Goal: Task Accomplishment & Management: Manage account settings

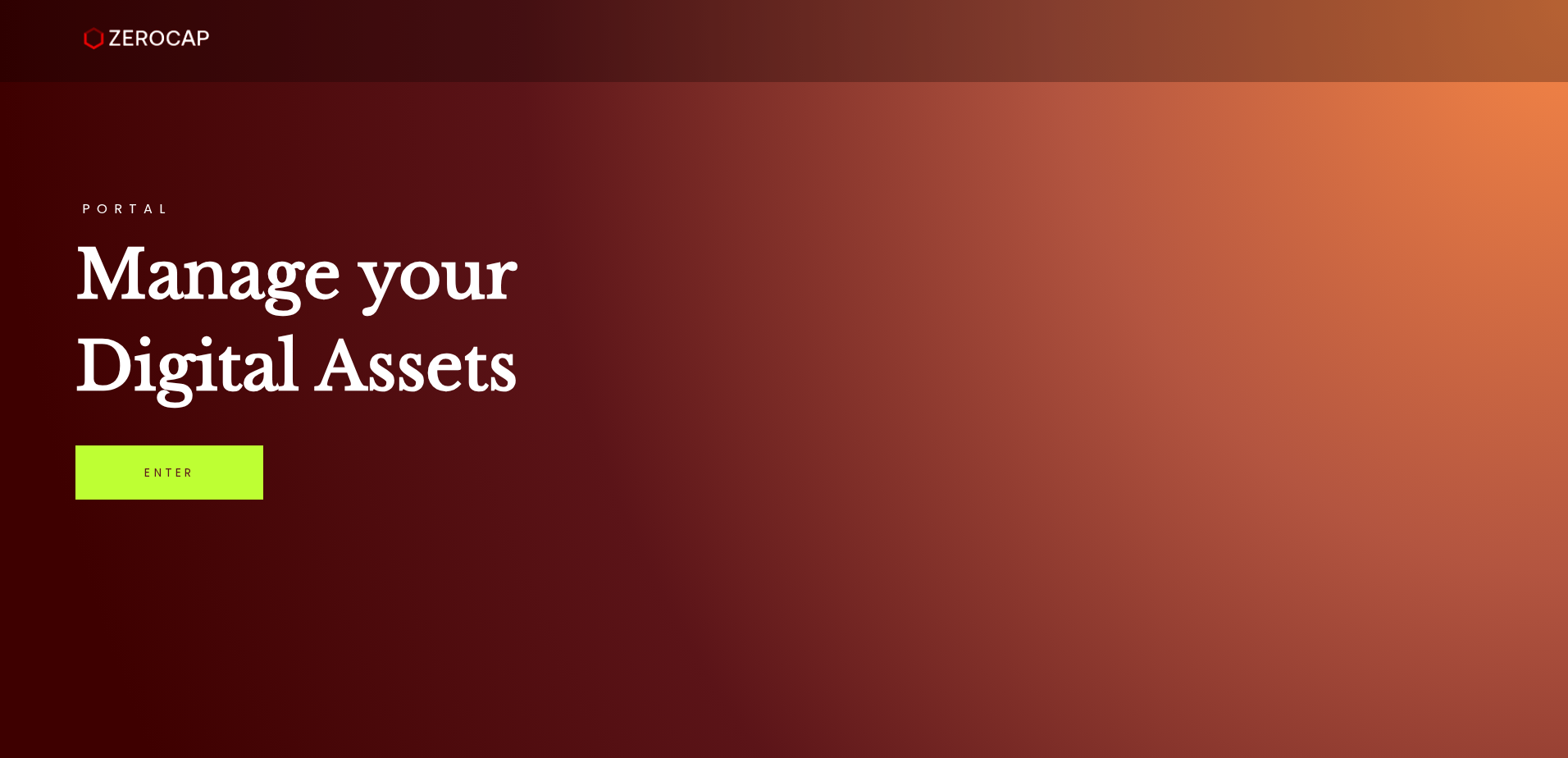
click at [179, 474] on link "Enter" at bounding box center [169, 472] width 188 height 54
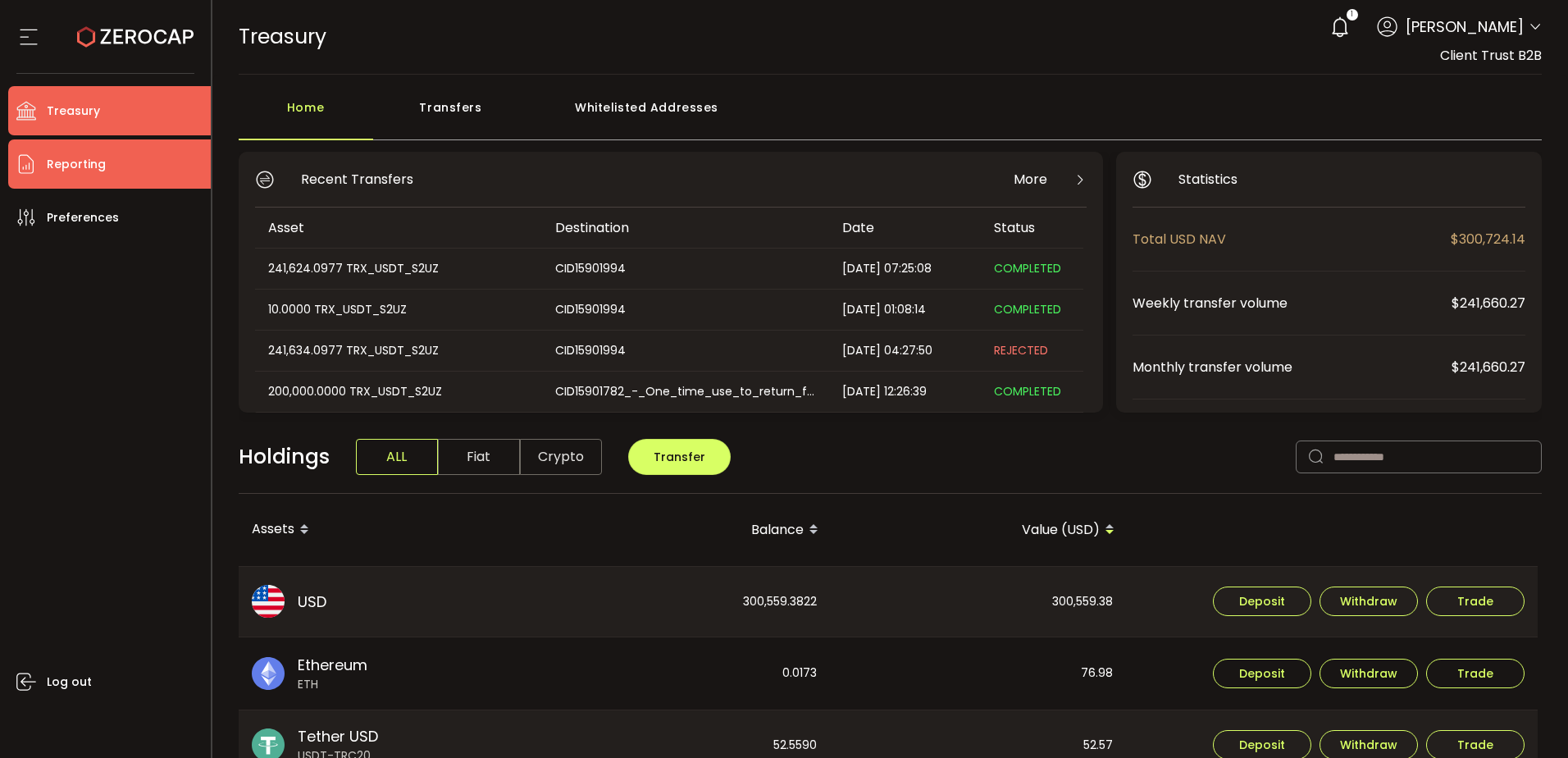
click at [132, 172] on li "Reporting" at bounding box center [110, 164] width 202 height 49
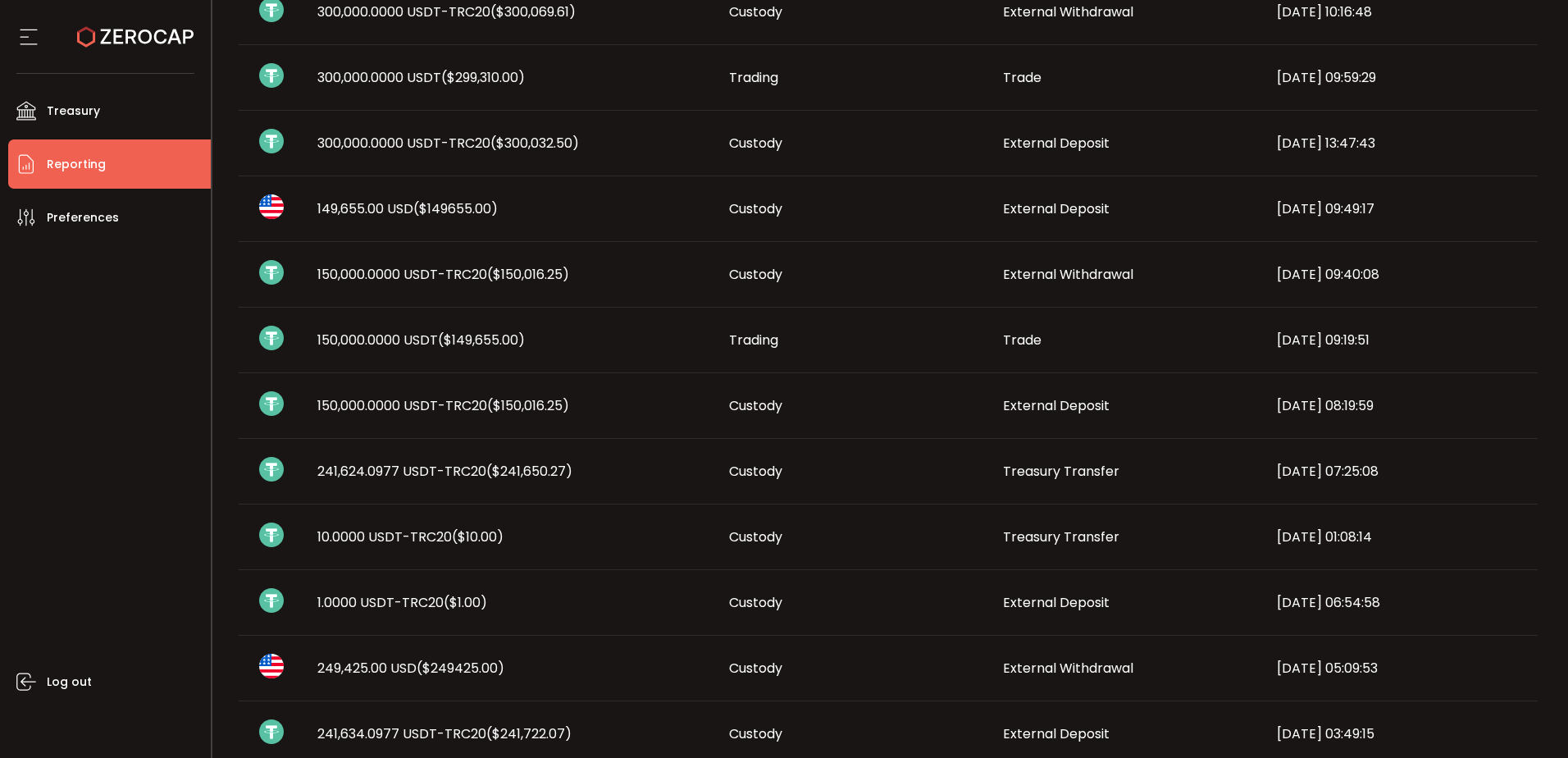
scroll to position [574, 0]
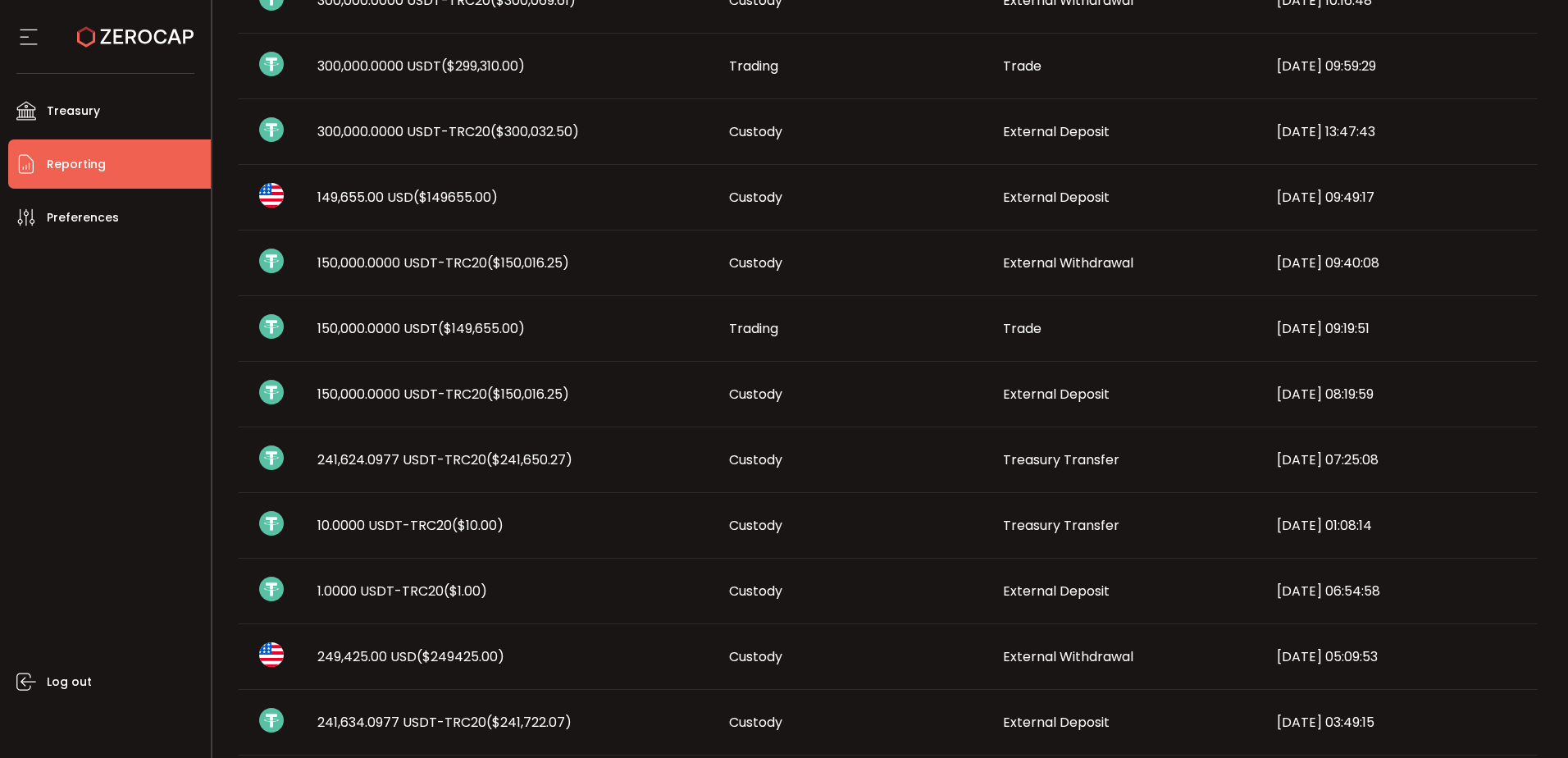
click at [98, 477] on div "Log out" at bounding box center [110, 493] width 202 height 504
click at [336, 389] on span "150,000.0000 USDT-TRC20 ($150,016.25)" at bounding box center [443, 394] width 251 height 19
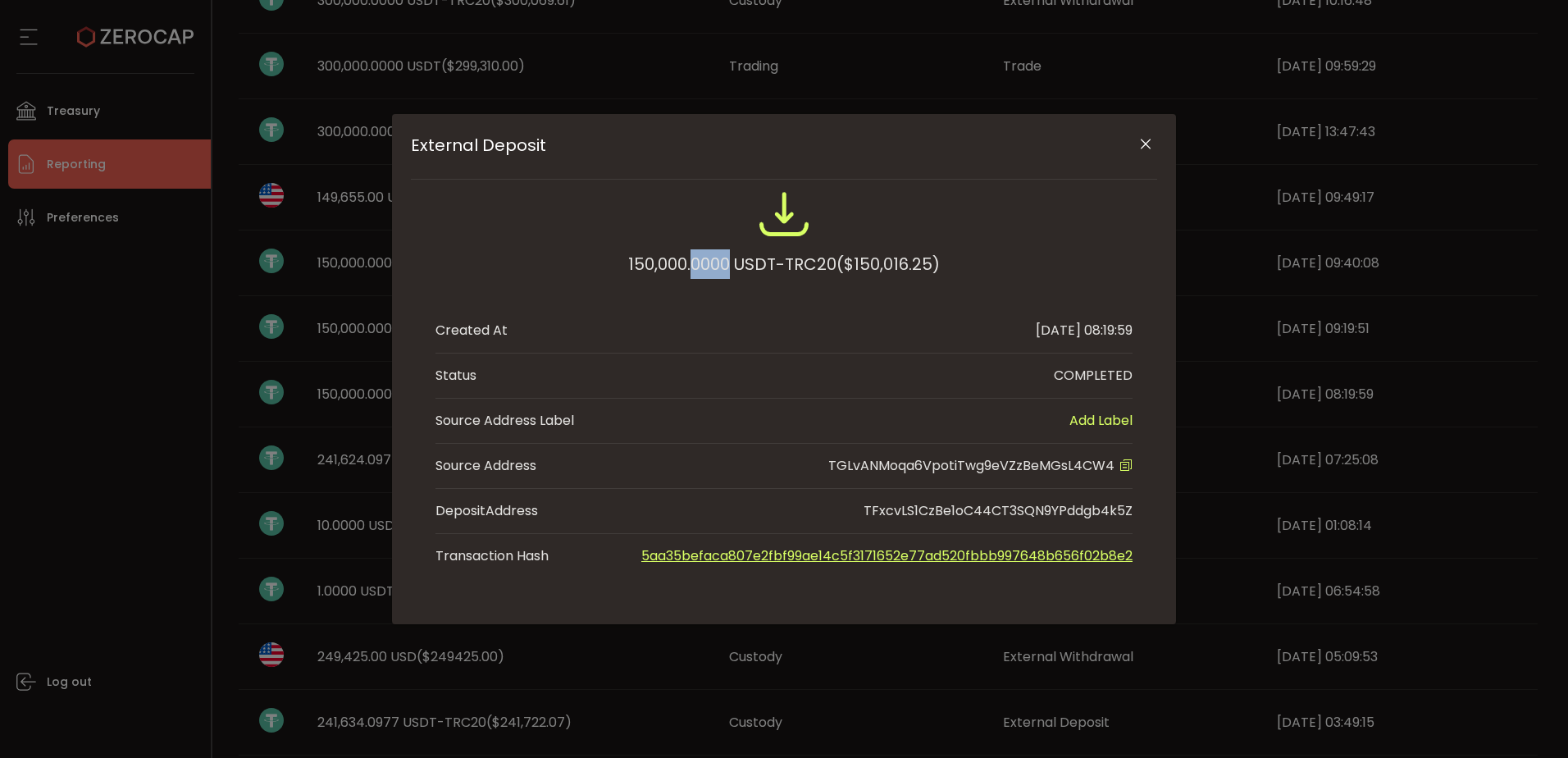
drag, startPoint x: 690, startPoint y: 261, endPoint x: 728, endPoint y: 263, distance: 38.1
click at [728, 263] on div "150,000.0000 USDT-TRC20 ($150,016.25)" at bounding box center [784, 264] width 312 height 29
click at [1150, 139] on icon "Close" at bounding box center [1145, 144] width 16 height 16
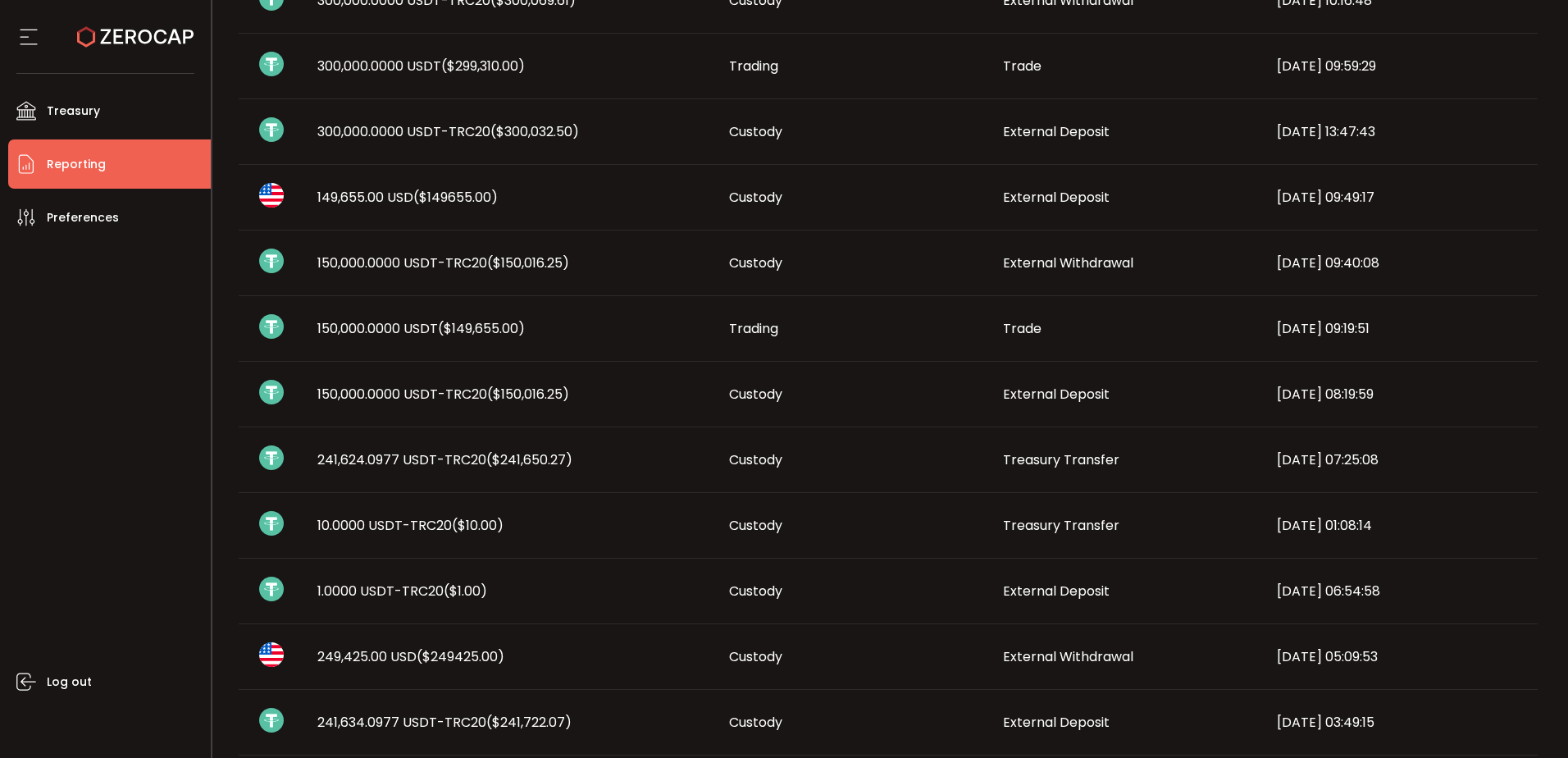
click at [368, 392] on span "150,000.0000 USDT-TRC20 ($150,016.25)" at bounding box center [443, 394] width 251 height 19
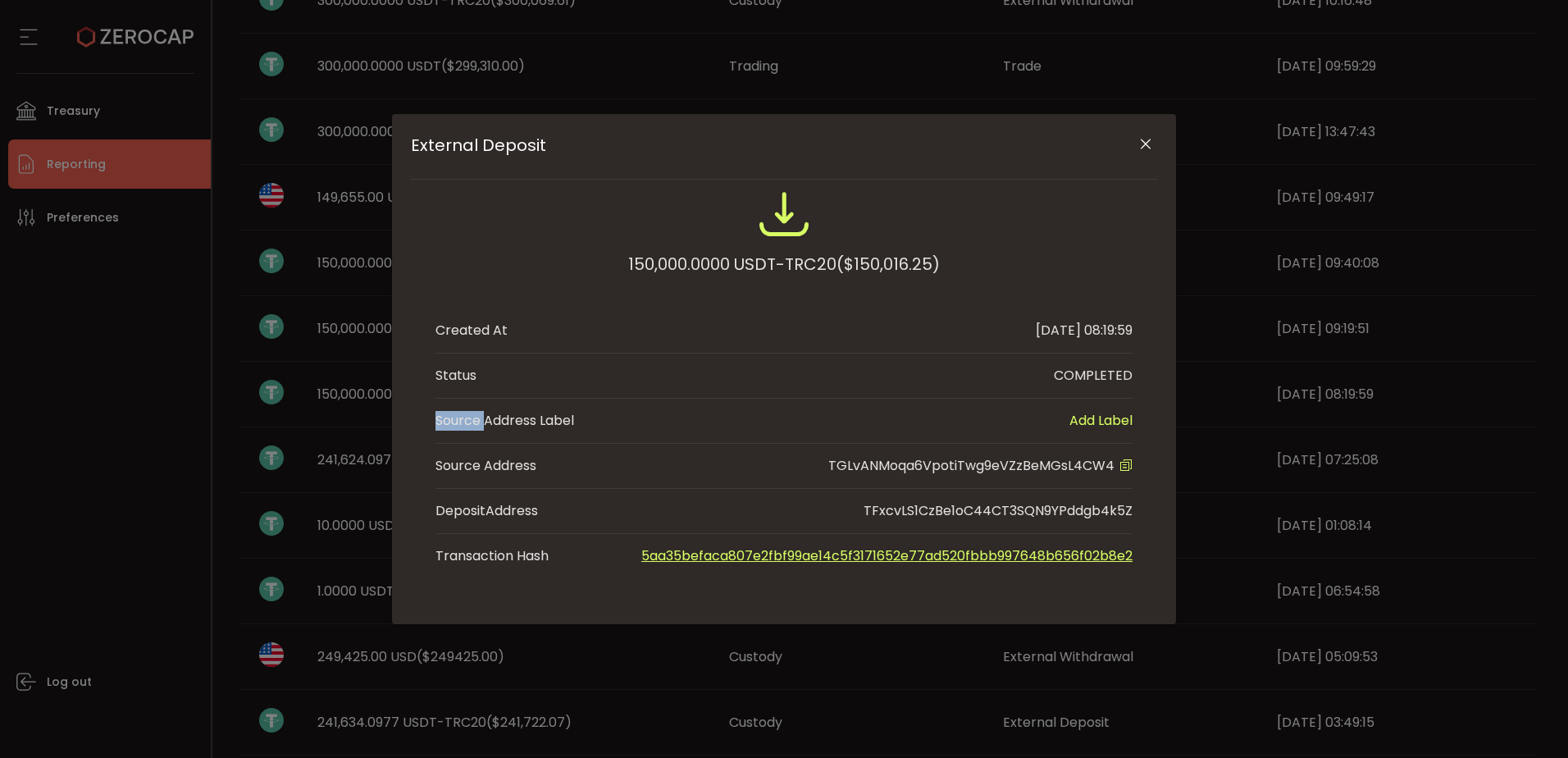
click at [368, 392] on div "External Deposit 150,000.0000 USDT-TRC20 ($150,016.25) Created At [DATE] 08:19:…" at bounding box center [784, 379] width 1568 height 758
click at [1155, 141] on button "Close" at bounding box center [1145, 145] width 28 height 28
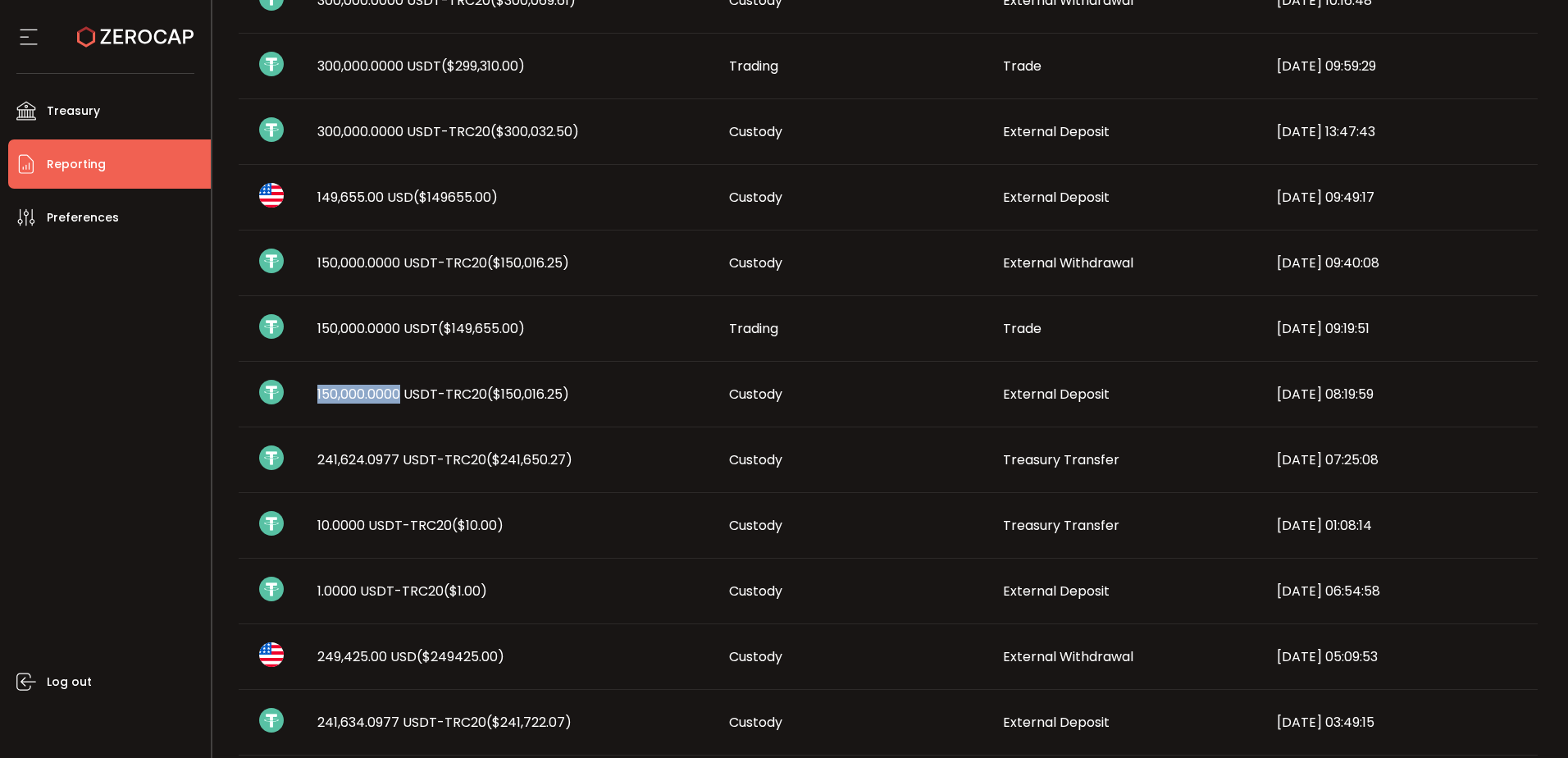
drag, startPoint x: 306, startPoint y: 390, endPoint x: 402, endPoint y: 393, distance: 96.0
click at [402, 393] on div "150,000.0000 USDT-TRC20 ($150,016.25)" at bounding box center [510, 394] width 412 height 19
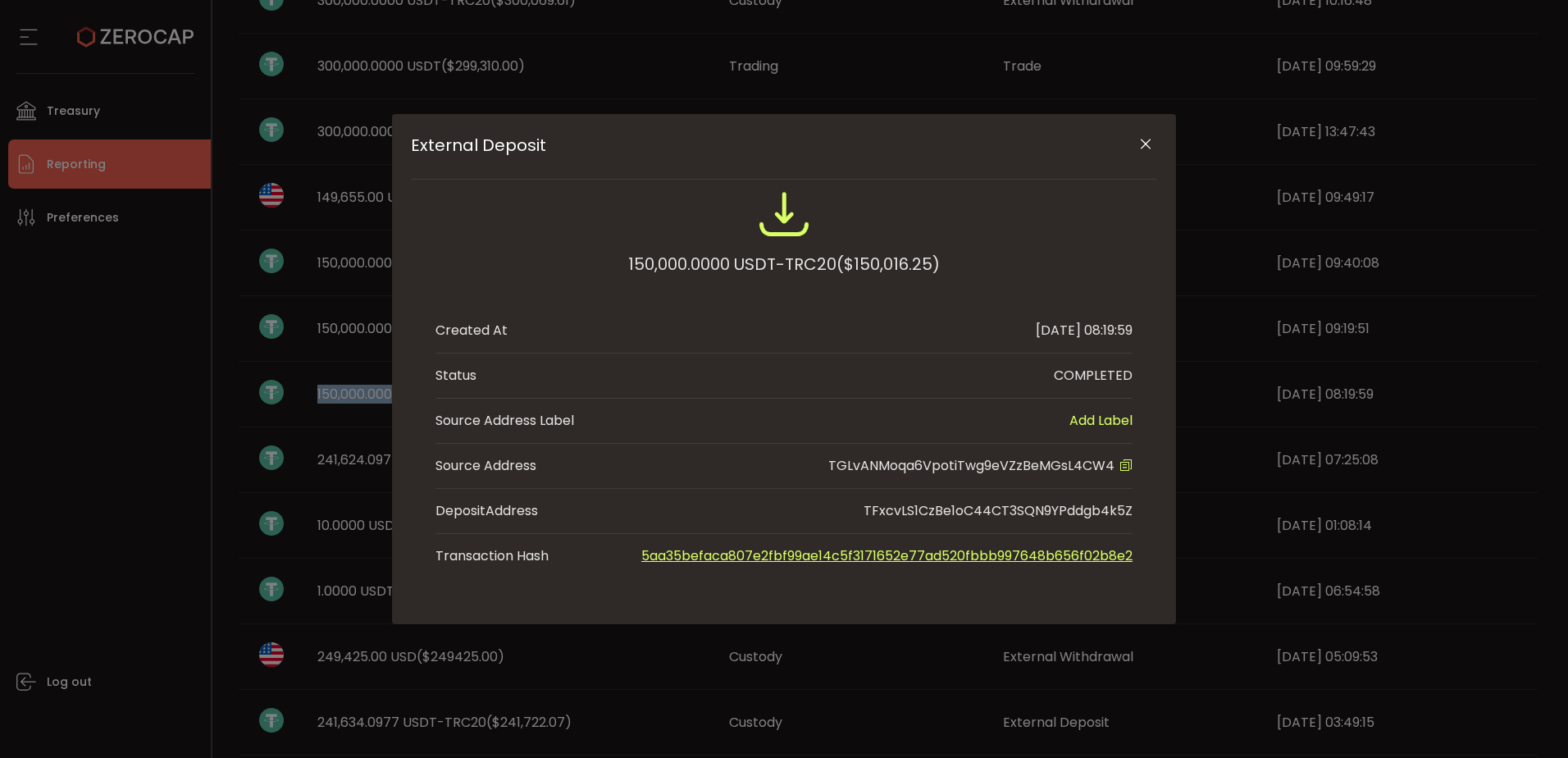
copy span "150,000.0000"
click at [1147, 146] on icon "Close" at bounding box center [1145, 144] width 16 height 16
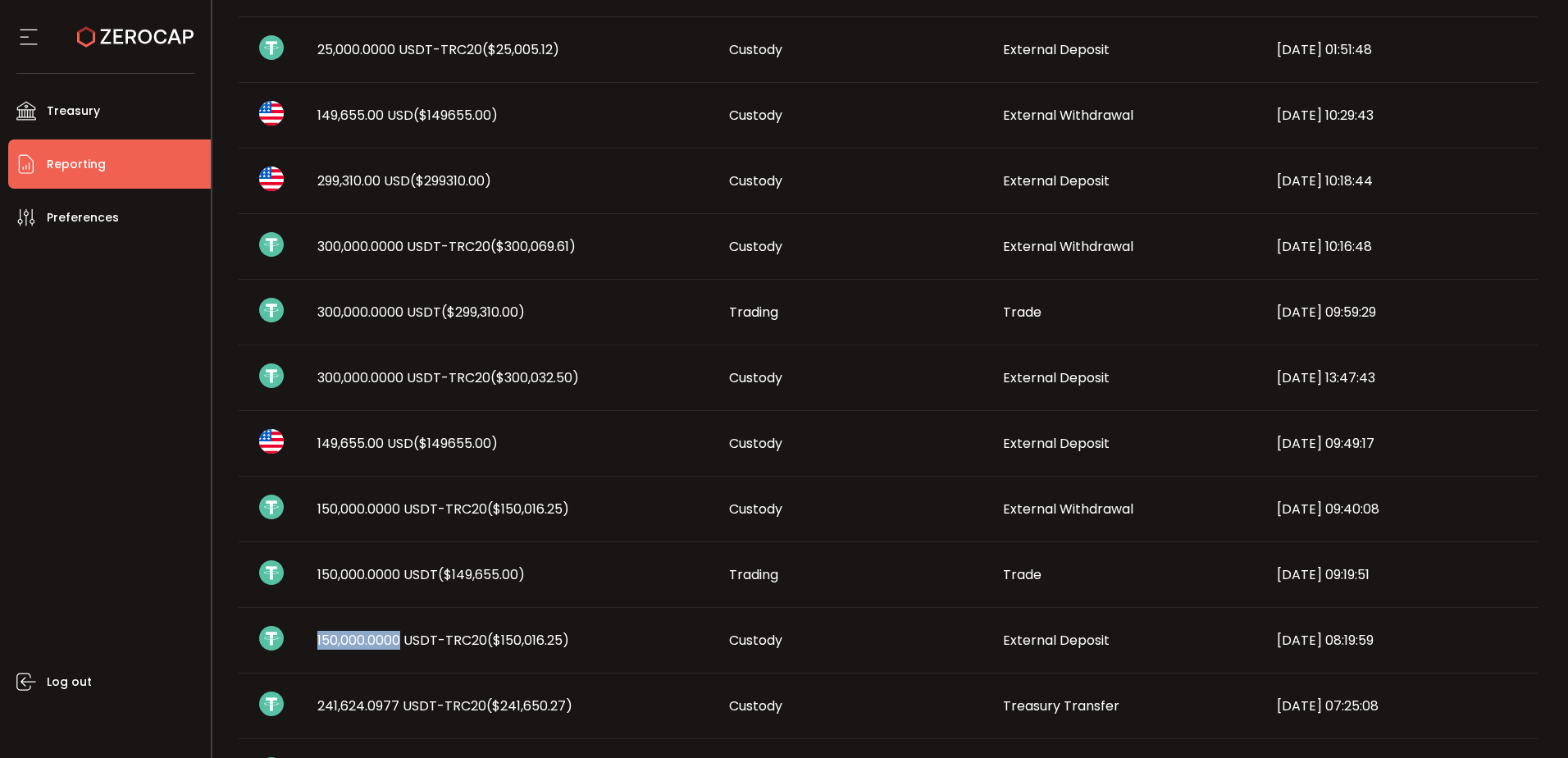
scroll to position [0, 0]
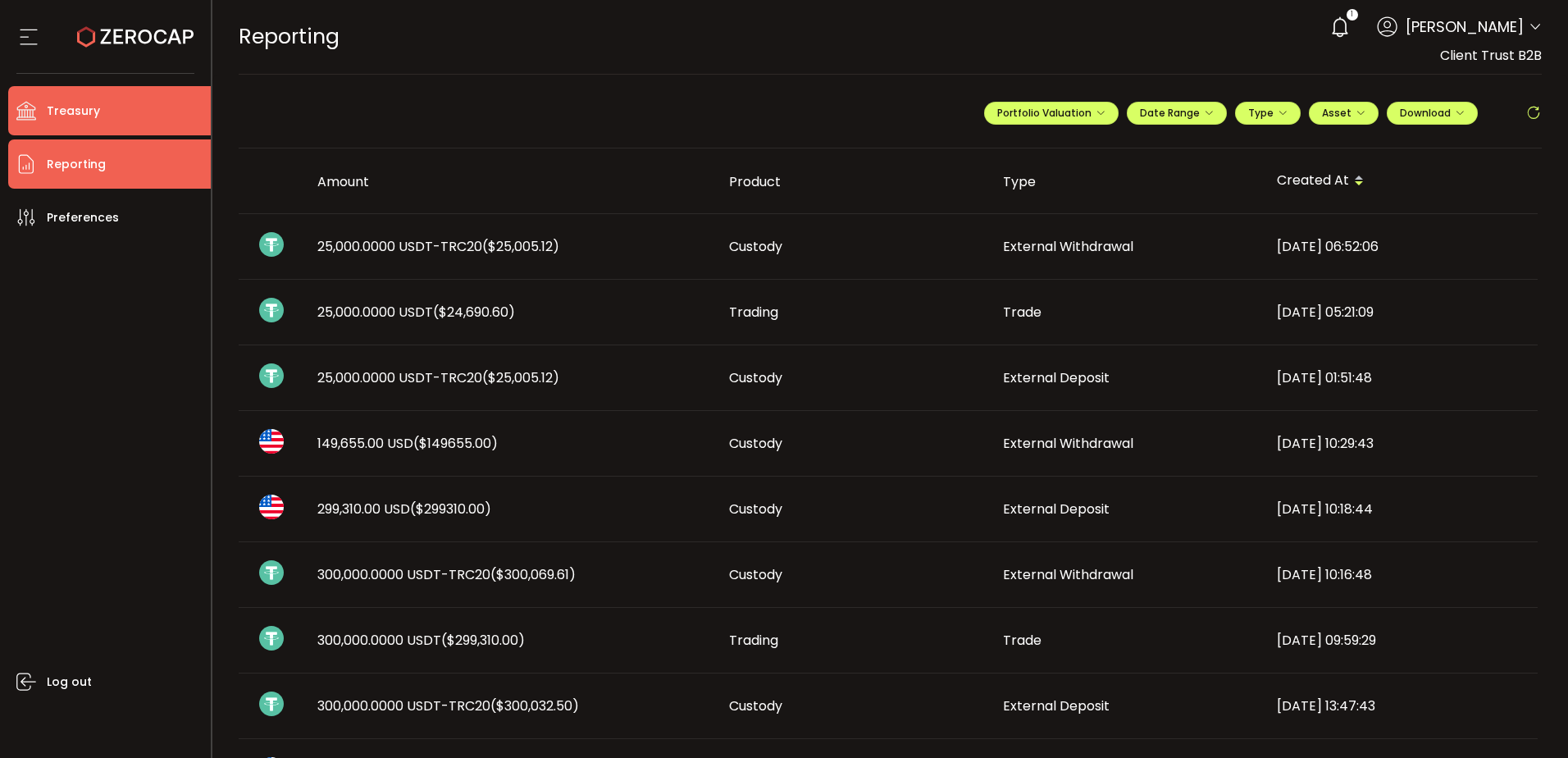
click at [92, 109] on span "Treasury" at bounding box center [73, 111] width 53 height 24
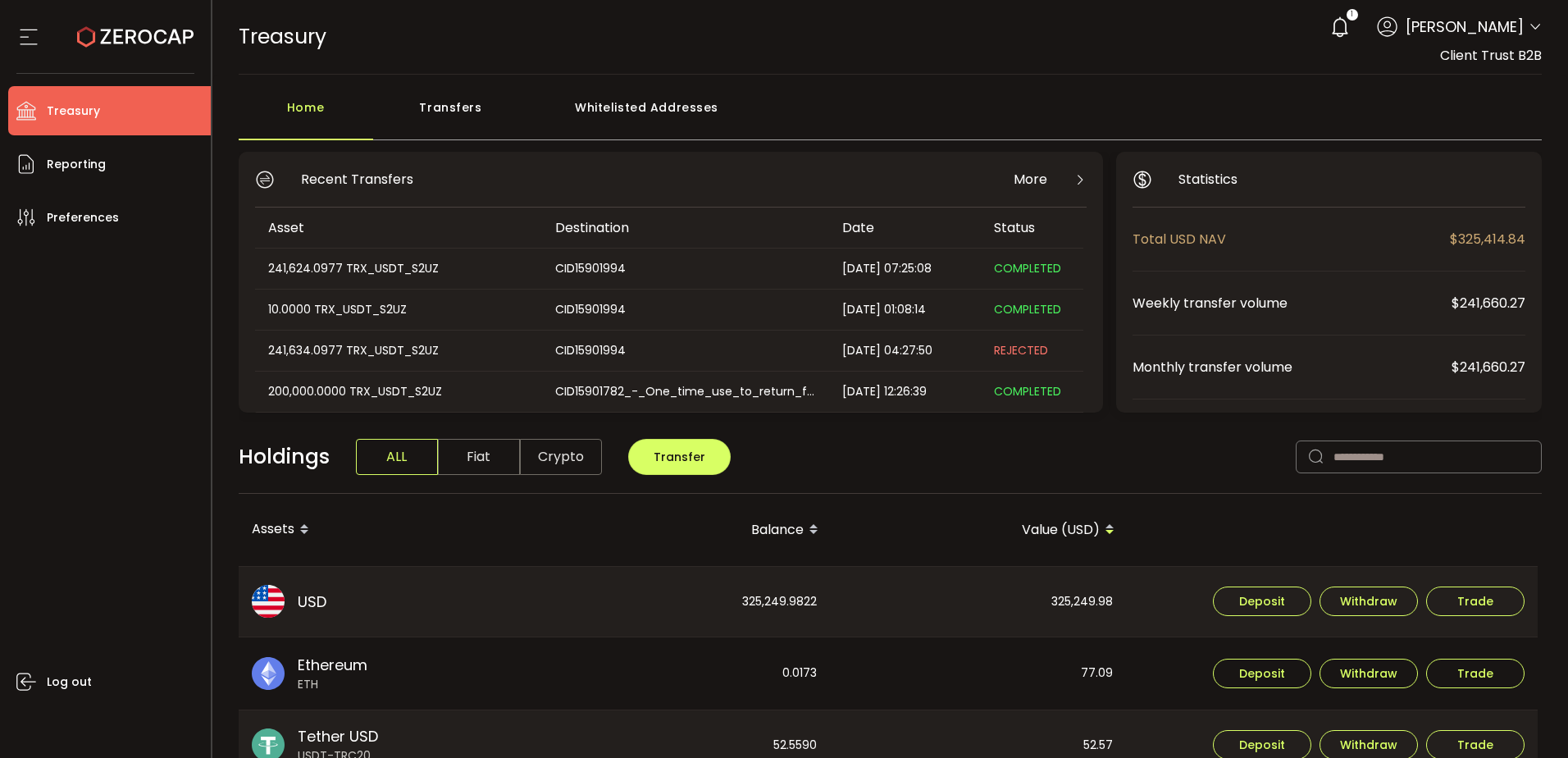
click at [630, 113] on div "Whitelisted Addresses" at bounding box center [647, 115] width 236 height 49
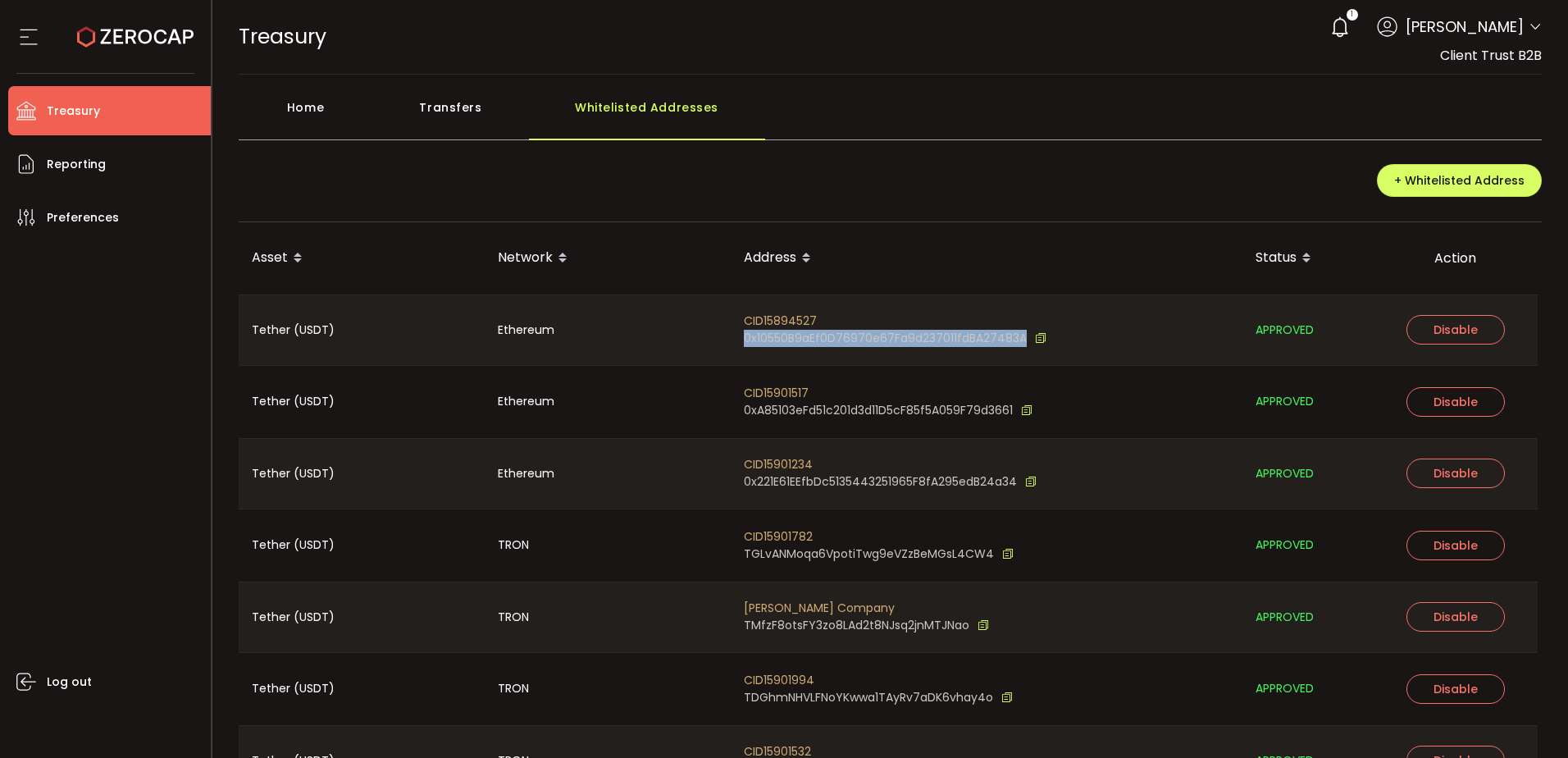
drag, startPoint x: 740, startPoint y: 337, endPoint x: 1028, endPoint y: 343, distance: 288.1
click at [1028, 343] on div "CID15894527 0x10550B9aEf0D76970e67Fa9d237011fdBA27483A" at bounding box center [986, 330] width 511 height 71
click at [981, 261] on div "Address" at bounding box center [986, 258] width 511 height 27
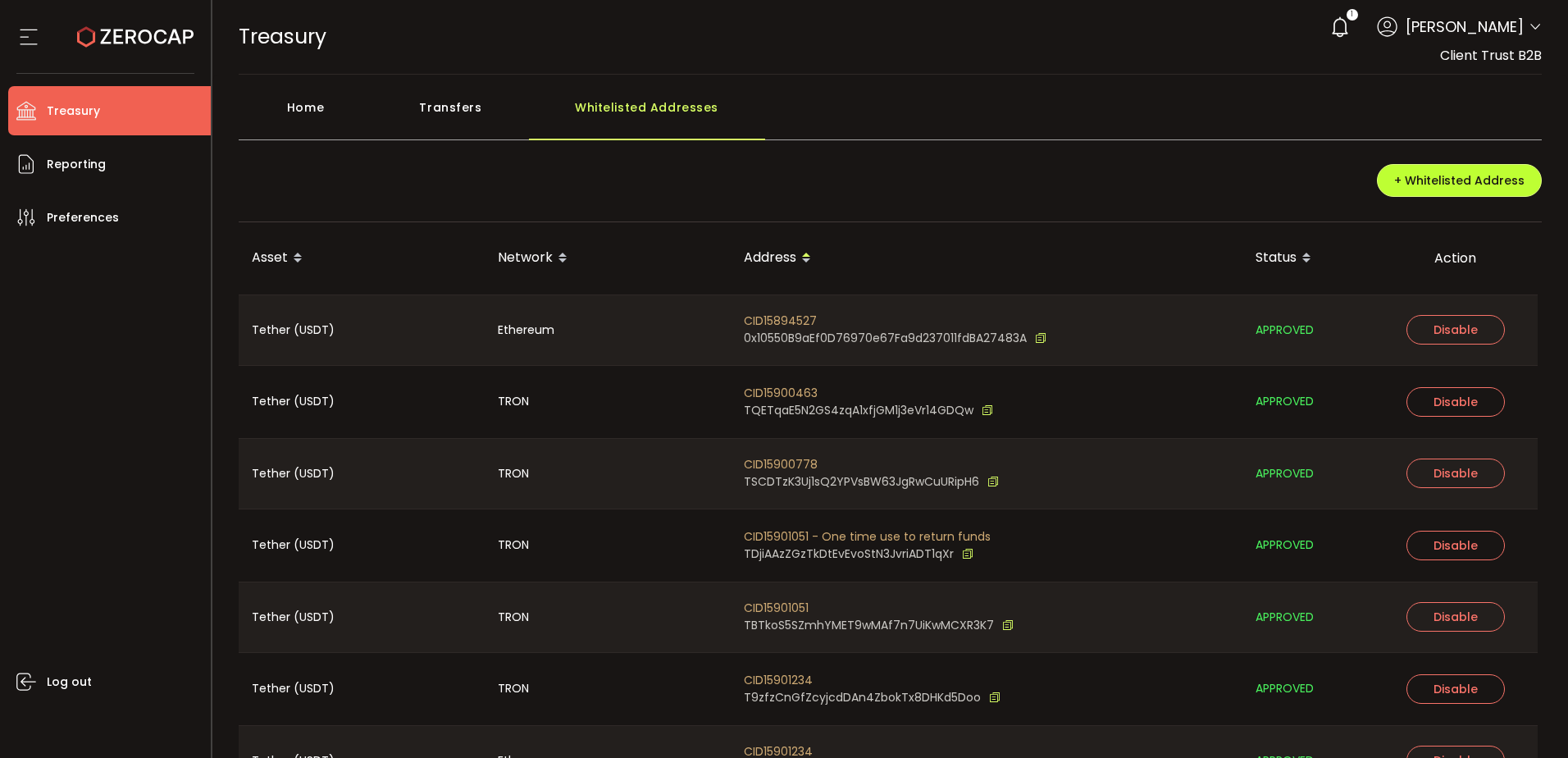
click at [1443, 179] on span "+ Whitelisted Address" at bounding box center [1459, 180] width 130 height 16
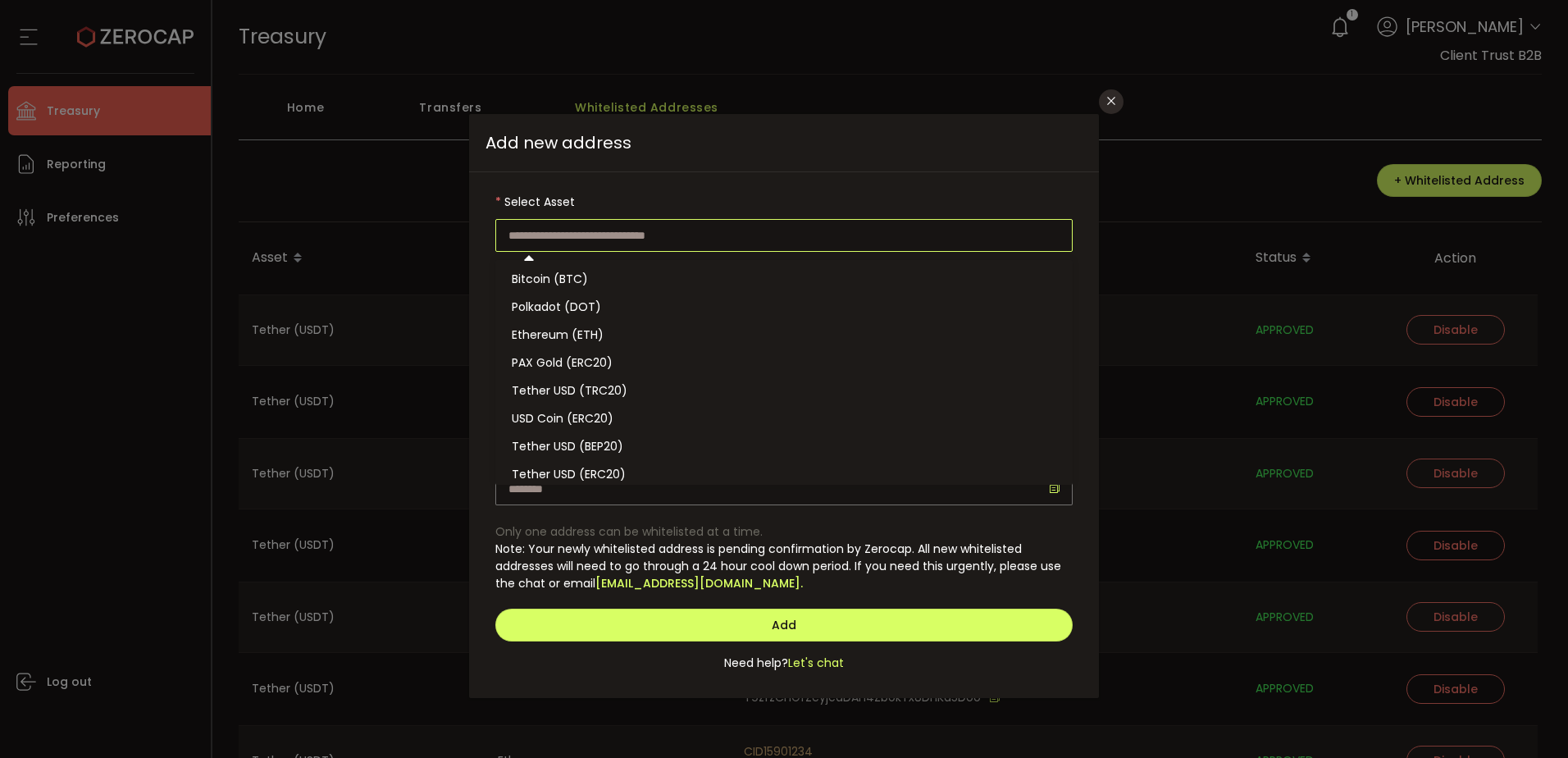
click at [615, 233] on input "dialog" at bounding box center [784, 235] width 577 height 33
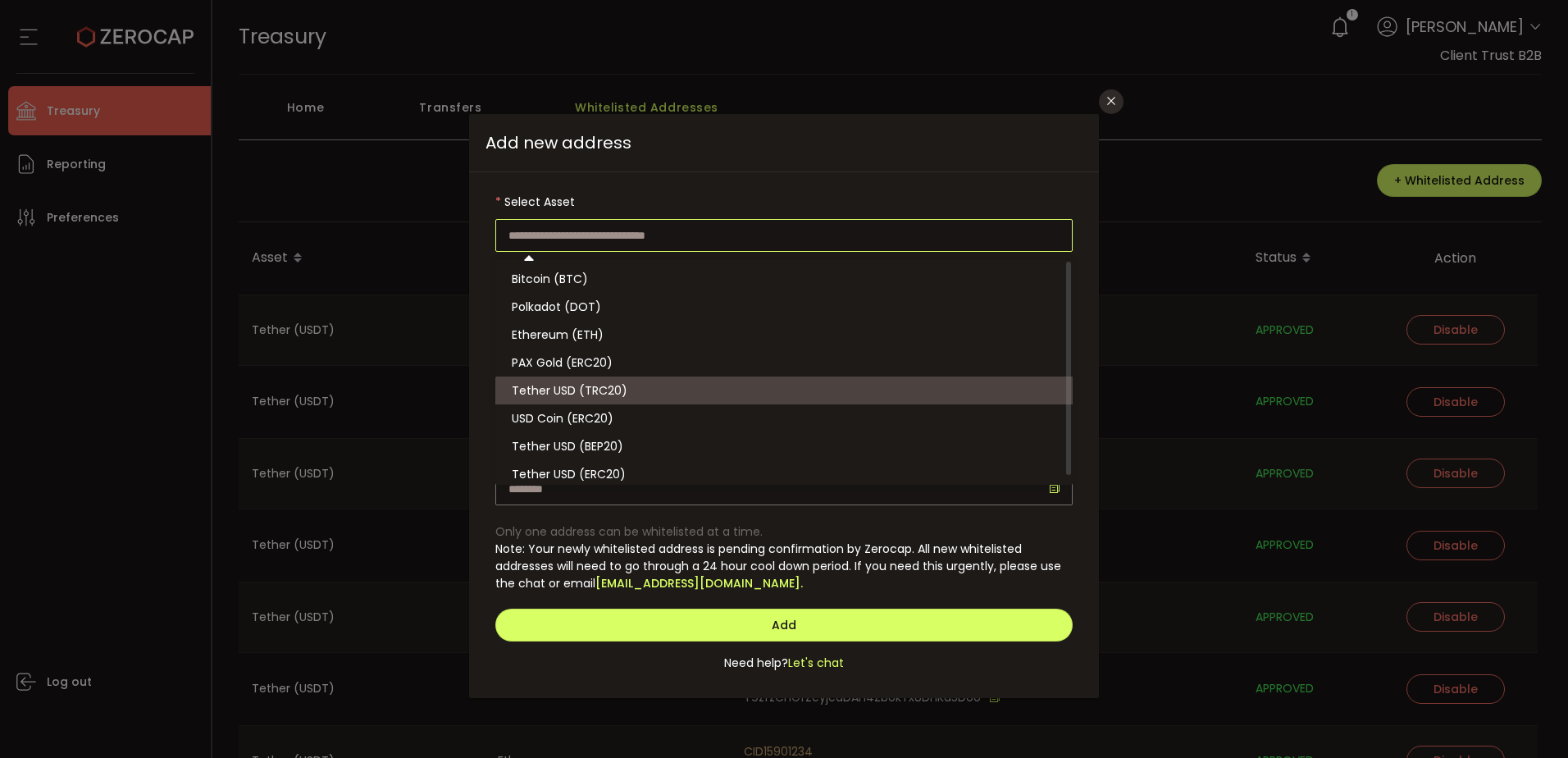
click at [635, 385] on li "Tether USD (TRC20)" at bounding box center [786, 389] width 582 height 27
type input "**********"
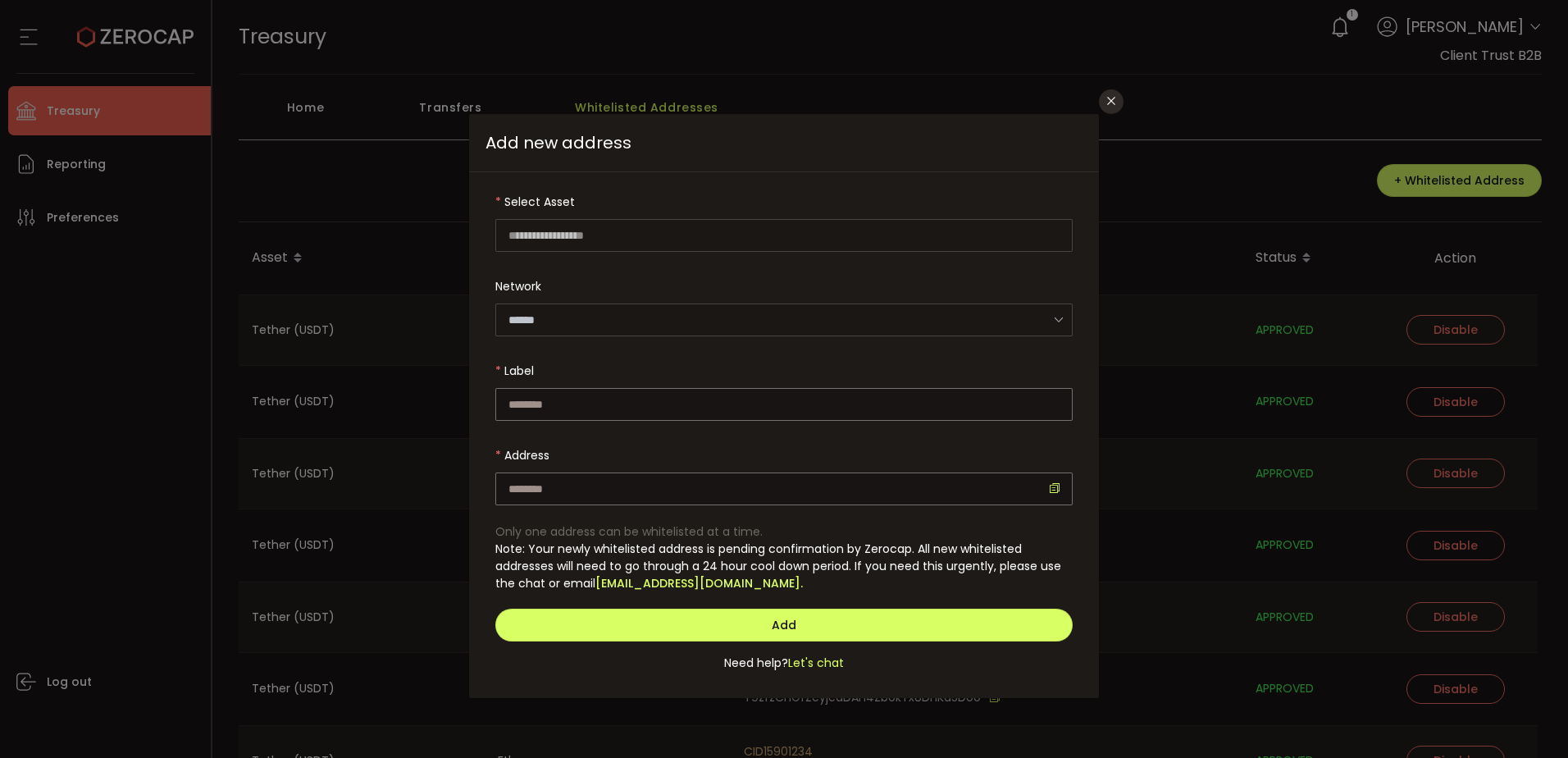
type input "****"
click at [560, 404] on input "dialog" at bounding box center [784, 404] width 577 height 33
click at [581, 421] on div "Please enter label." at bounding box center [540, 427] width 89 height 13
click at [591, 405] on input "dialog" at bounding box center [784, 404] width 577 height 33
paste input "**********"
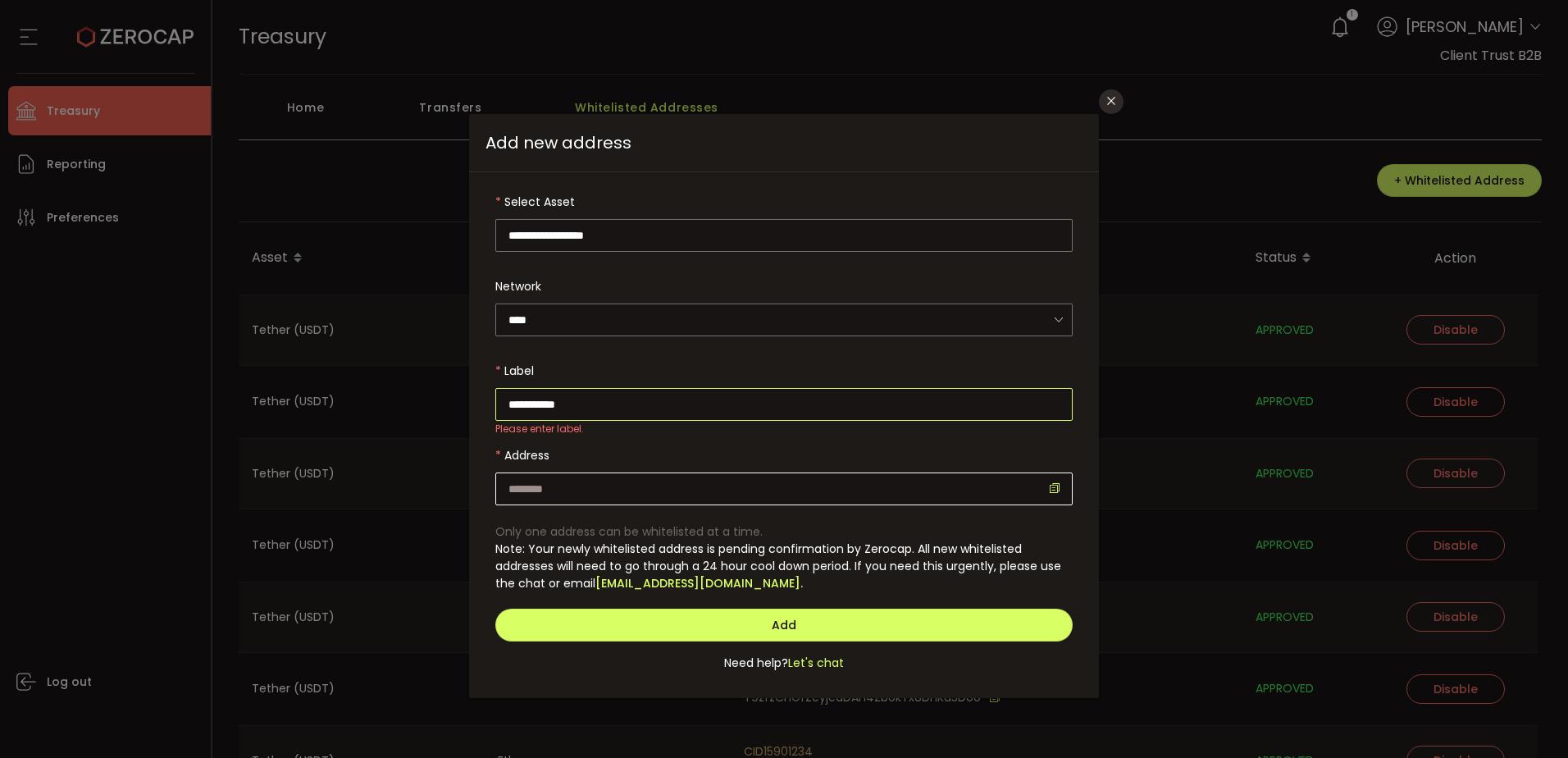
type input "**********"
click at [557, 491] on input "dialog" at bounding box center [784, 489] width 577 height 33
drag, startPoint x: 586, startPoint y: 404, endPoint x: 450, endPoint y: 405, distance: 136.0
click at [450, 405] on div "**********" at bounding box center [784, 379] width 1568 height 758
click at [667, 485] on input "dialog" at bounding box center [784, 489] width 577 height 33
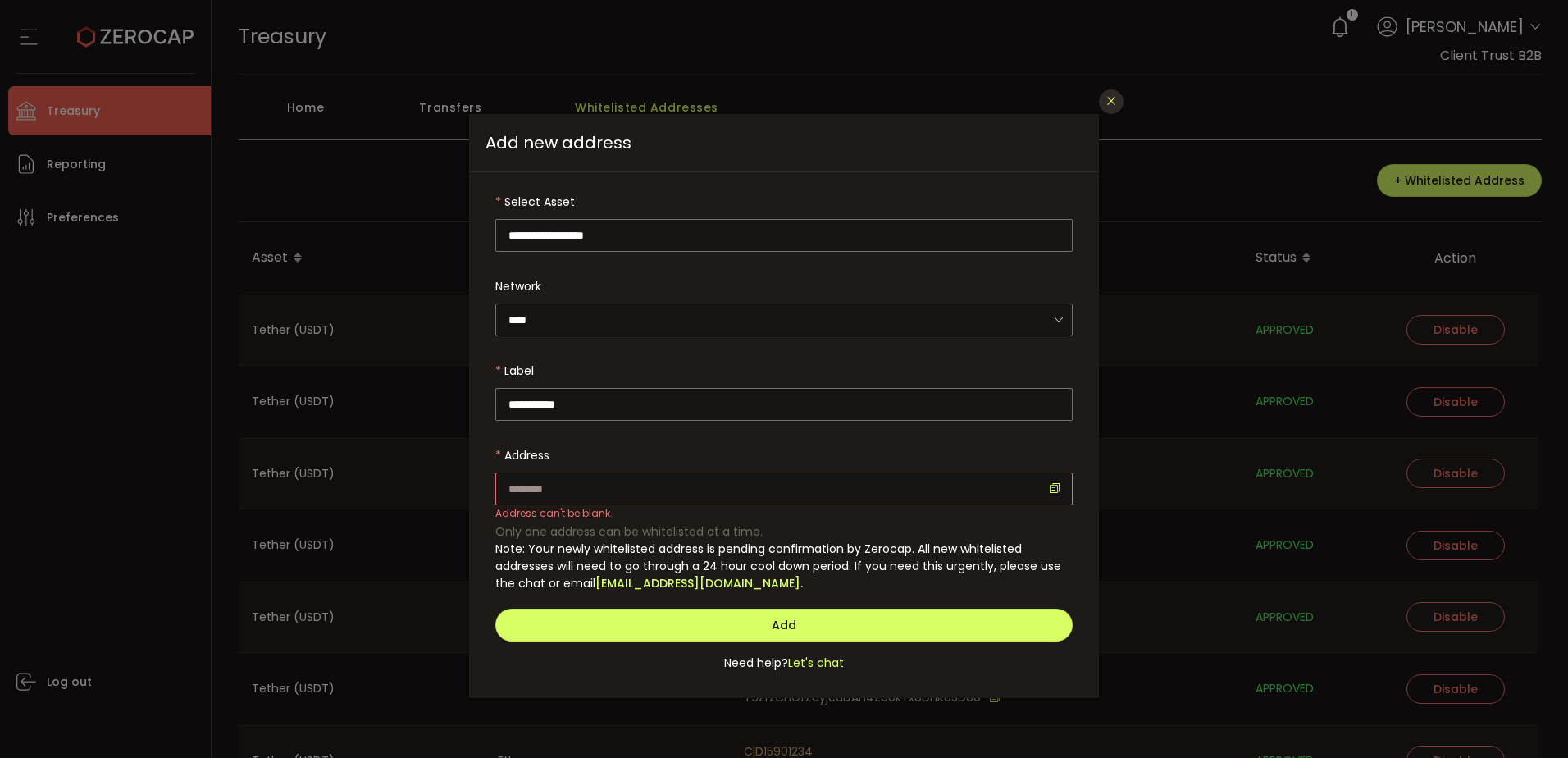
click at [1105, 96] on icon "Close" at bounding box center [1111, 101] width 13 height 13
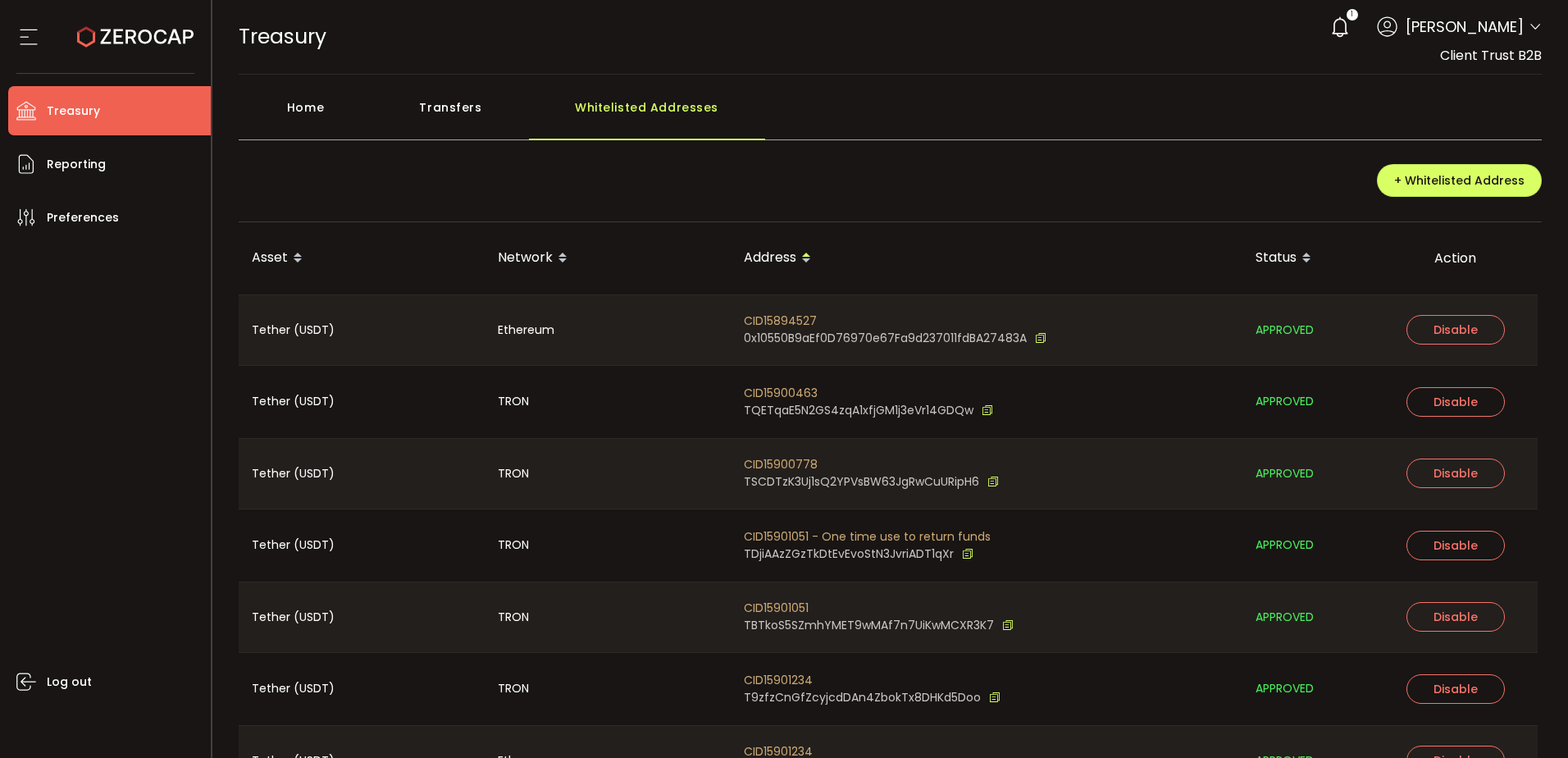
drag, startPoint x: 1250, startPoint y: 332, endPoint x: 1335, endPoint y: 329, distance: 85.1
click at [1335, 329] on div "APPROVED" at bounding box center [1307, 330] width 131 height 71
click at [1298, 332] on span "APPROVED" at bounding box center [1284, 330] width 59 height 19
click at [1404, 187] on span "+ Whitelisted Address" at bounding box center [1459, 180] width 130 height 16
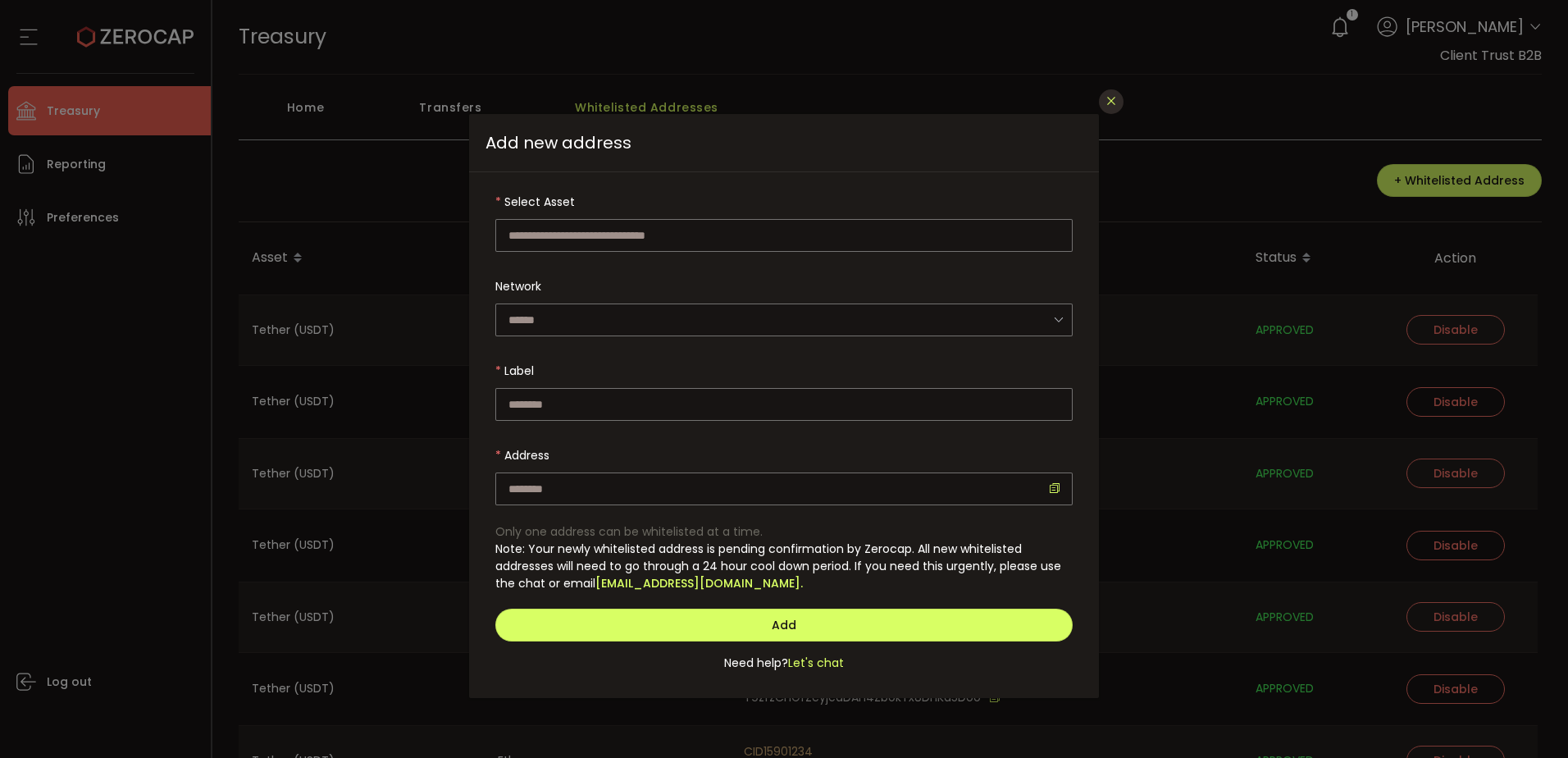
click at [1113, 102] on icon "Close" at bounding box center [1111, 101] width 13 height 13
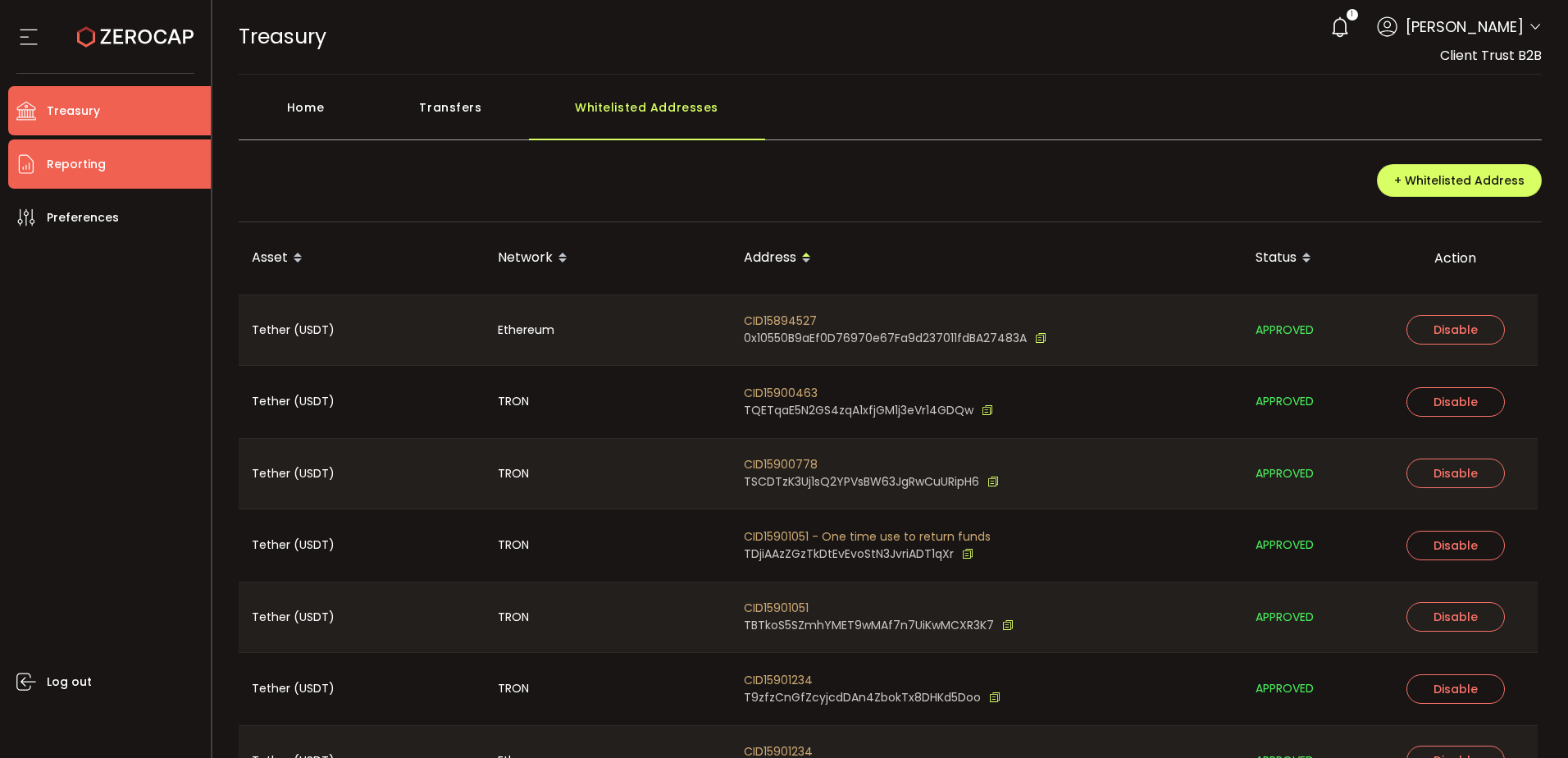
click at [134, 170] on li "Reporting" at bounding box center [110, 164] width 202 height 49
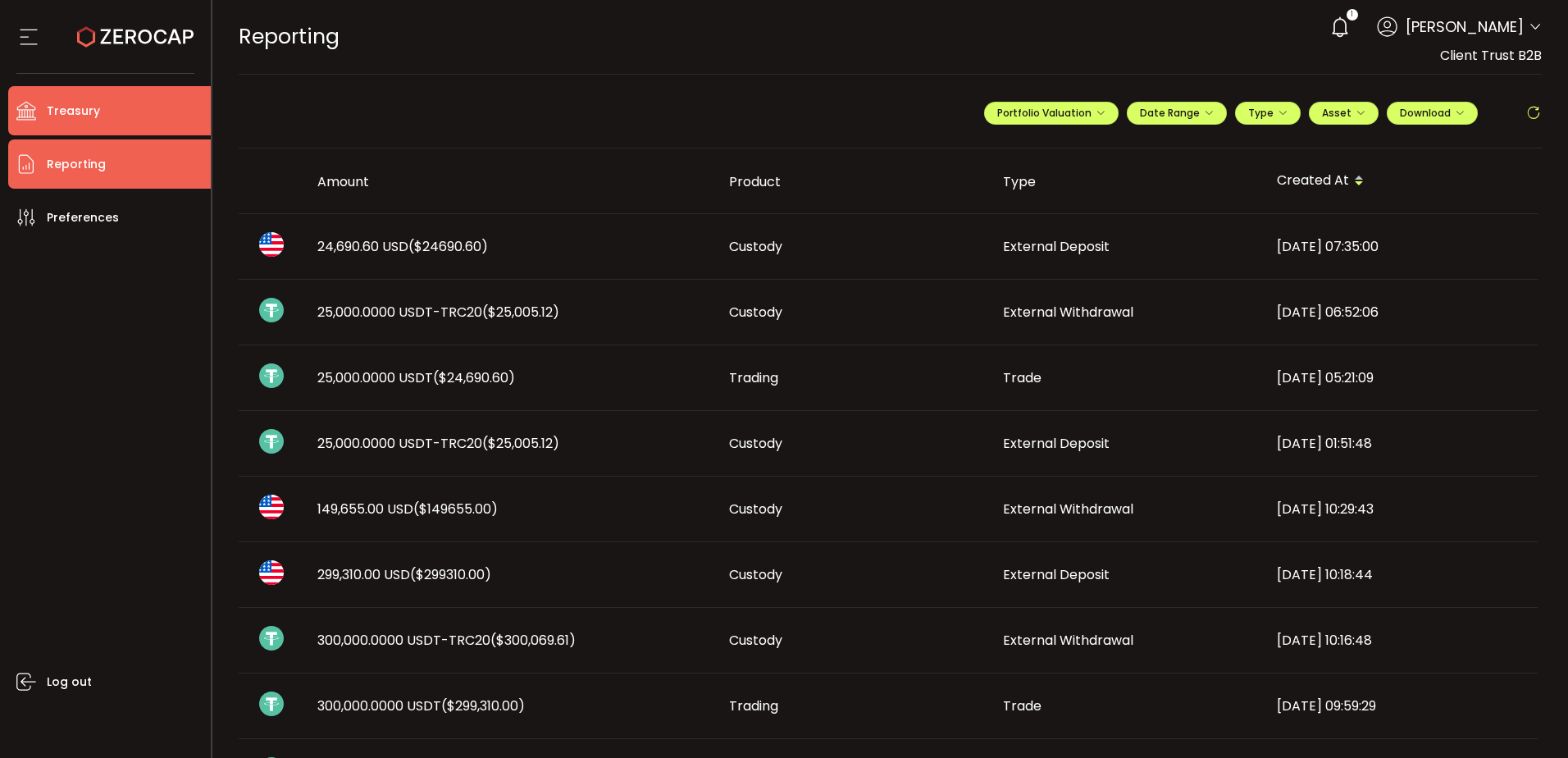
click at [131, 129] on li "Treasury" at bounding box center [110, 111] width 202 height 49
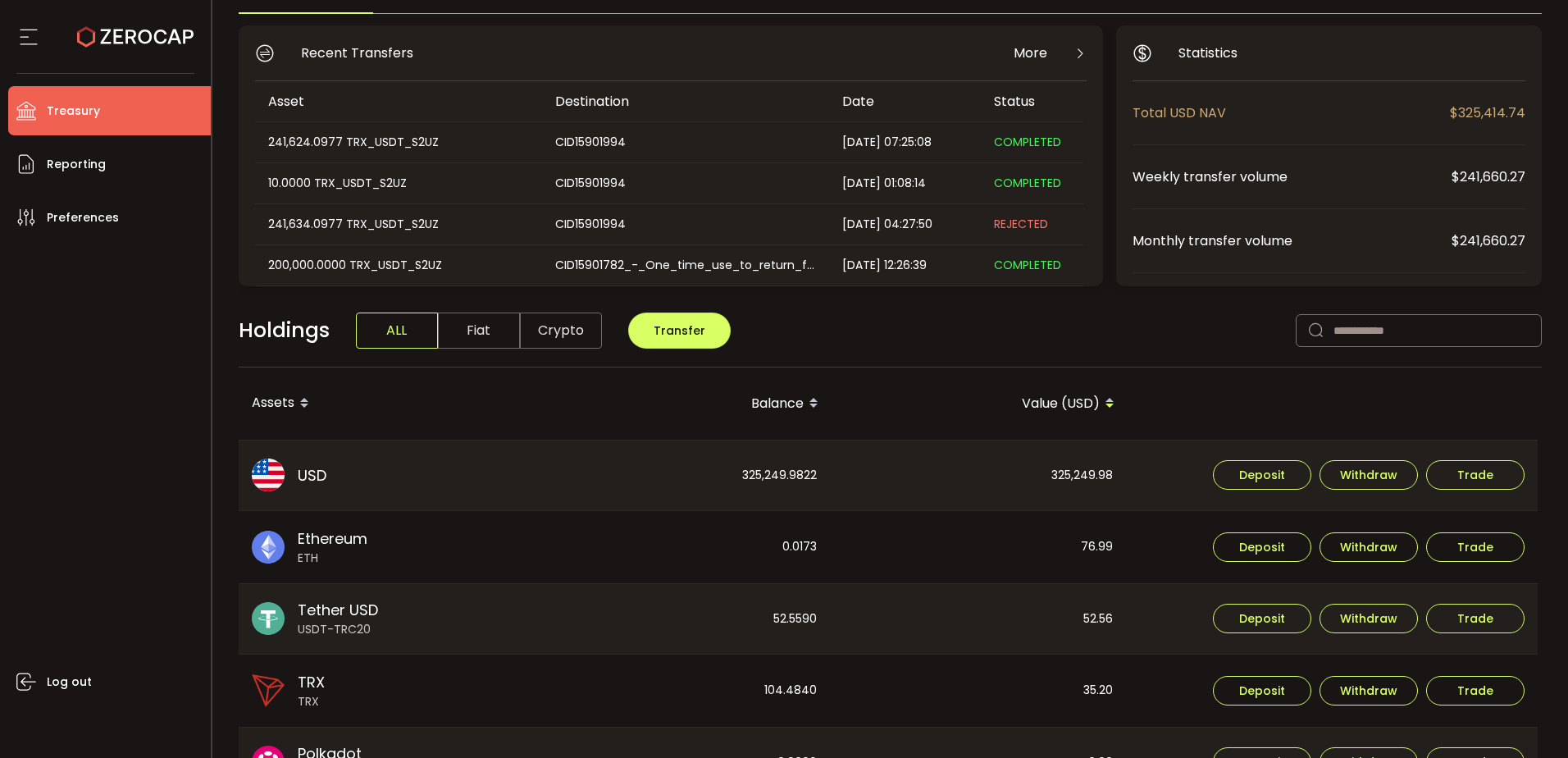
scroll to position [164, 0]
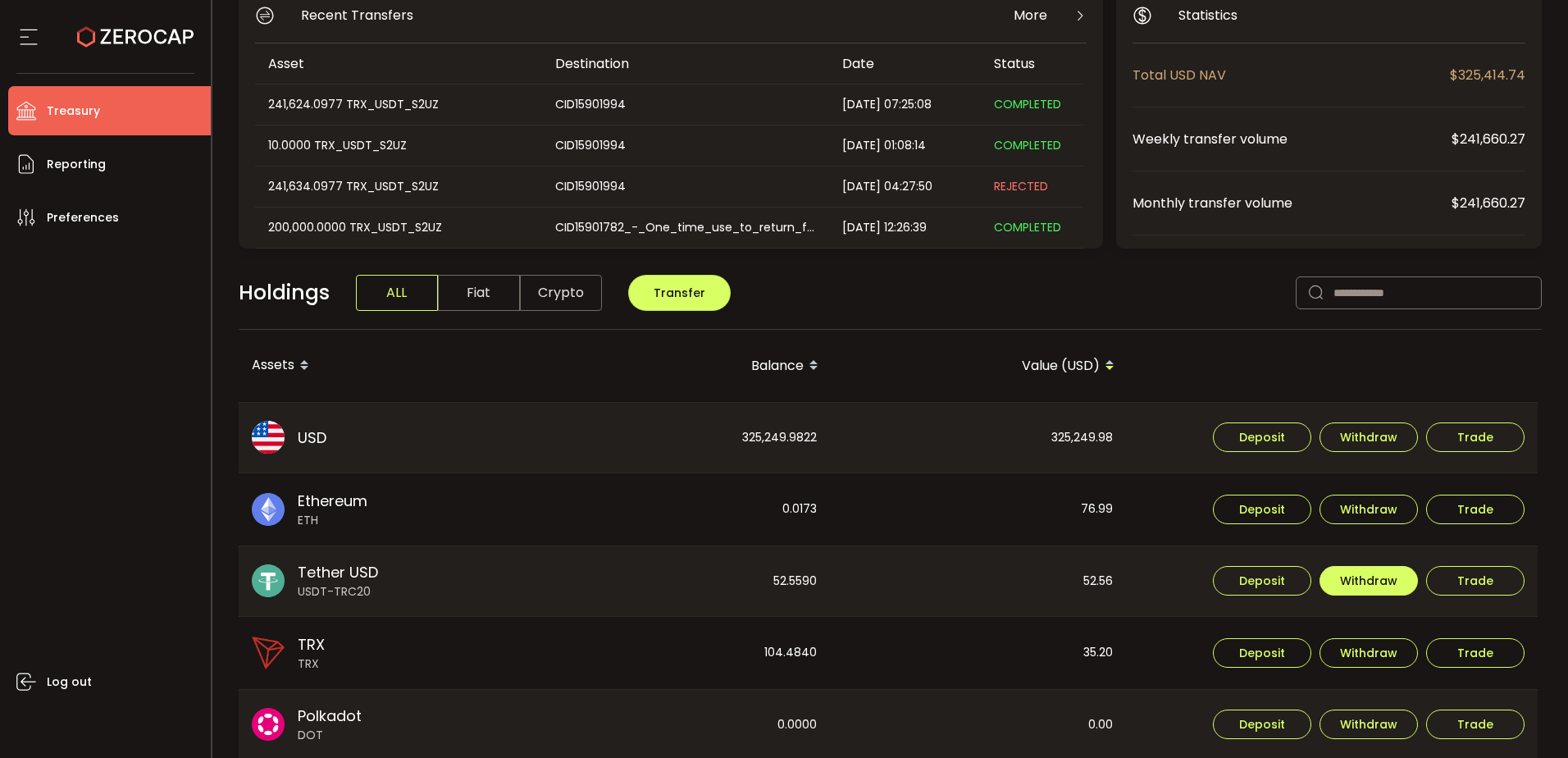
click at [1353, 575] on span "Withdraw" at bounding box center [1369, 580] width 58 height 11
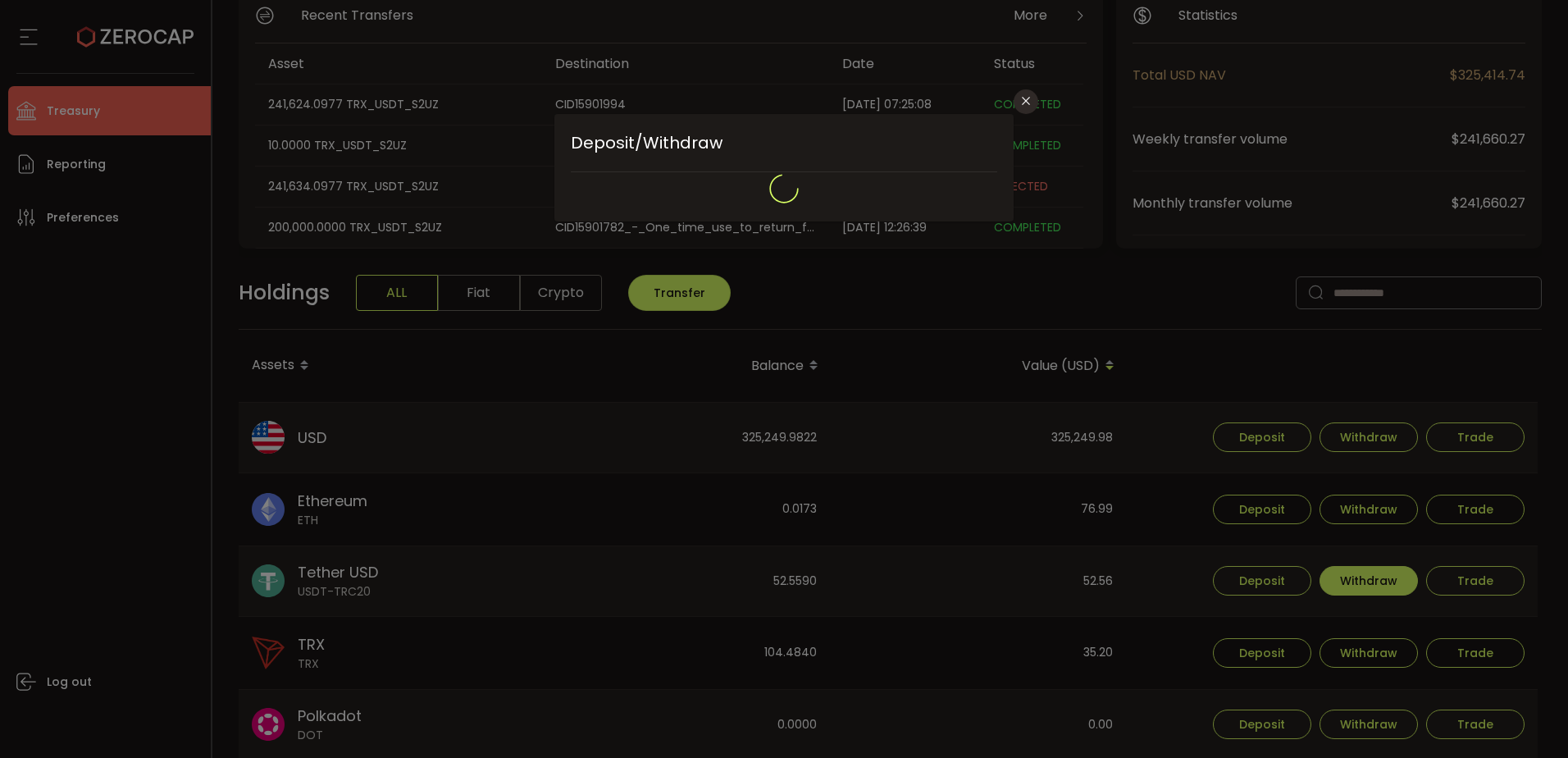
type input "****"
type input "**********"
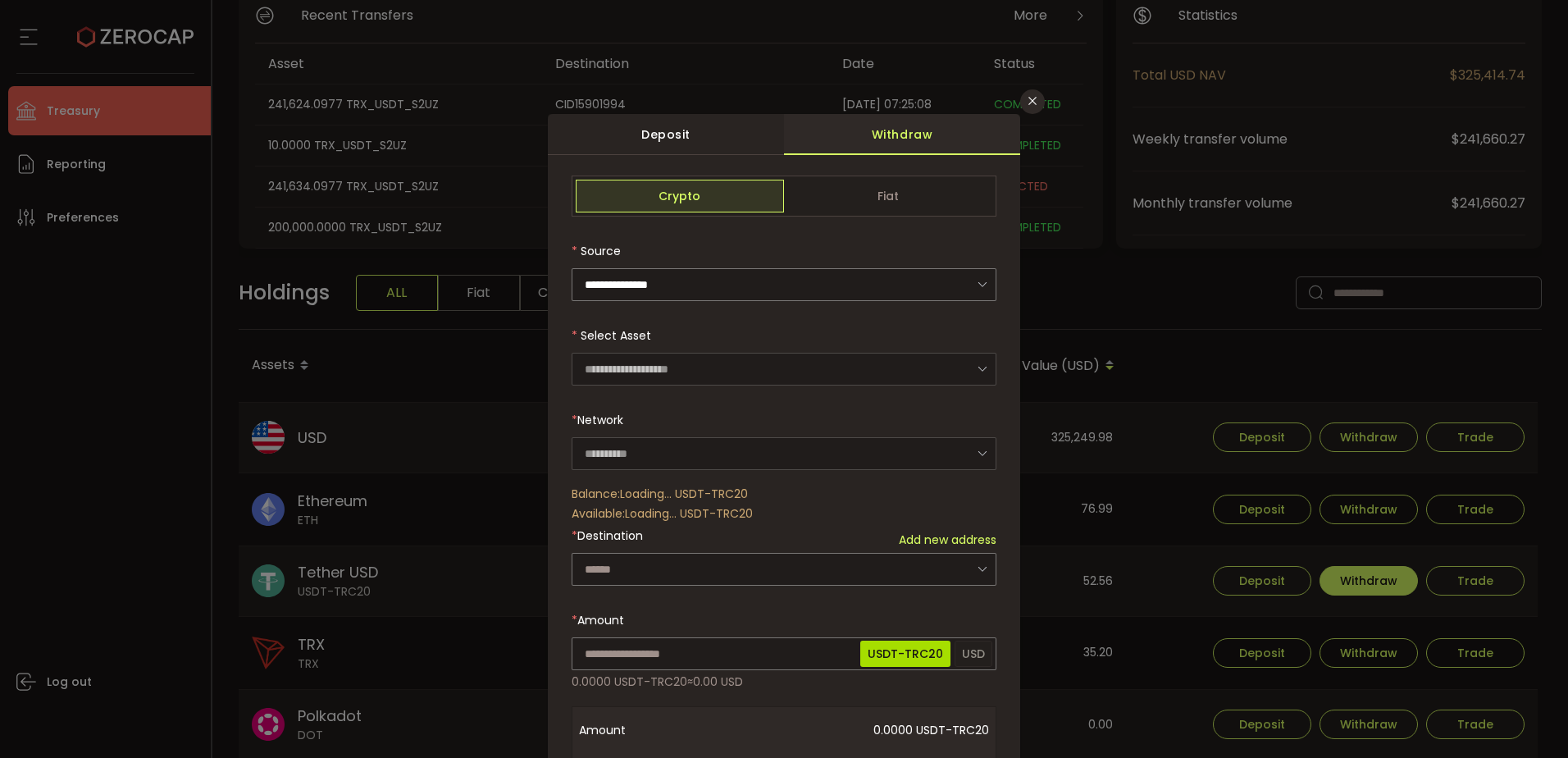
type input "****"
click at [866, 563] on input "dialog" at bounding box center [784, 569] width 424 height 33
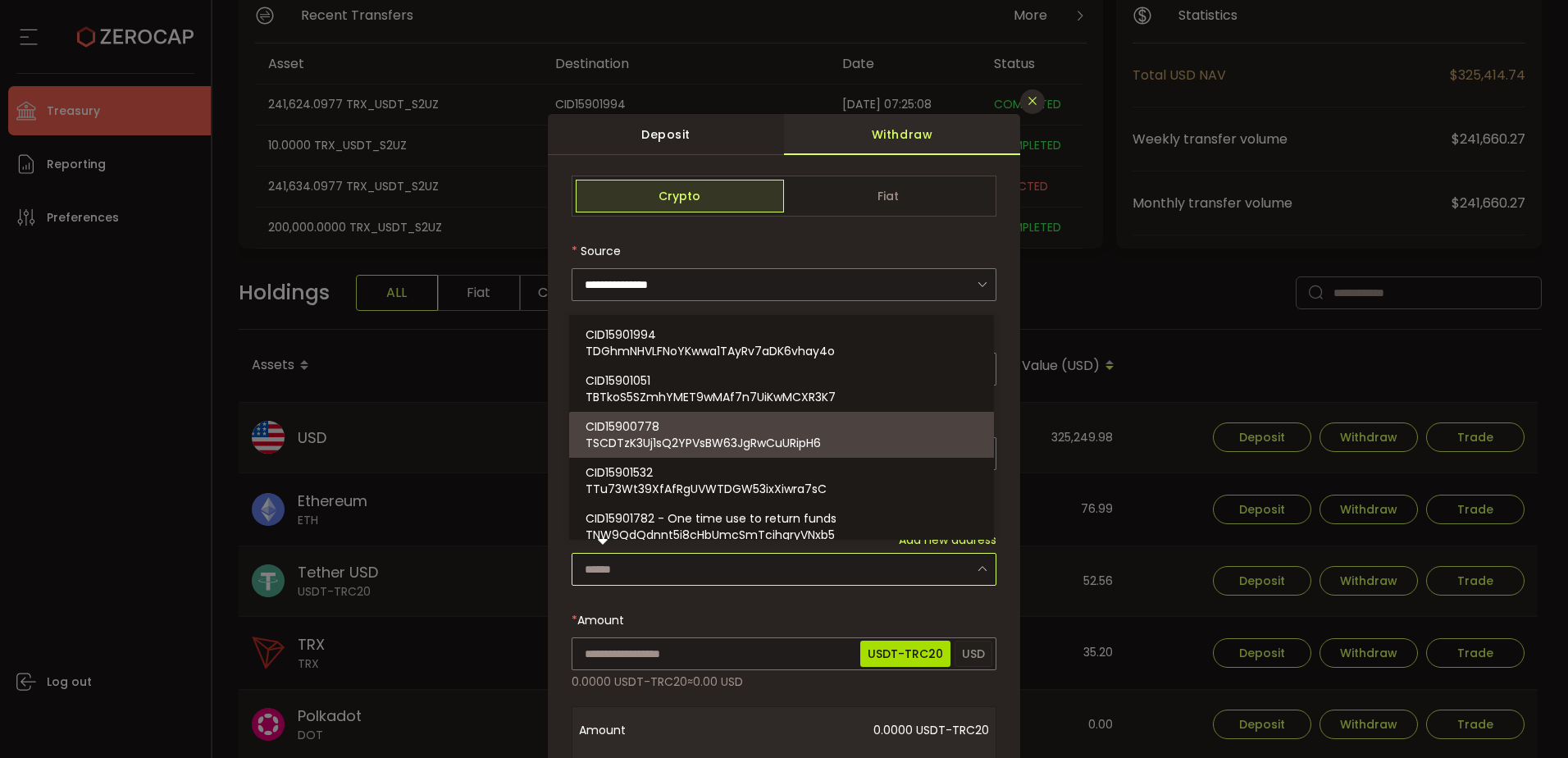
click at [1025, 97] on icon "Close" at bounding box center [1032, 101] width 13 height 13
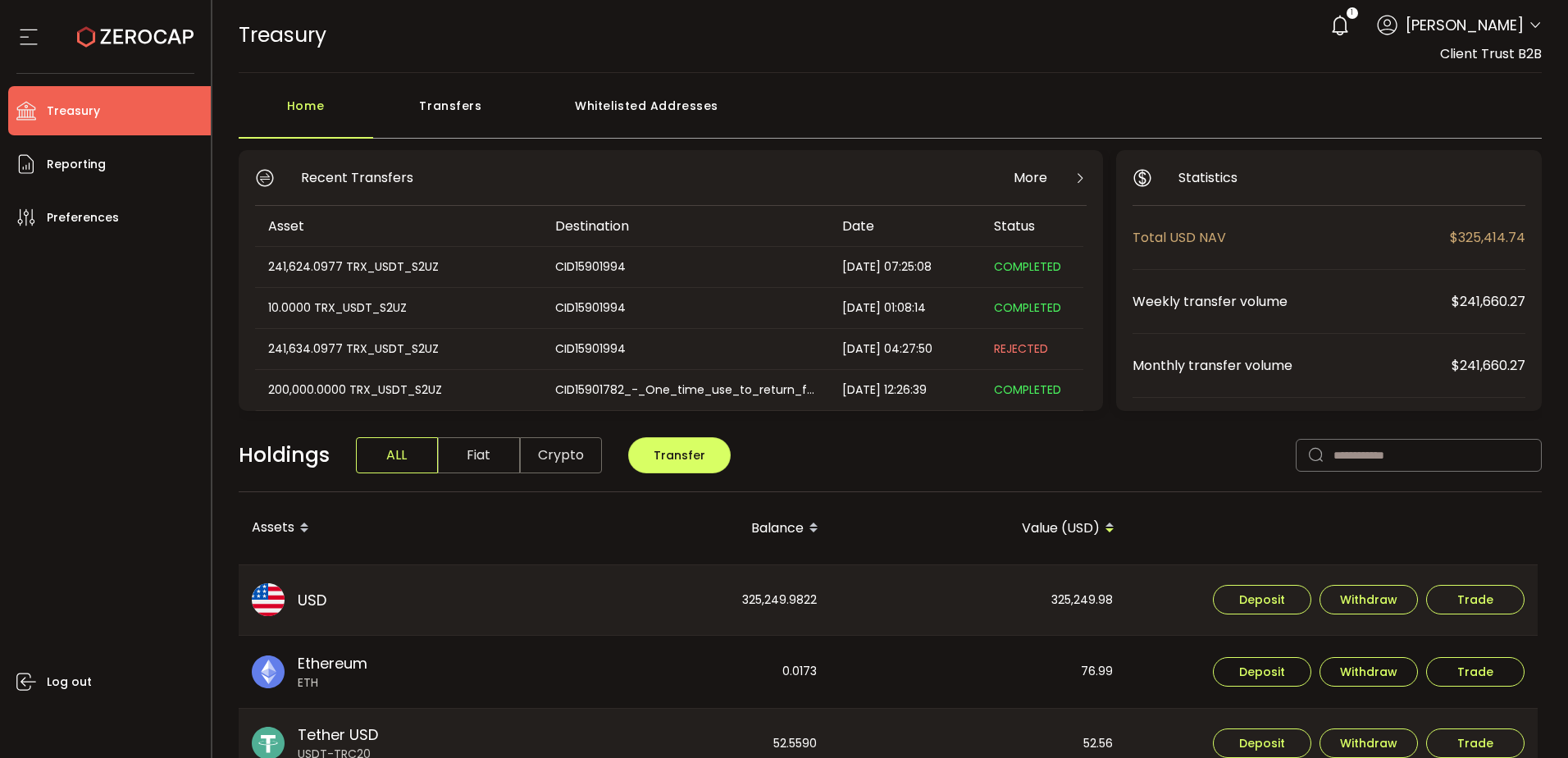
scroll to position [0, 0]
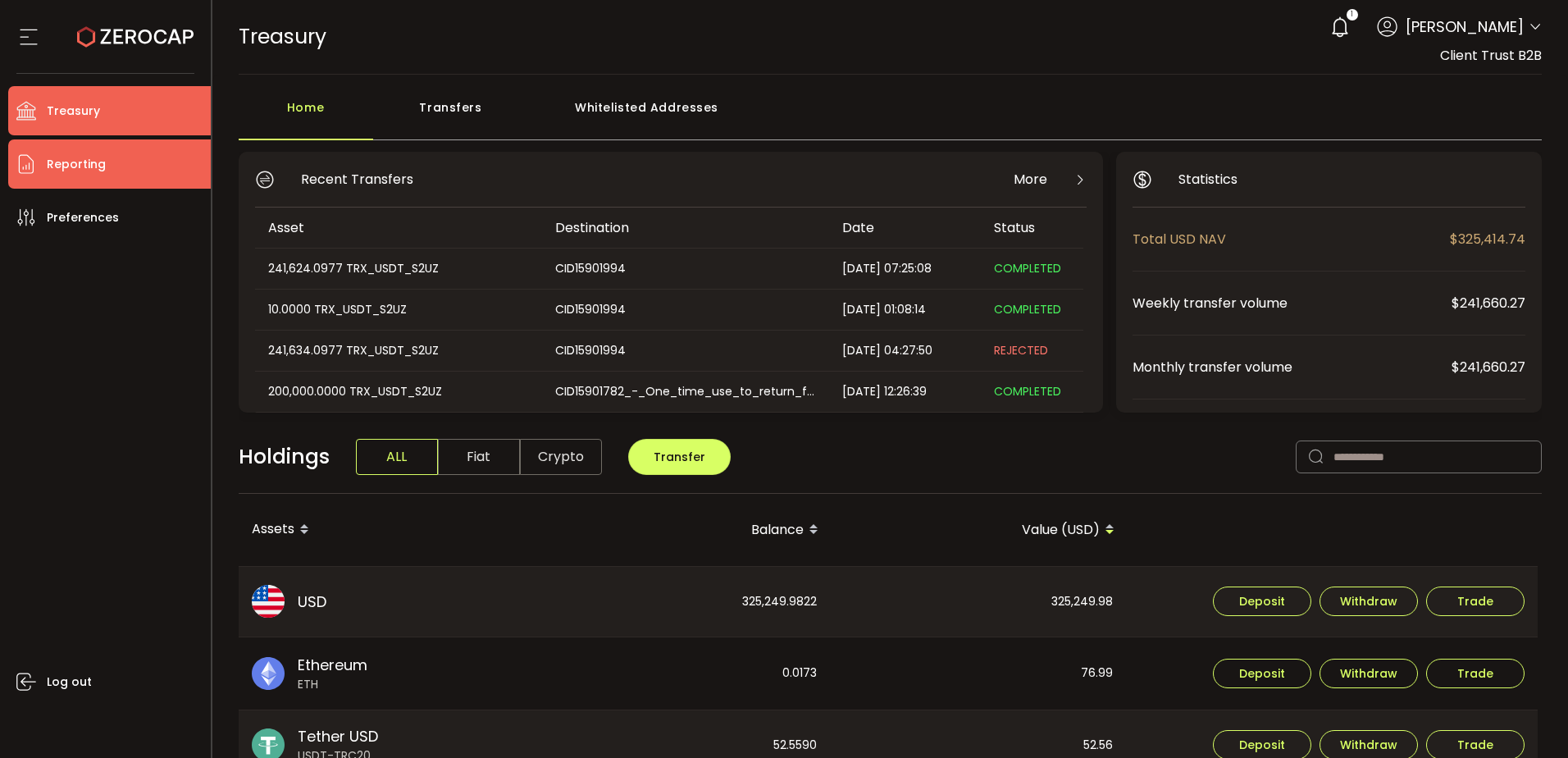
click at [145, 159] on li "Reporting" at bounding box center [110, 164] width 202 height 49
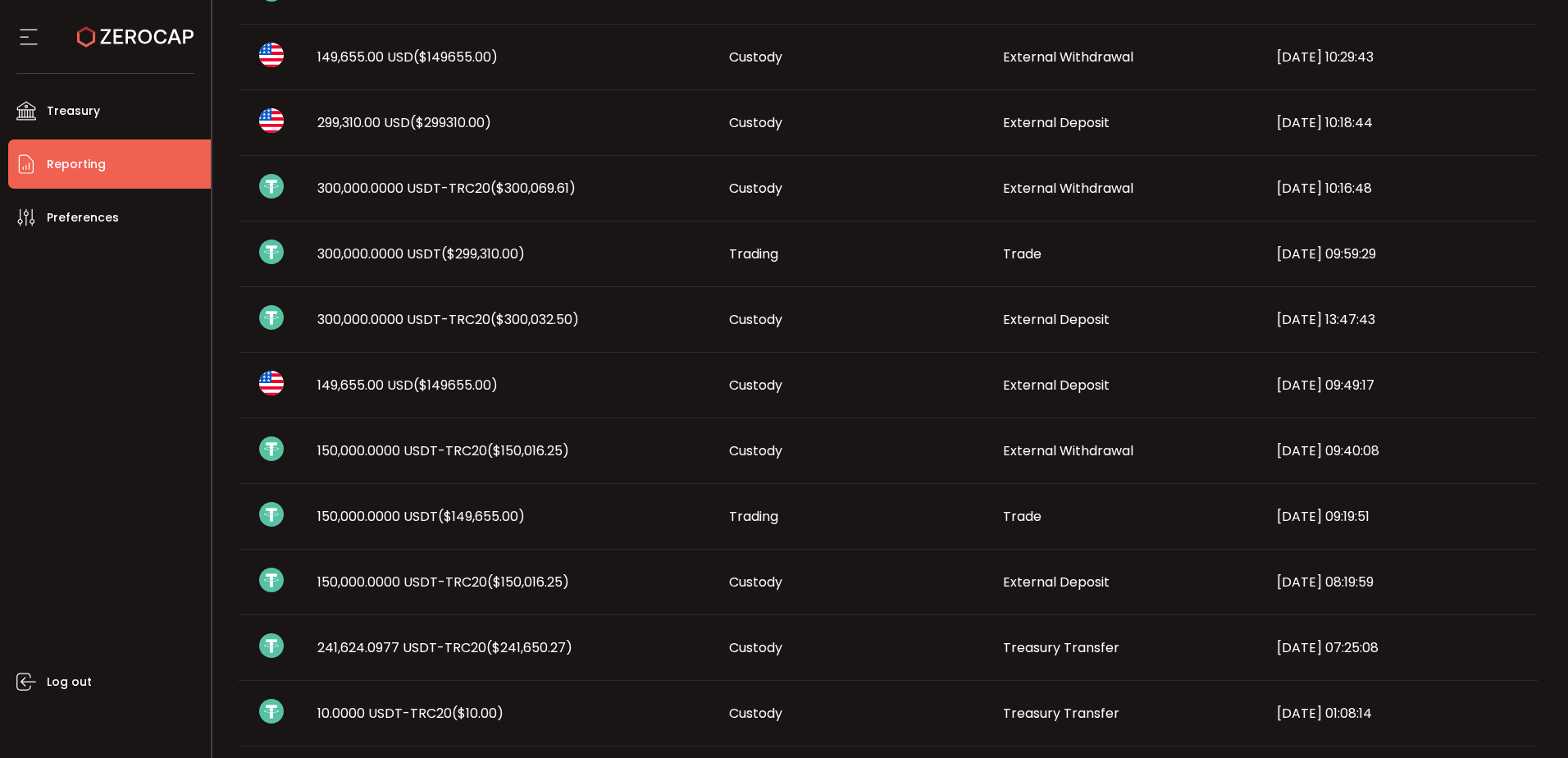
scroll to position [492, 0]
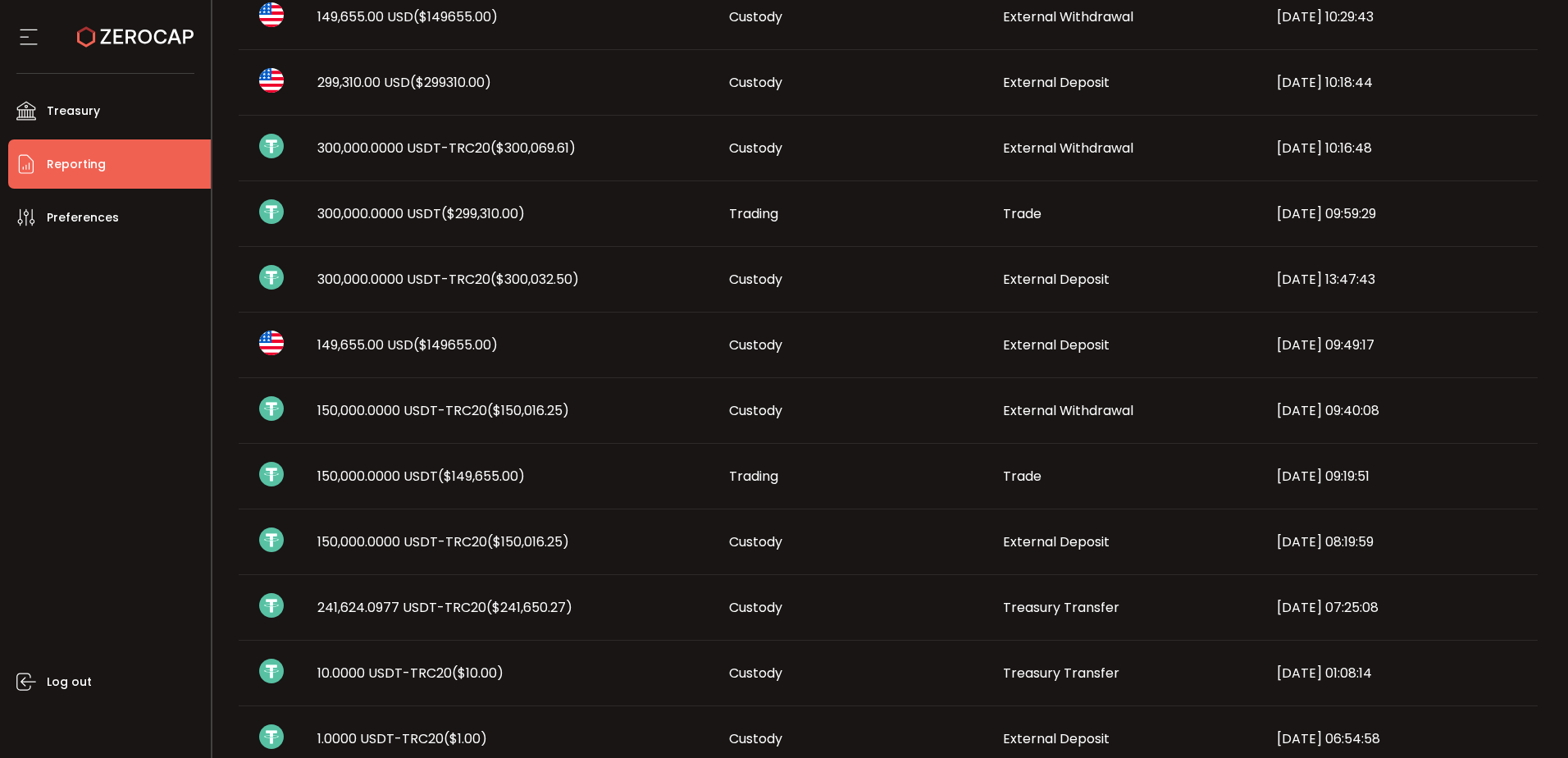
click at [546, 537] on span "($150,016.25)" at bounding box center [527, 542] width 82 height 19
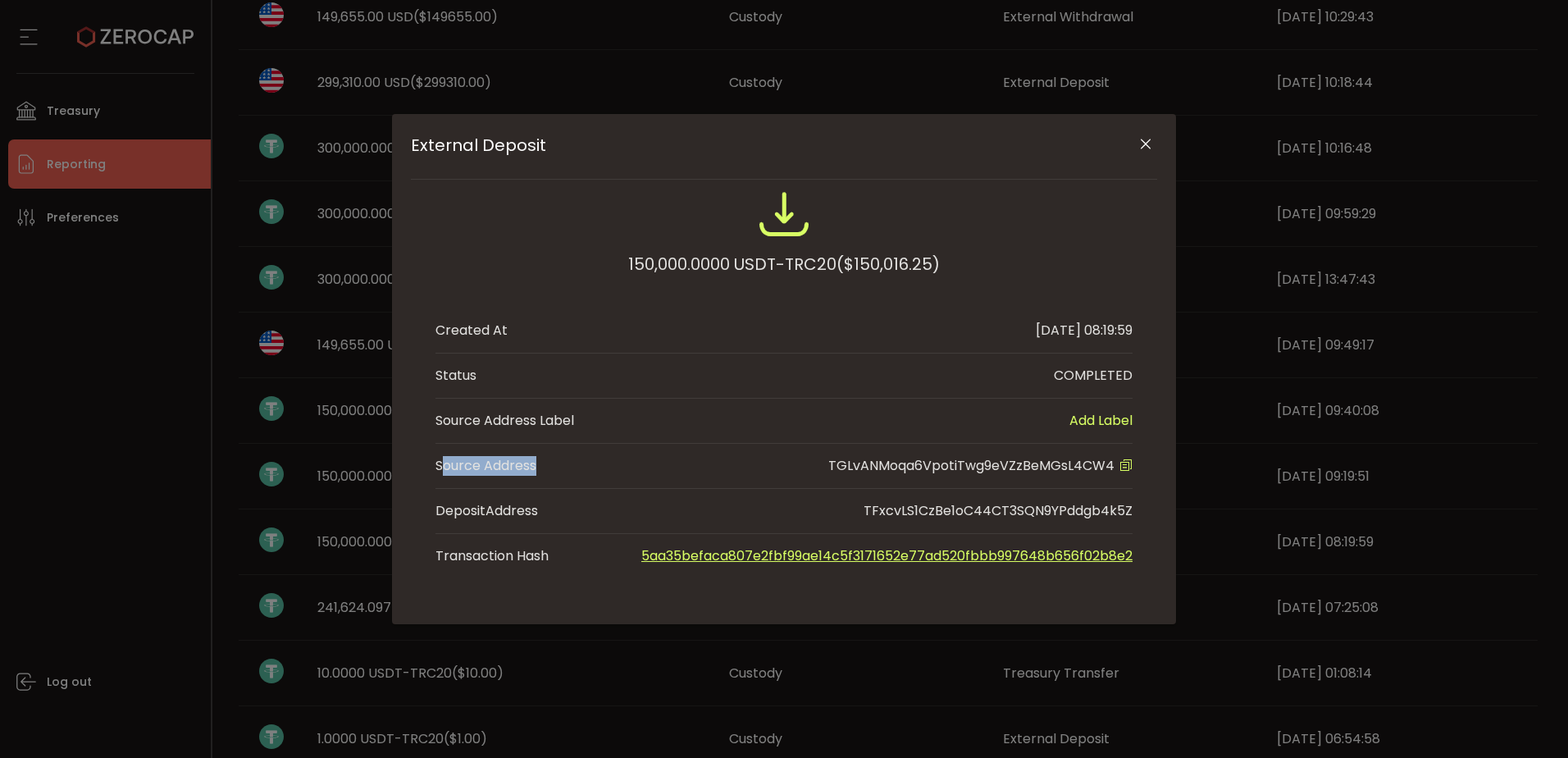
drag, startPoint x: 440, startPoint y: 466, endPoint x: 563, endPoint y: 468, distance: 123.0
click at [563, 468] on li "Source Address TGLvANMoqa6VpotiTwg9eVZzBeMGsL4CW4" at bounding box center [784, 466] width 697 height 45
click at [560, 468] on li "Source Address TGLvANMoqa6VpotiTwg9eVZzBeMGsL4CW4" at bounding box center [784, 466] width 697 height 45
drag, startPoint x: 553, startPoint y: 468, endPoint x: 411, endPoint y: 468, distance: 142.0
click at [411, 468] on div "150,000.0000 USDT-TRC20 ($150,016.25) Created At [DATE] 08:19:59 Status COMPLET…" at bounding box center [784, 383] width 747 height 390
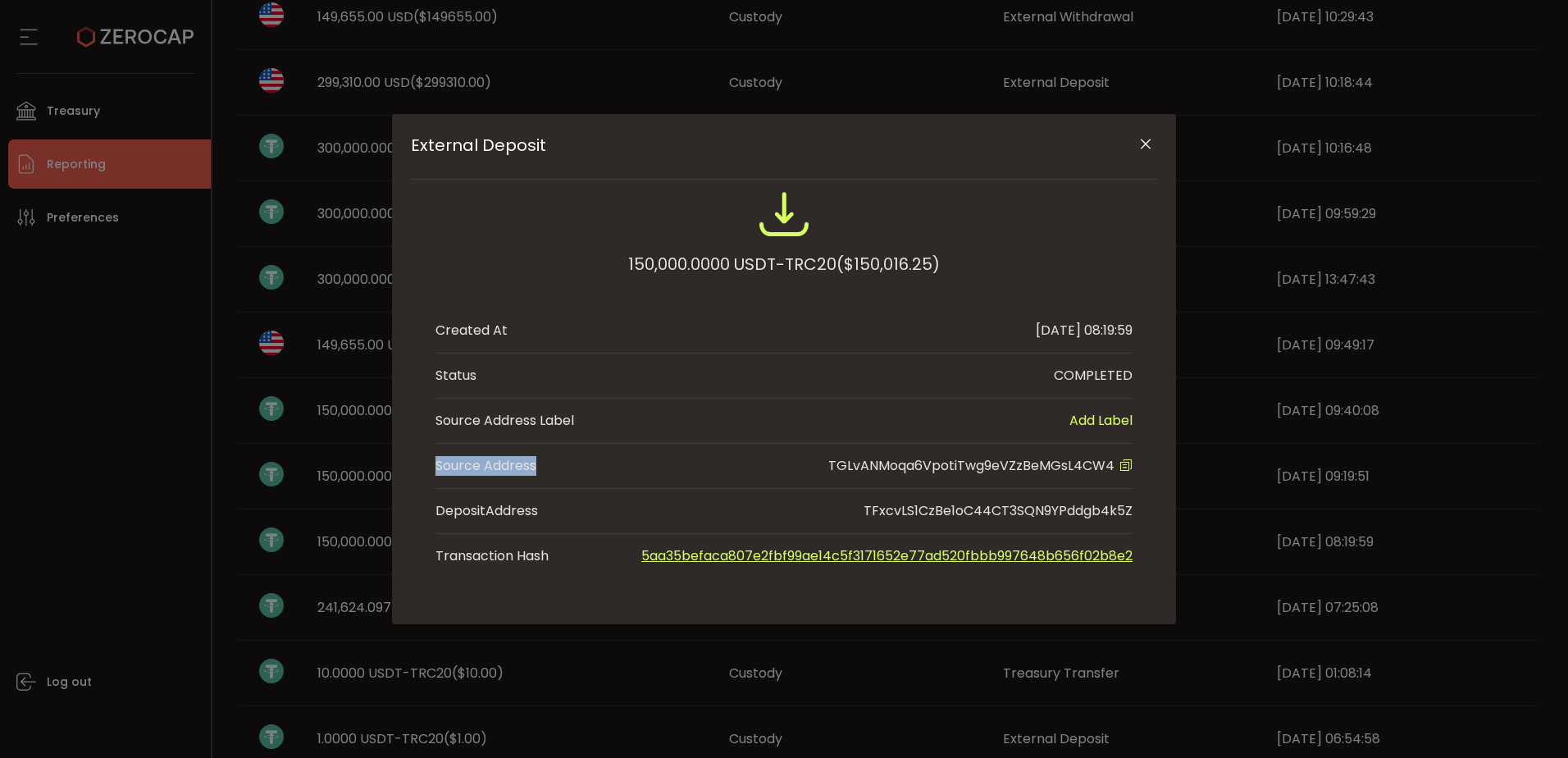
drag, startPoint x: 860, startPoint y: 512, endPoint x: 1142, endPoint y: 512, distance: 282.0
click at [1142, 512] on div "150,000.0000 USDT-TRC20 ($150,016.25) Created At [DATE] 08:19:59 Status COMPLET…" at bounding box center [784, 383] width 747 height 390
click at [705, 467] on li "Source Address TGLvANMoqa6VpotiTwg9eVZzBeMGsL4CW4" at bounding box center [784, 466] width 697 height 45
click at [1129, 466] on icon "External Deposit" at bounding box center [1126, 465] width 13 height 13
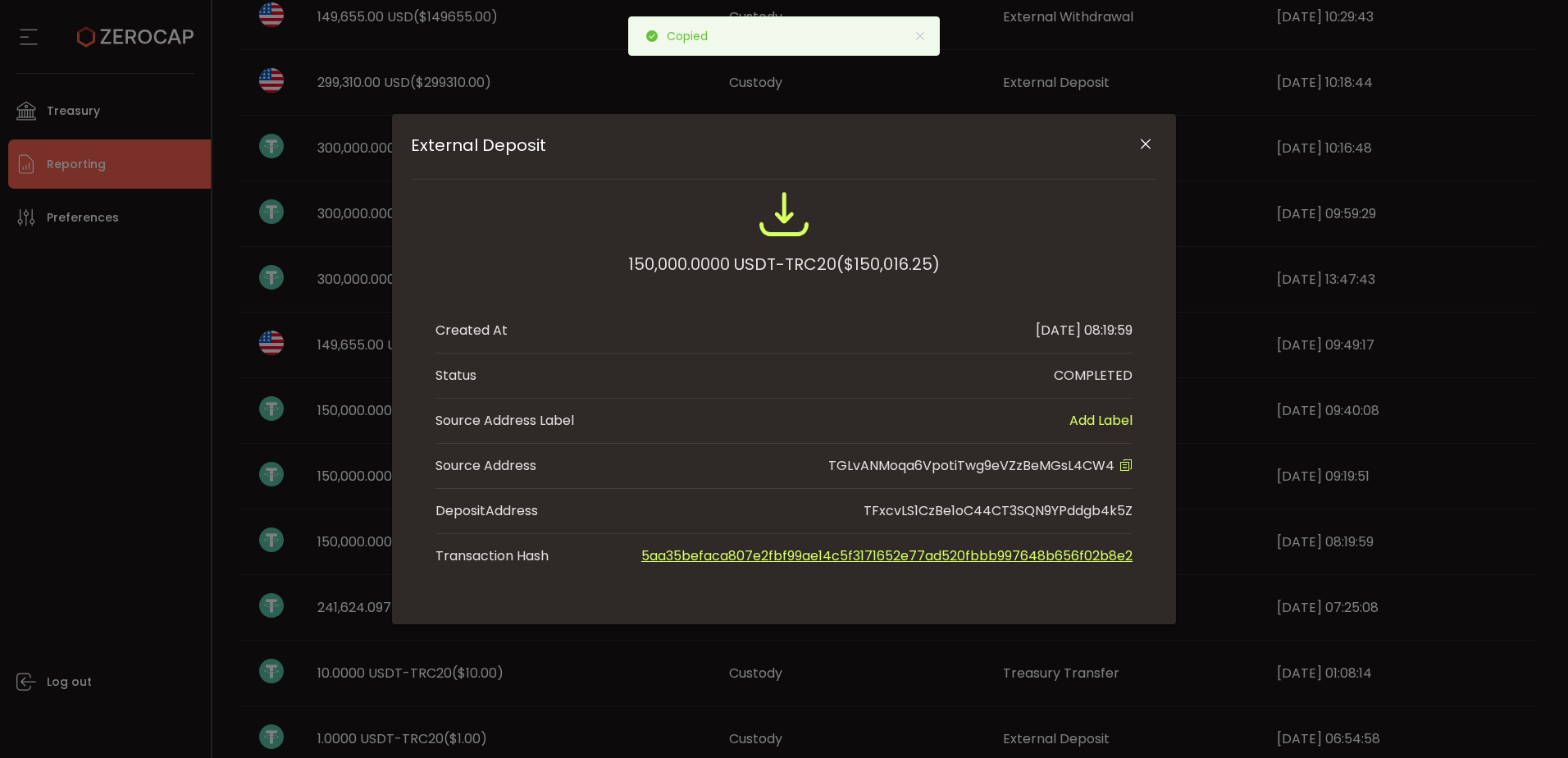
click at [1144, 146] on icon "Close" at bounding box center [1145, 144] width 16 height 16
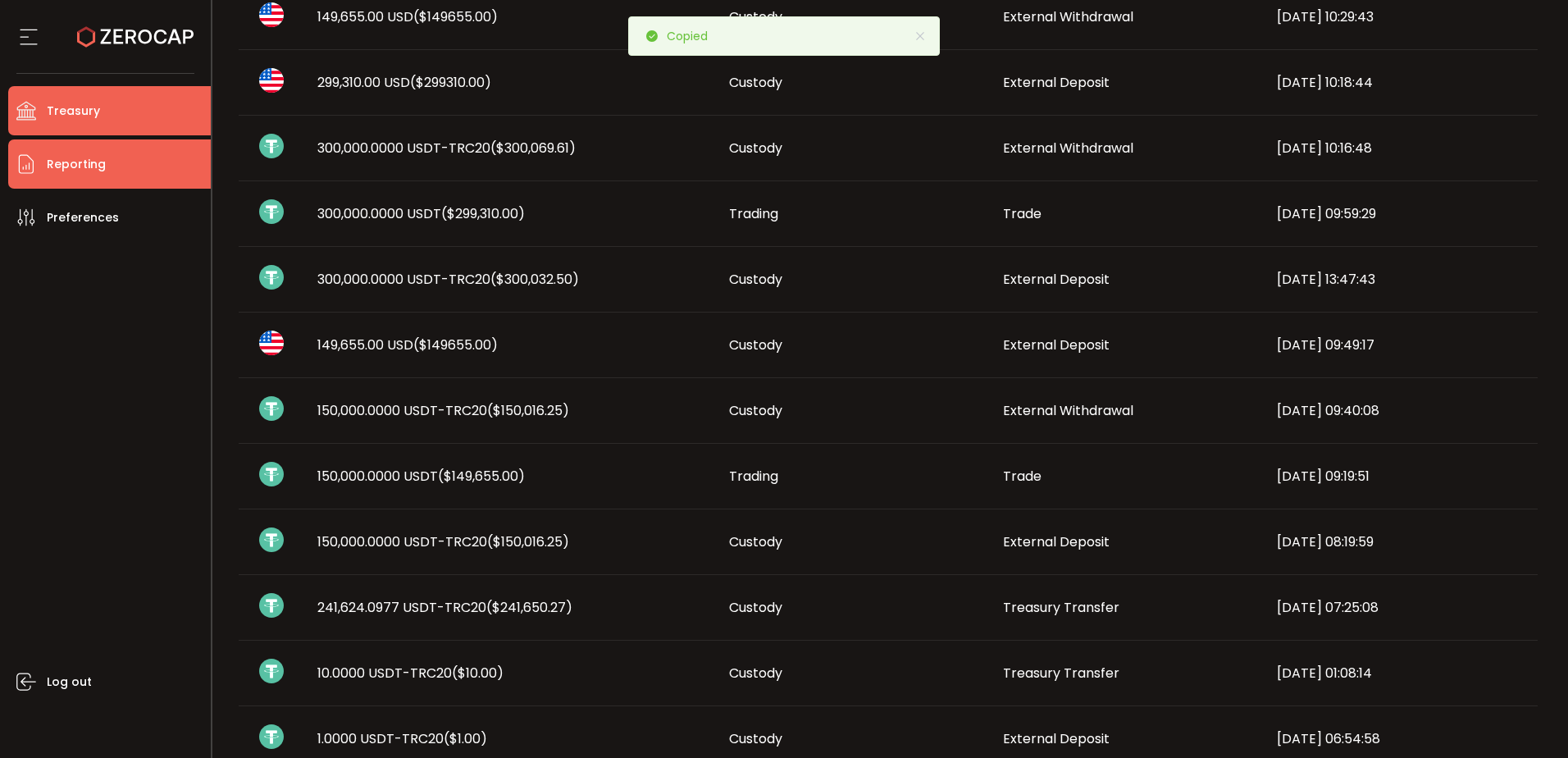
click at [90, 123] on li "Treasury" at bounding box center [110, 111] width 202 height 49
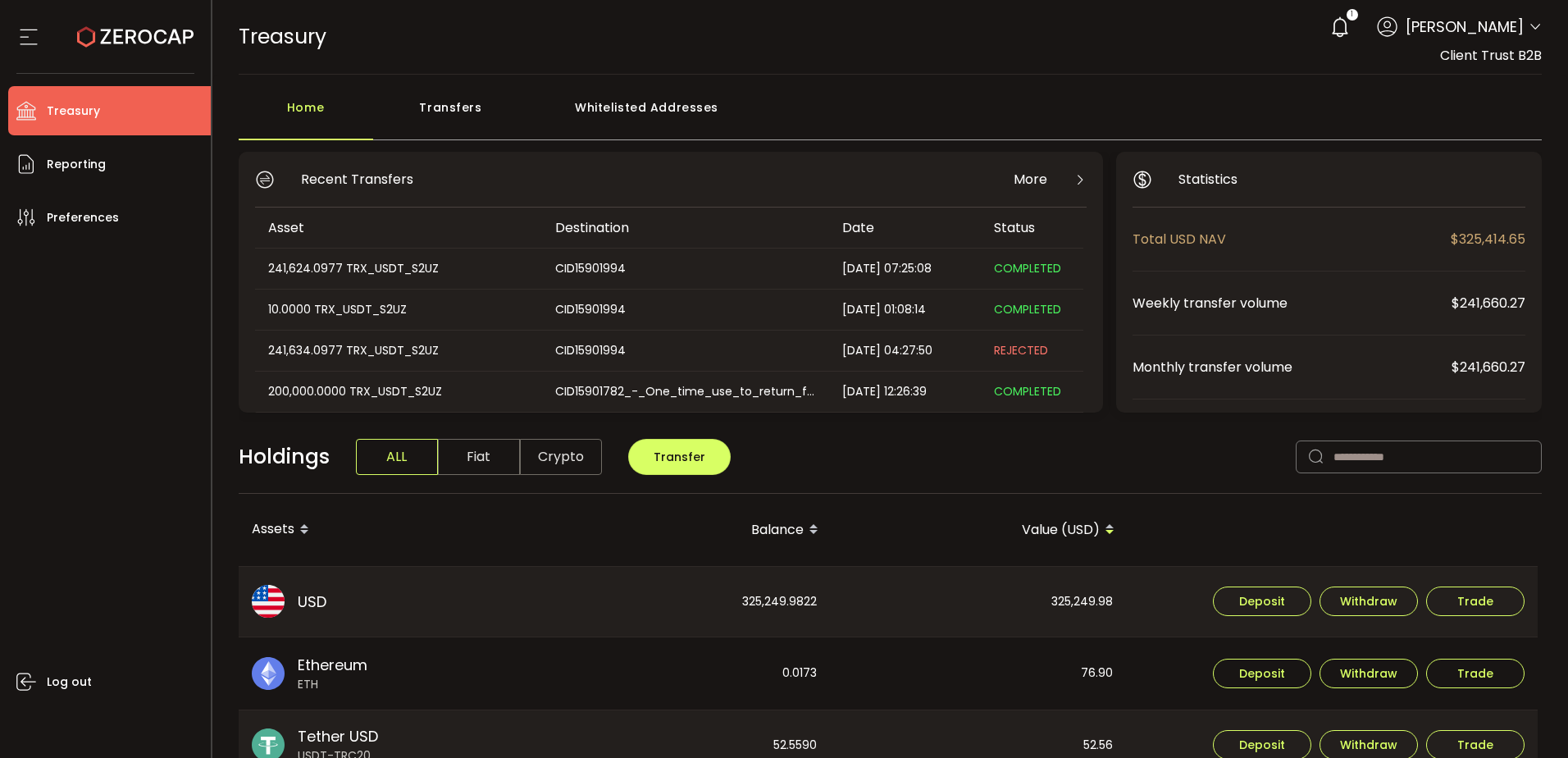
click at [635, 107] on div "Whitelisted Addresses" at bounding box center [647, 115] width 236 height 49
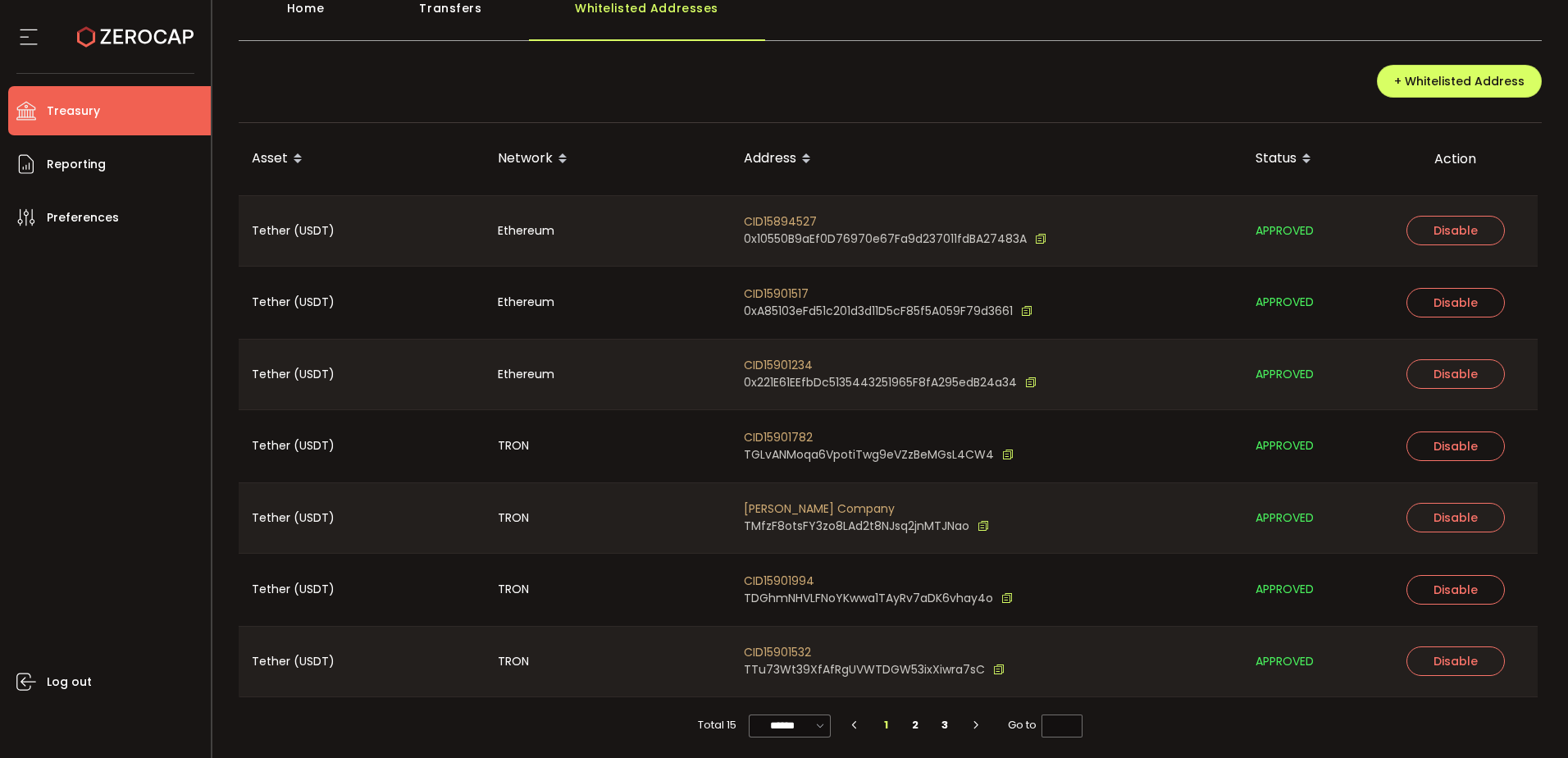
scroll to position [103, 0]
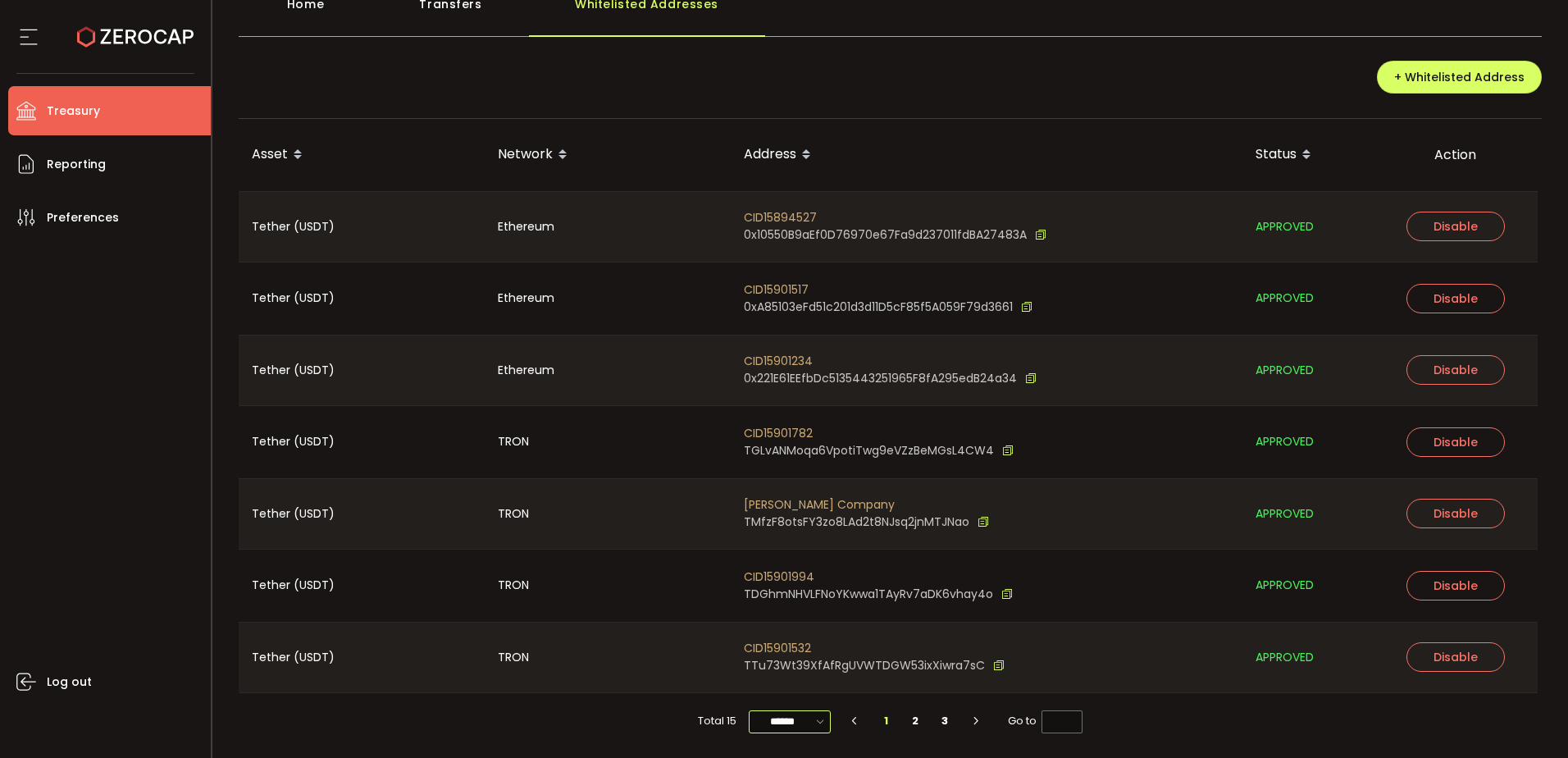
click at [770, 719] on input "******" at bounding box center [789, 721] width 82 height 23
click at [789, 682] on span "100/page" at bounding box center [789, 680] width 53 height 16
type input "********"
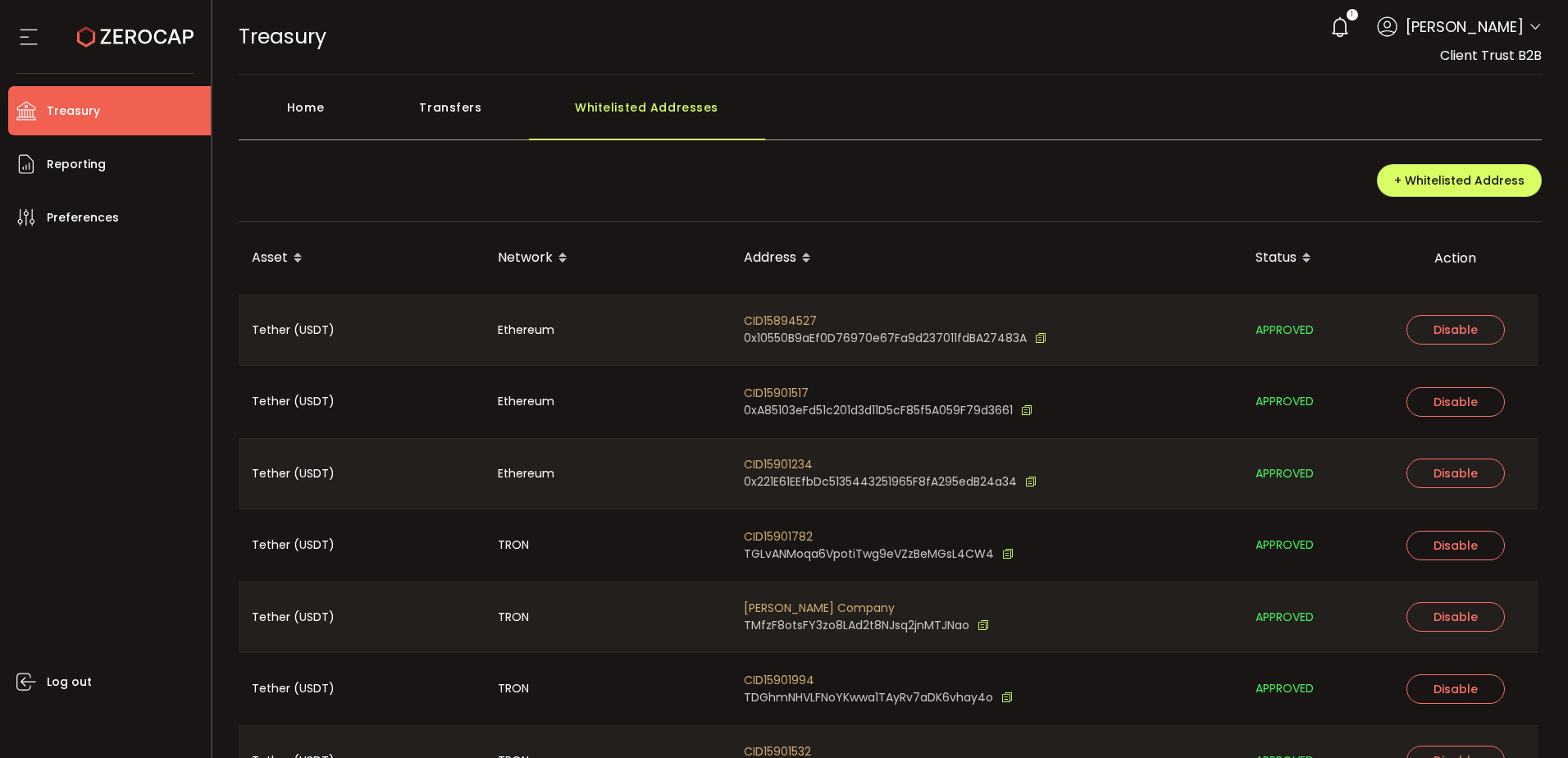
scroll to position [82, 0]
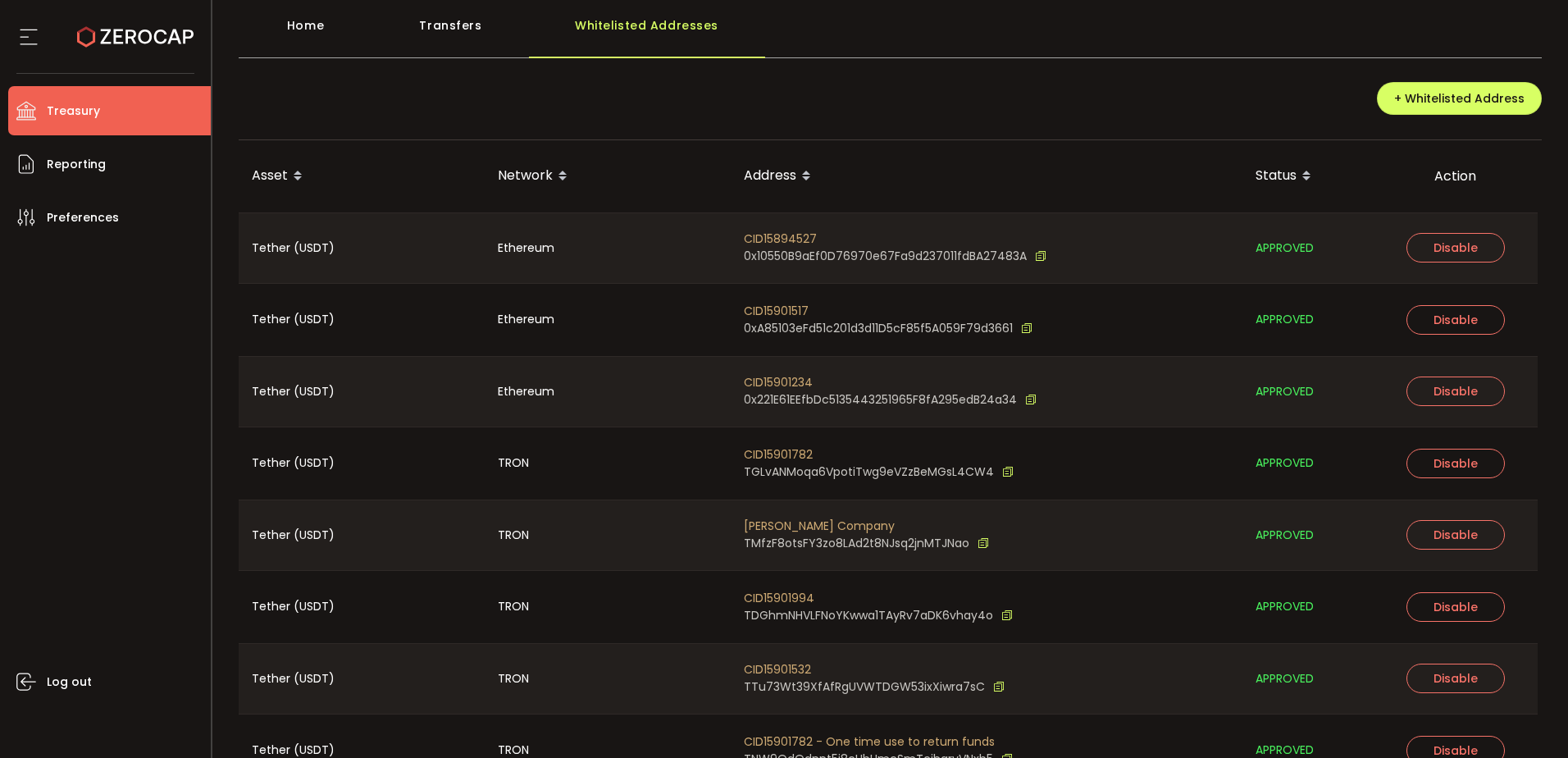
click at [782, 456] on span "CID15901782" at bounding box center [878, 455] width 269 height 17
copy span "CID15901782"
click at [1002, 471] on icon at bounding box center [1008, 472] width 11 height 17
click at [134, 168] on li "Reporting" at bounding box center [110, 164] width 202 height 49
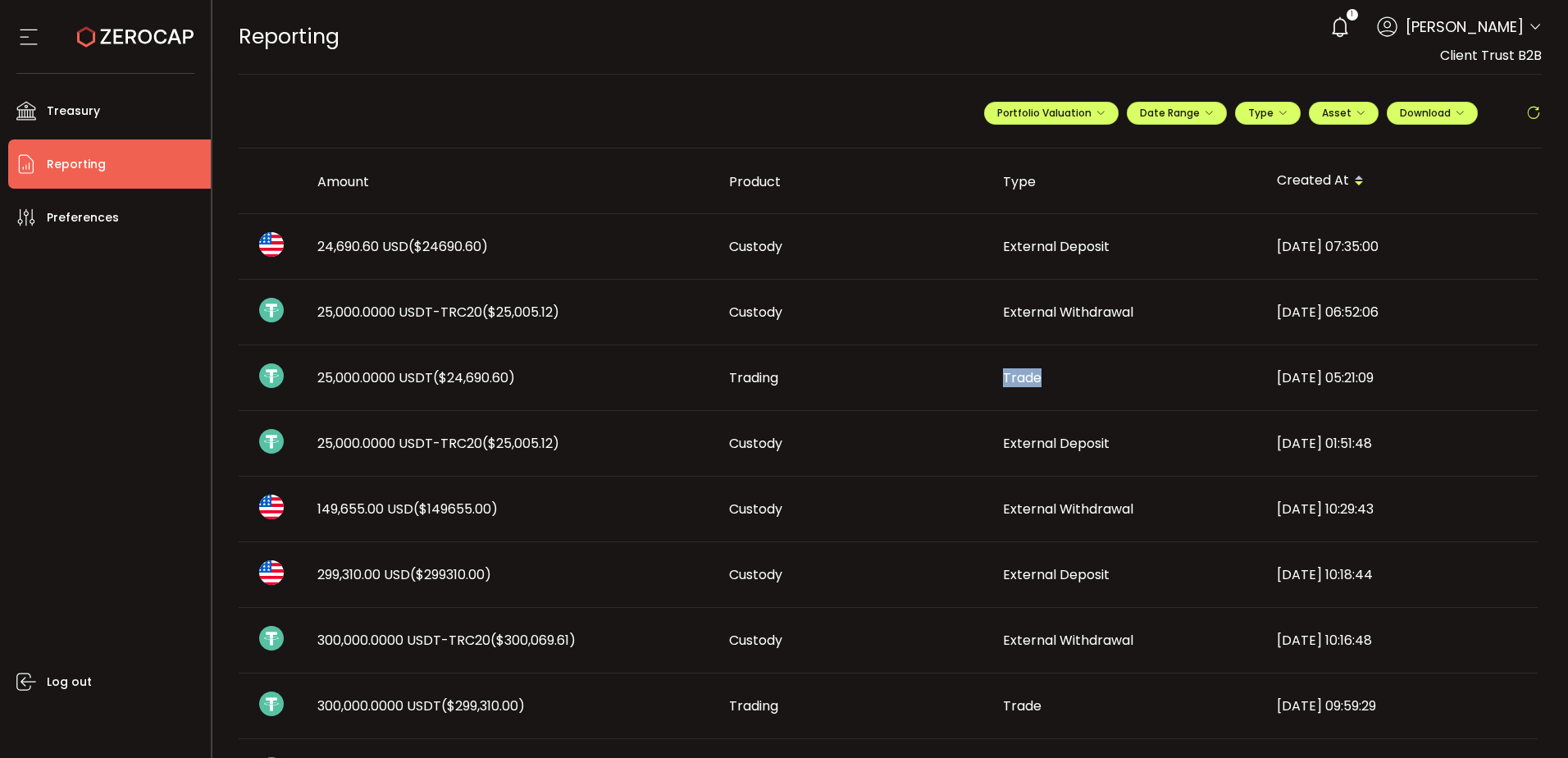
drag, startPoint x: 1001, startPoint y: 380, endPoint x: 1062, endPoint y: 378, distance: 61.0
click at [1062, 378] on div "Trade" at bounding box center [1127, 378] width 274 height 19
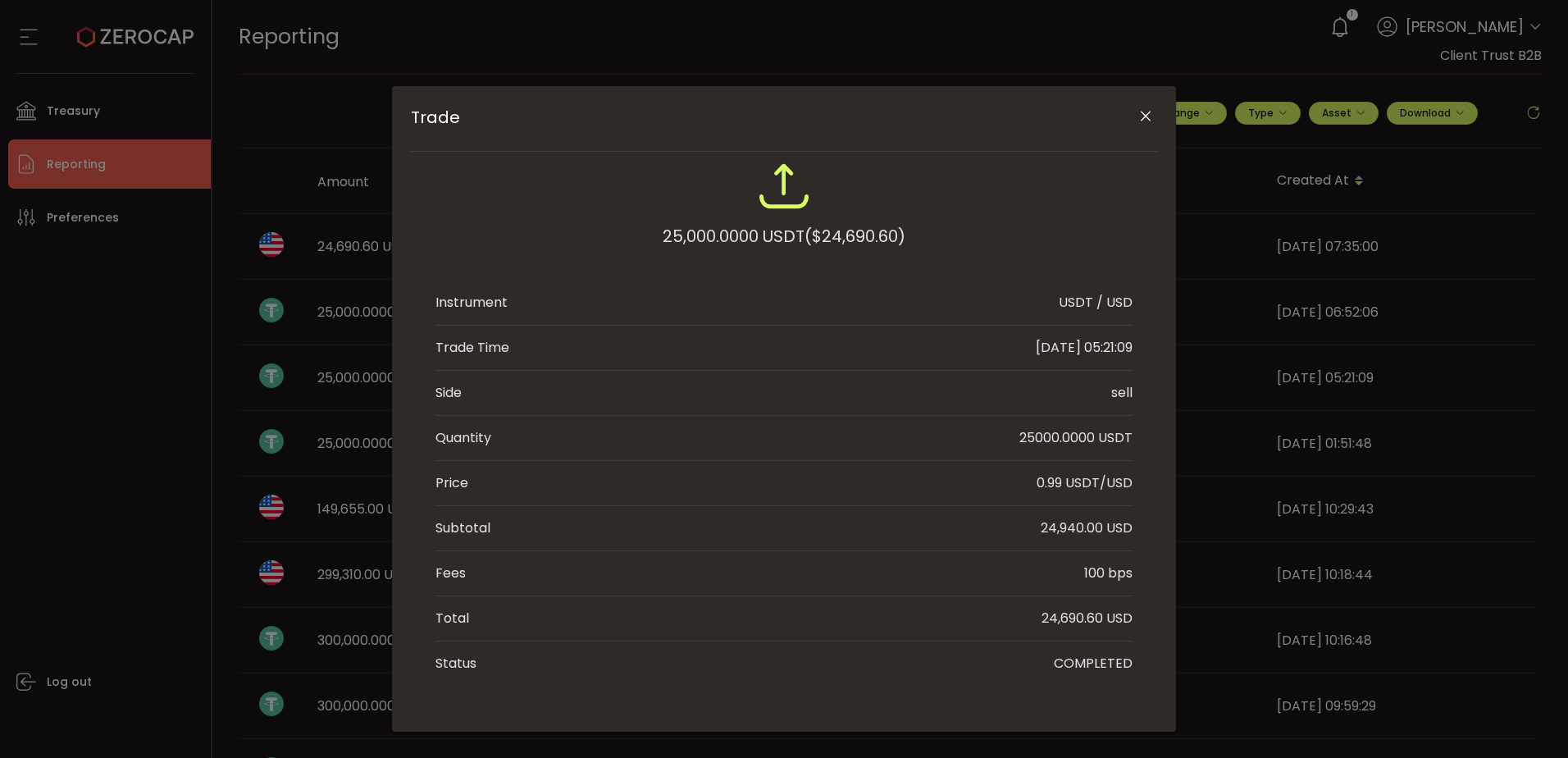
scroll to position [43, 0]
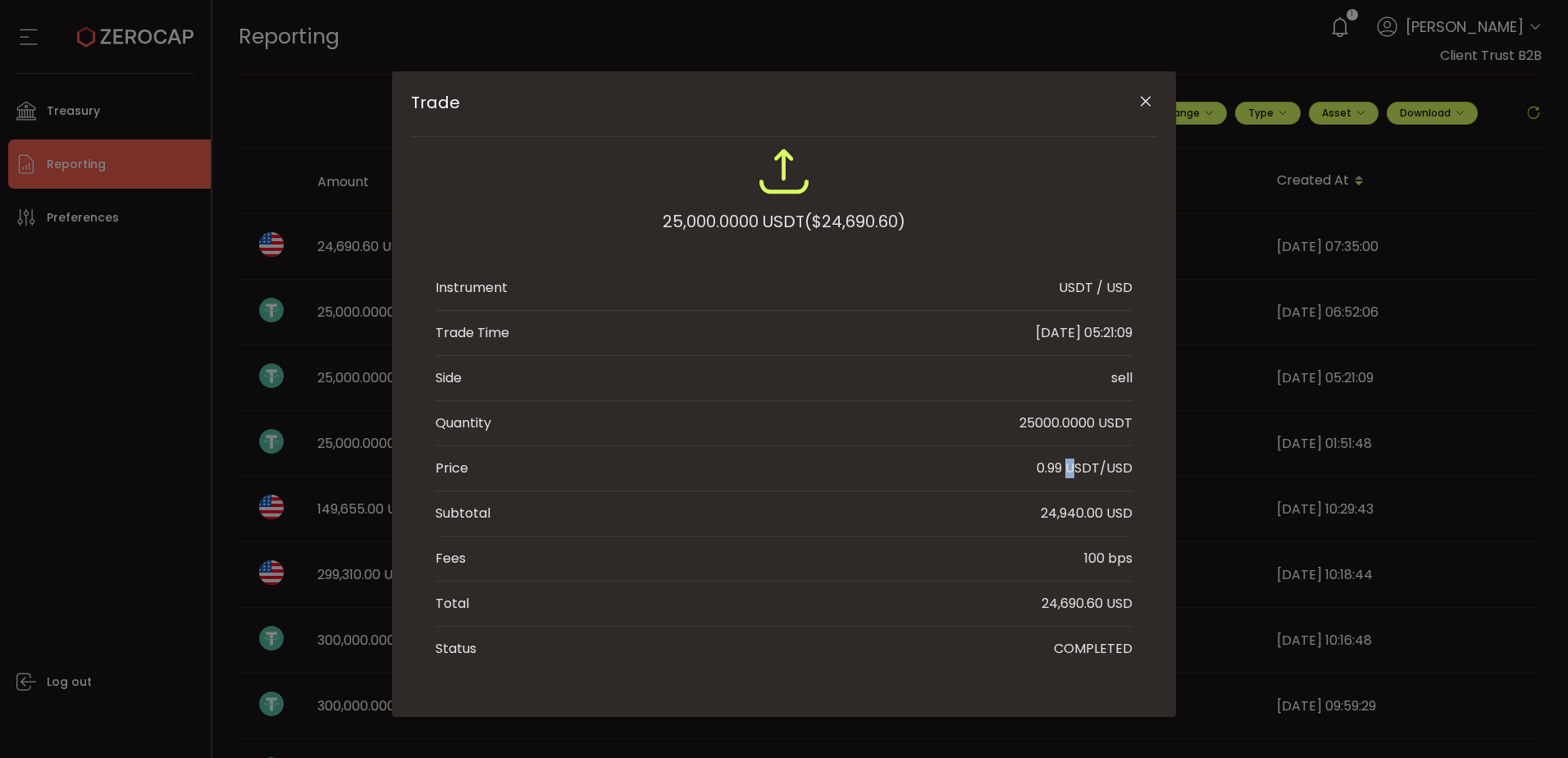
drag, startPoint x: 1034, startPoint y: 468, endPoint x: 1068, endPoint y: 467, distance: 34.0
click at [1068, 467] on li "Price 0.99 USDT/USD" at bounding box center [784, 469] width 697 height 45
click at [1137, 99] on icon "Close" at bounding box center [1145, 101] width 16 height 16
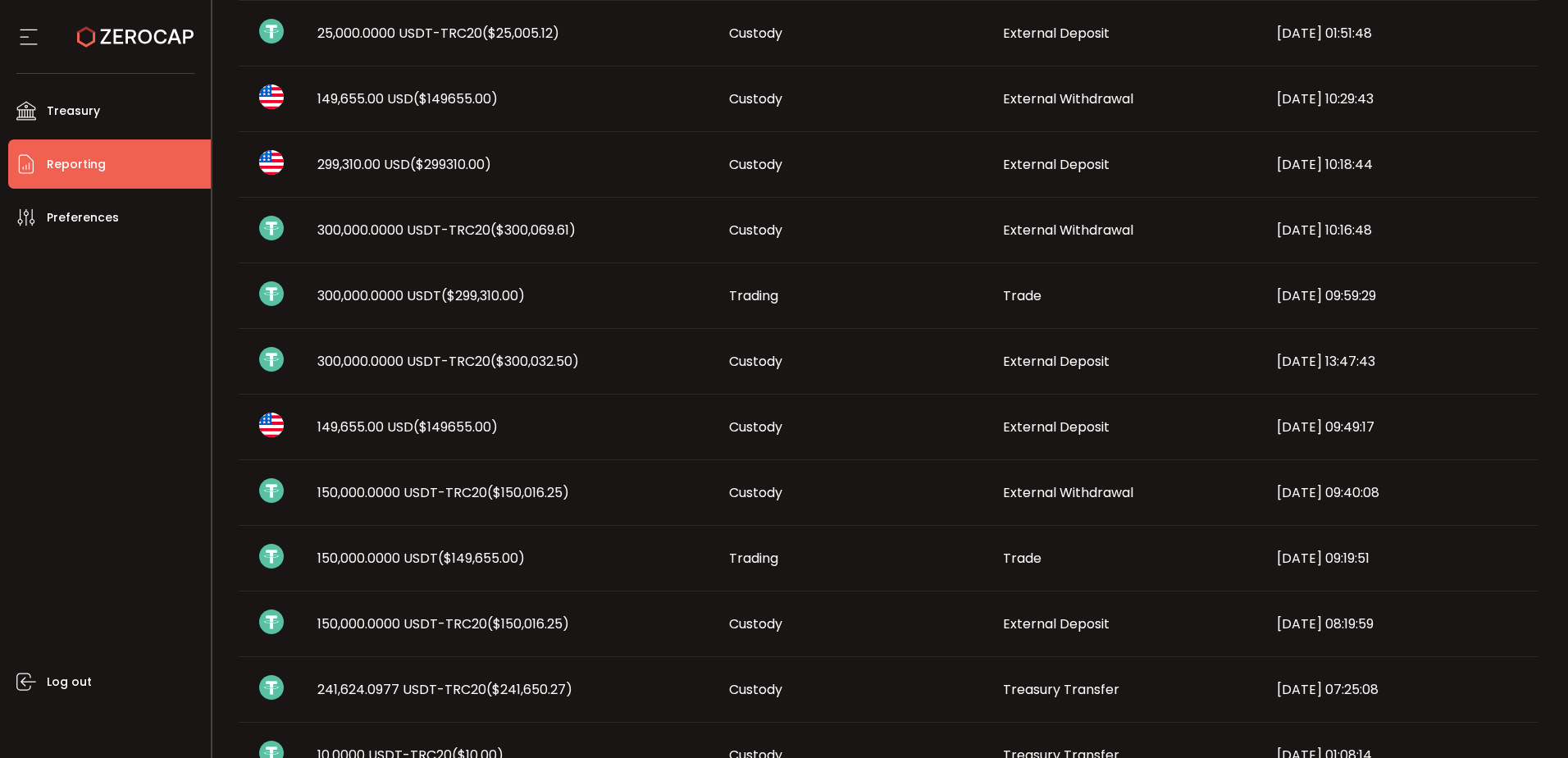
scroll to position [492, 0]
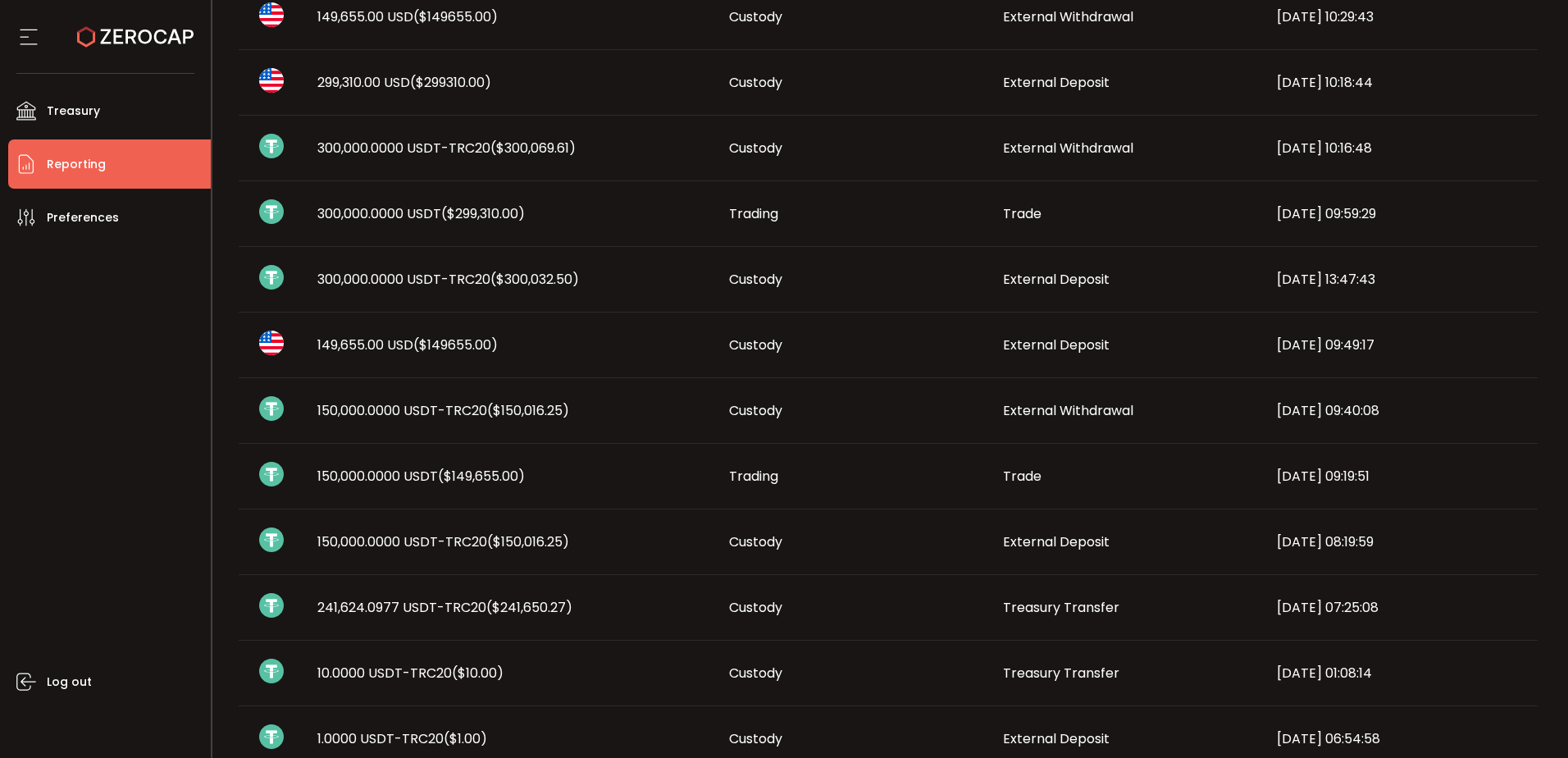
click at [338, 534] on span "150,000.0000 USDT-TRC20 ($150,016.25)" at bounding box center [443, 542] width 251 height 19
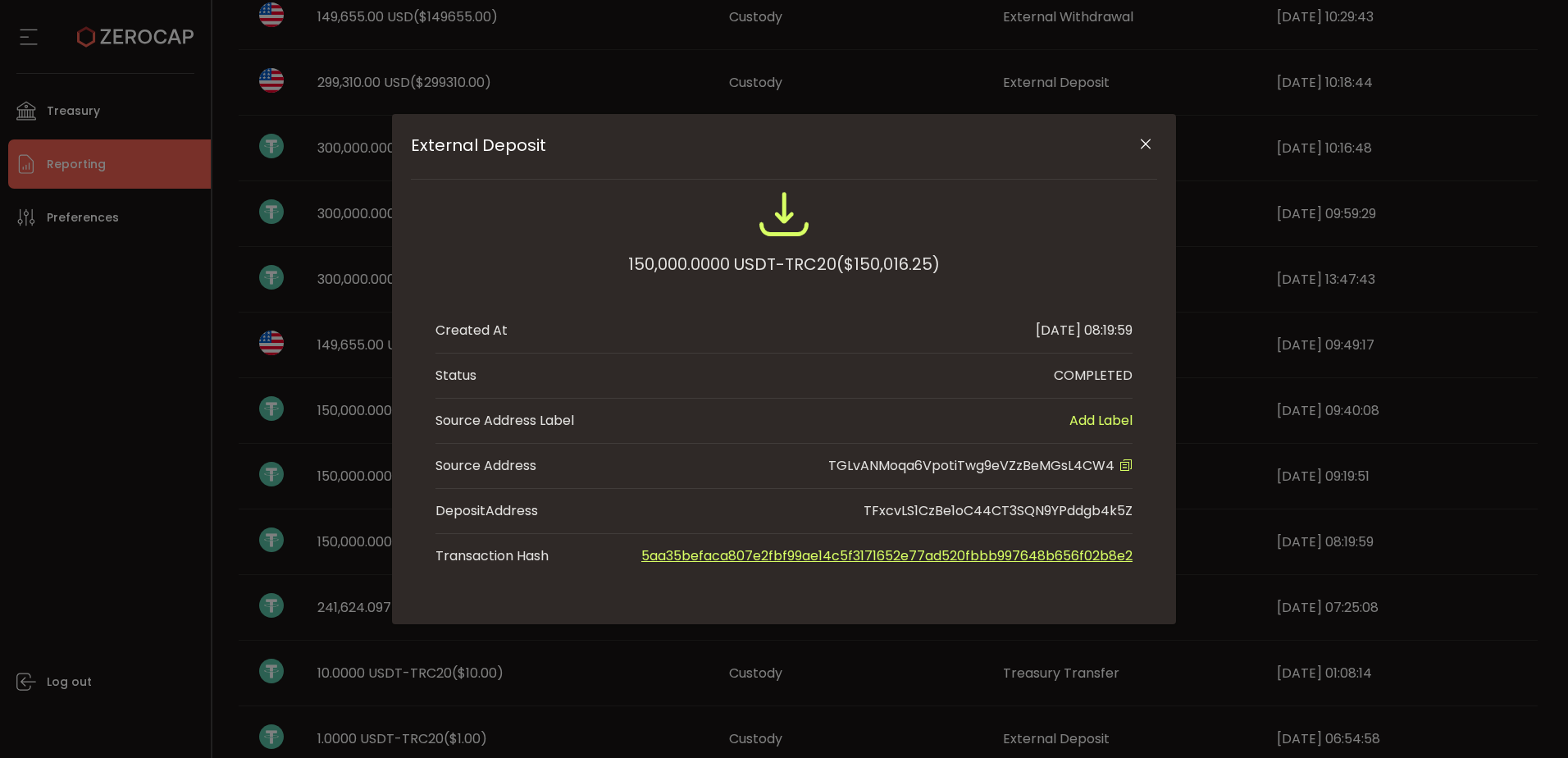
scroll to position [0, 0]
click at [1060, 472] on span "TGLvANMoqa6VpotiTwg9eVZzBeMGsL4CW4" at bounding box center [971, 465] width 286 height 19
click at [1151, 146] on icon "Close" at bounding box center [1145, 144] width 16 height 16
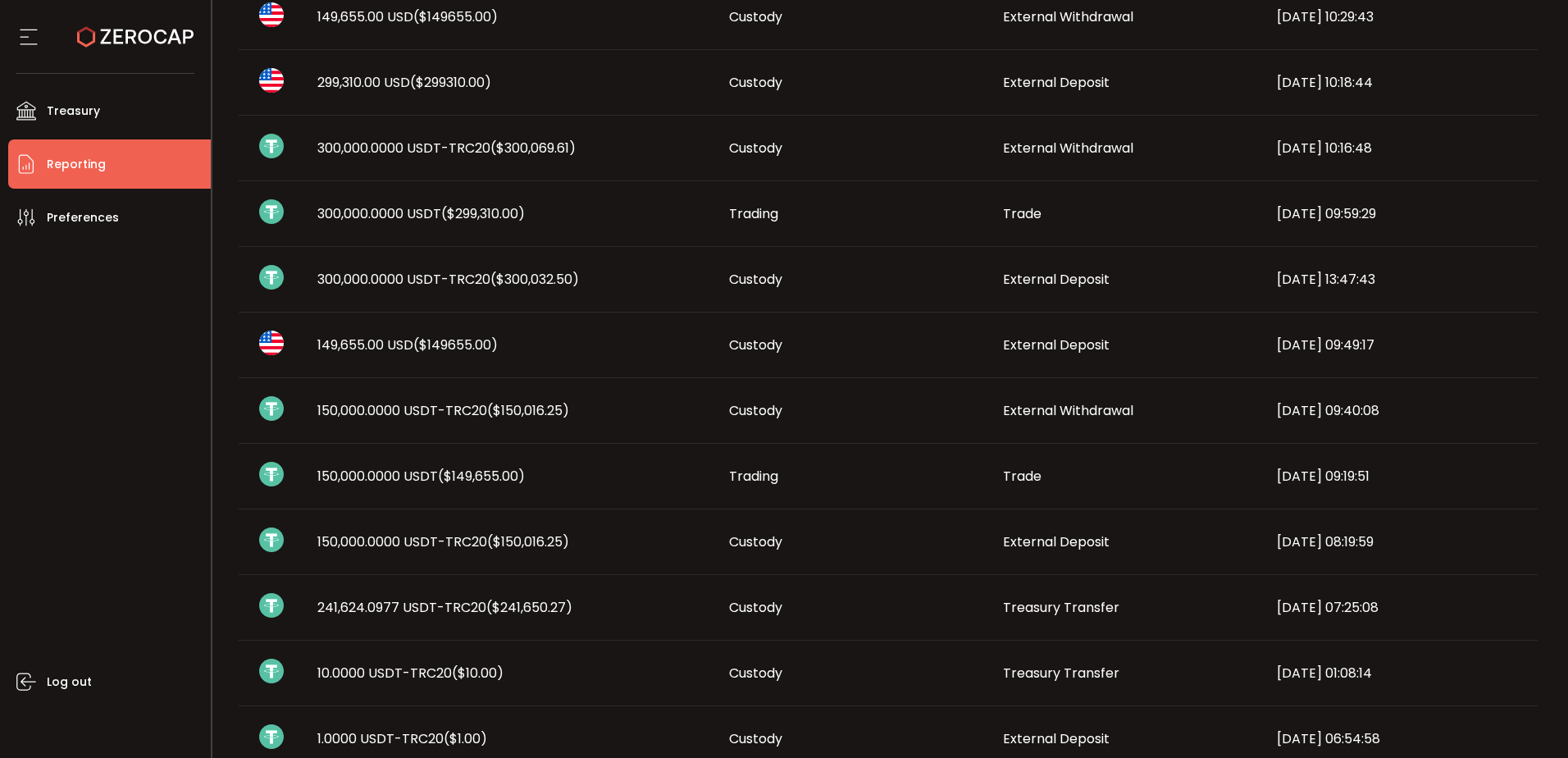
click at [1012, 473] on span "Trade" at bounding box center [1022, 476] width 39 height 19
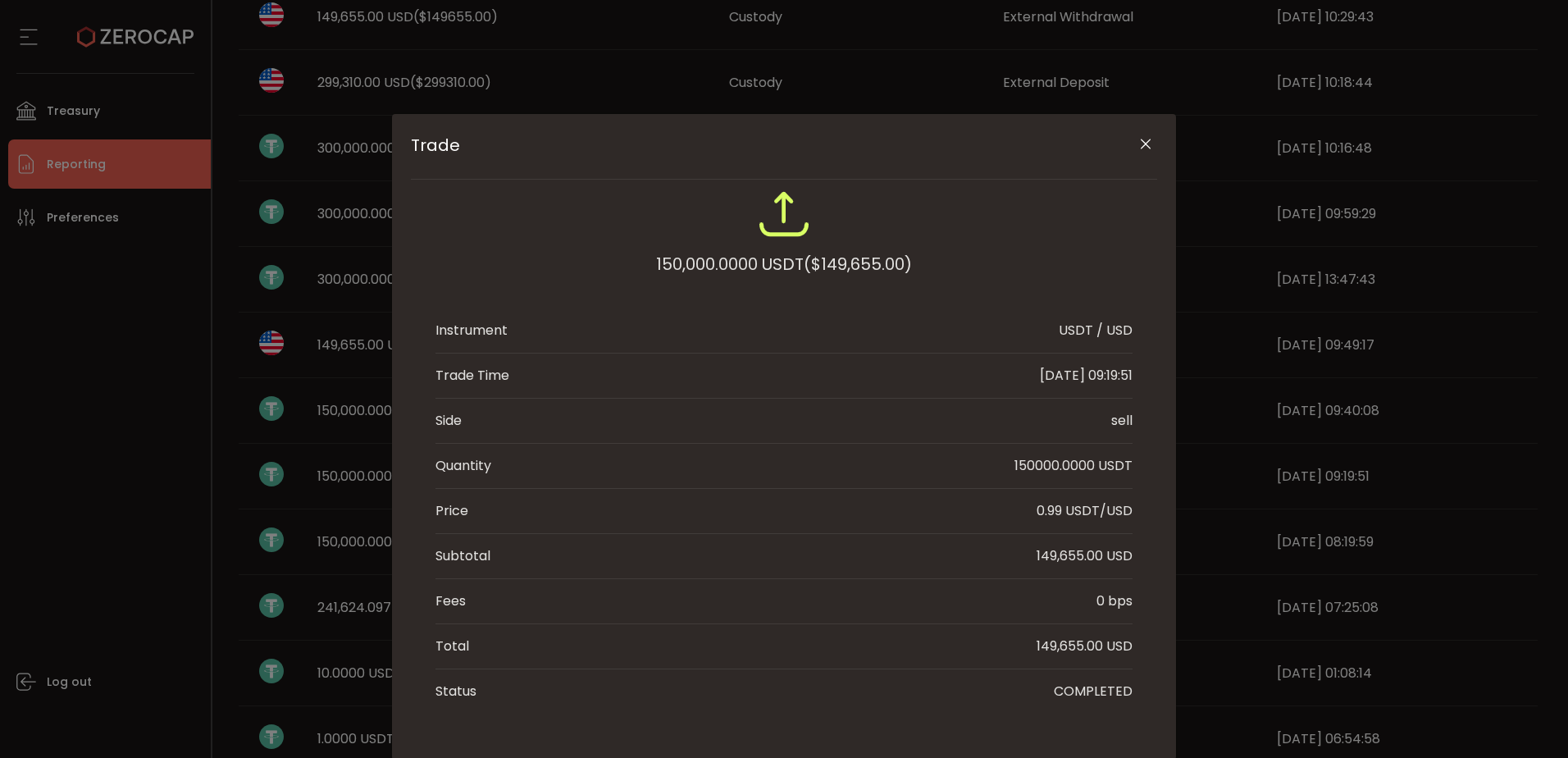
click at [1143, 147] on icon "Close" at bounding box center [1145, 144] width 16 height 16
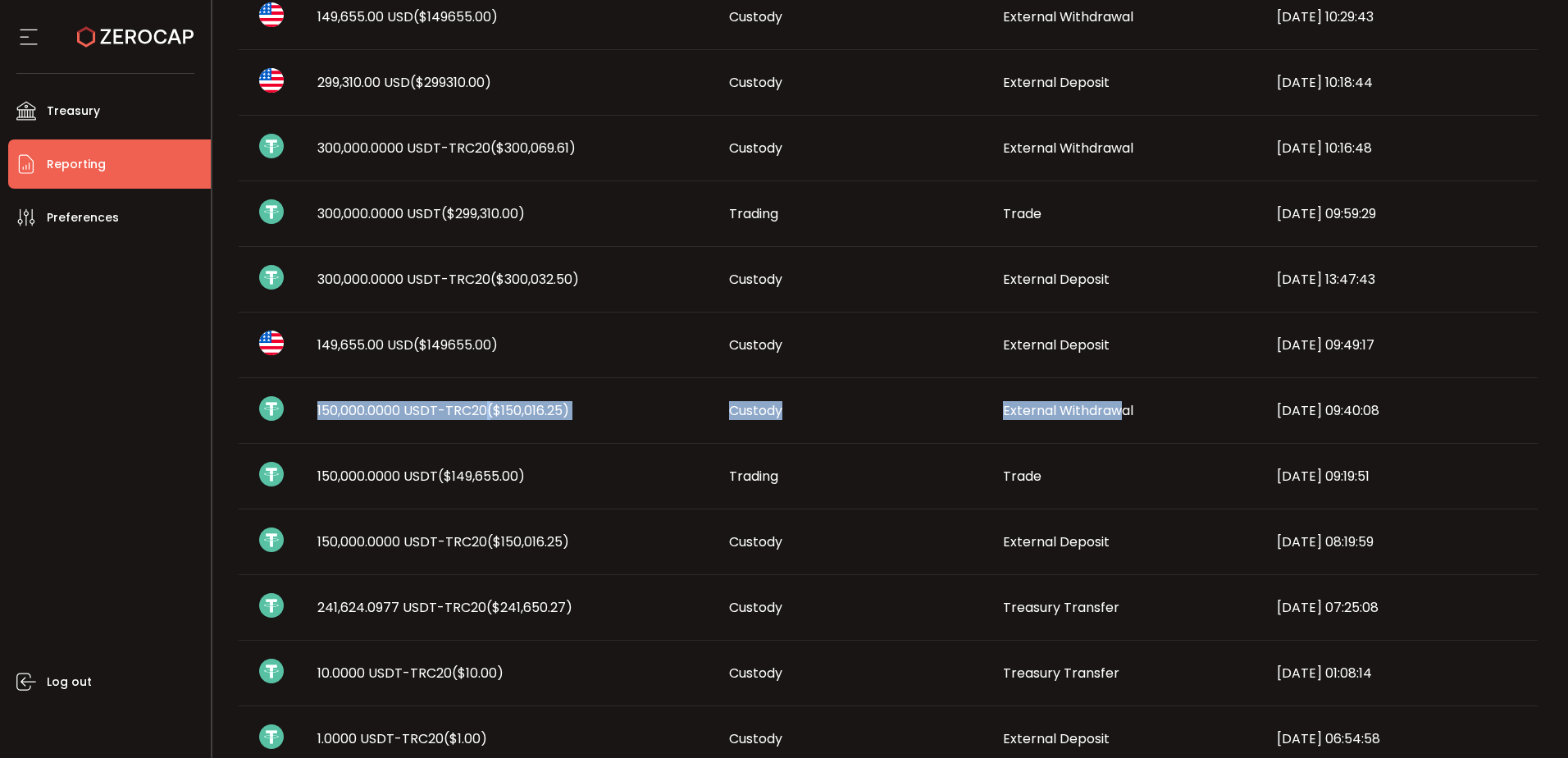
drag, startPoint x: 312, startPoint y: 406, endPoint x: 1117, endPoint y: 418, distance: 805.1
click at [1117, 418] on tr "150,000.0000 USDT-TRC20 ($150,016.25) Custody External Withdrawal [DATE] 09:40:…" at bounding box center [887, 410] width 1299 height 65
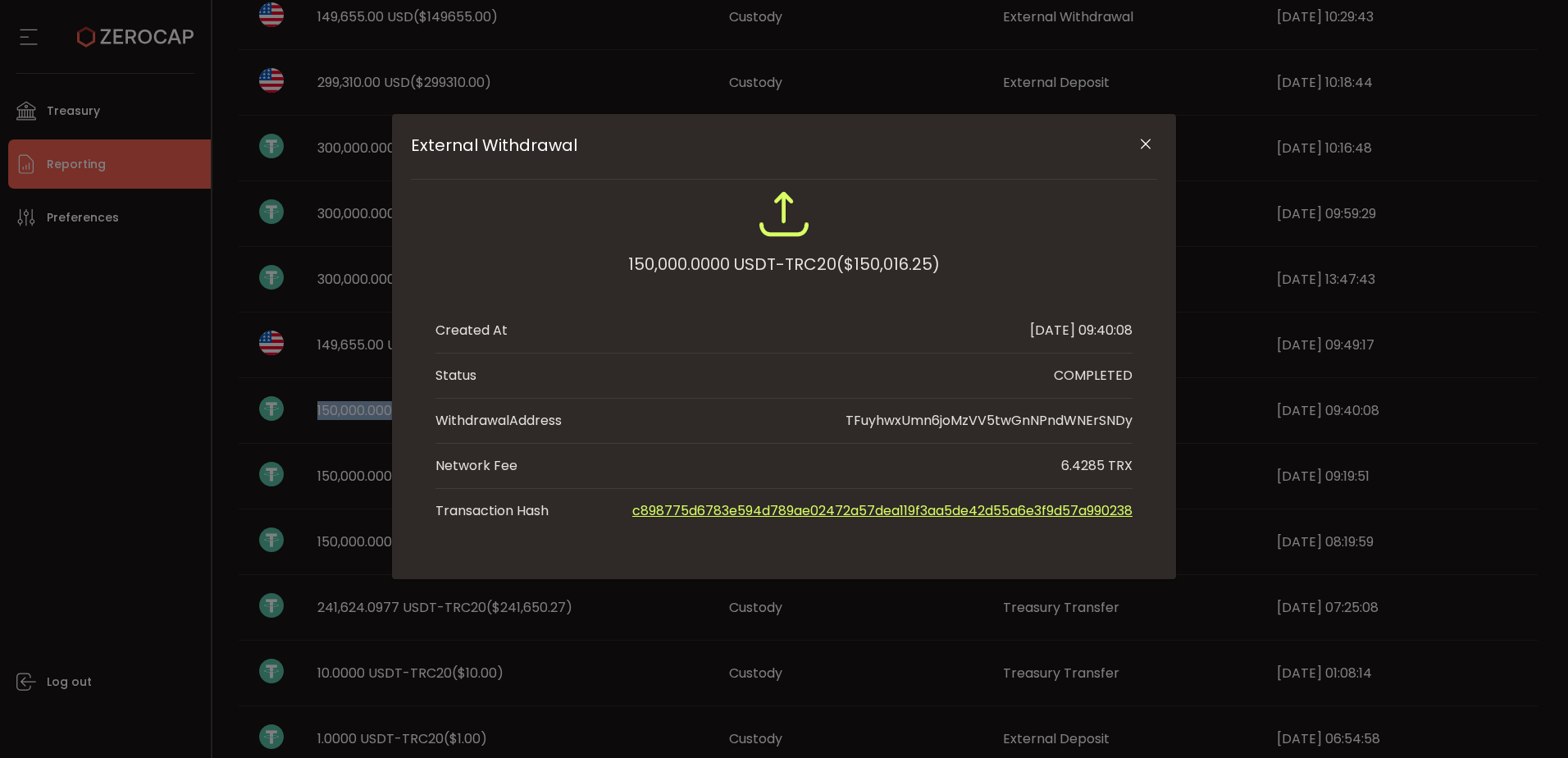
click at [1149, 139] on icon "Close" at bounding box center [1145, 144] width 16 height 16
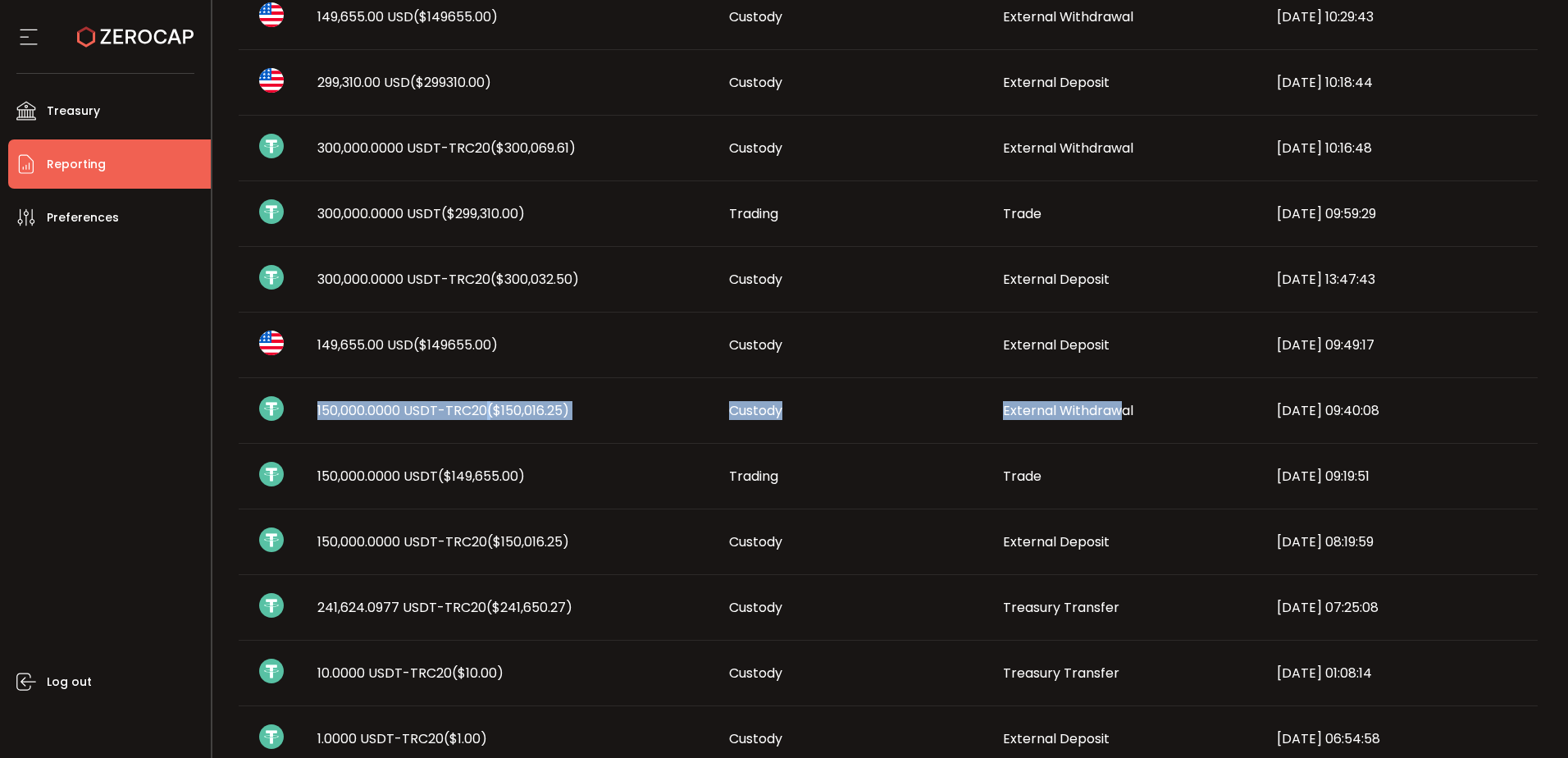
click at [1062, 412] on span "External Withdrawal" at bounding box center [1068, 410] width 130 height 19
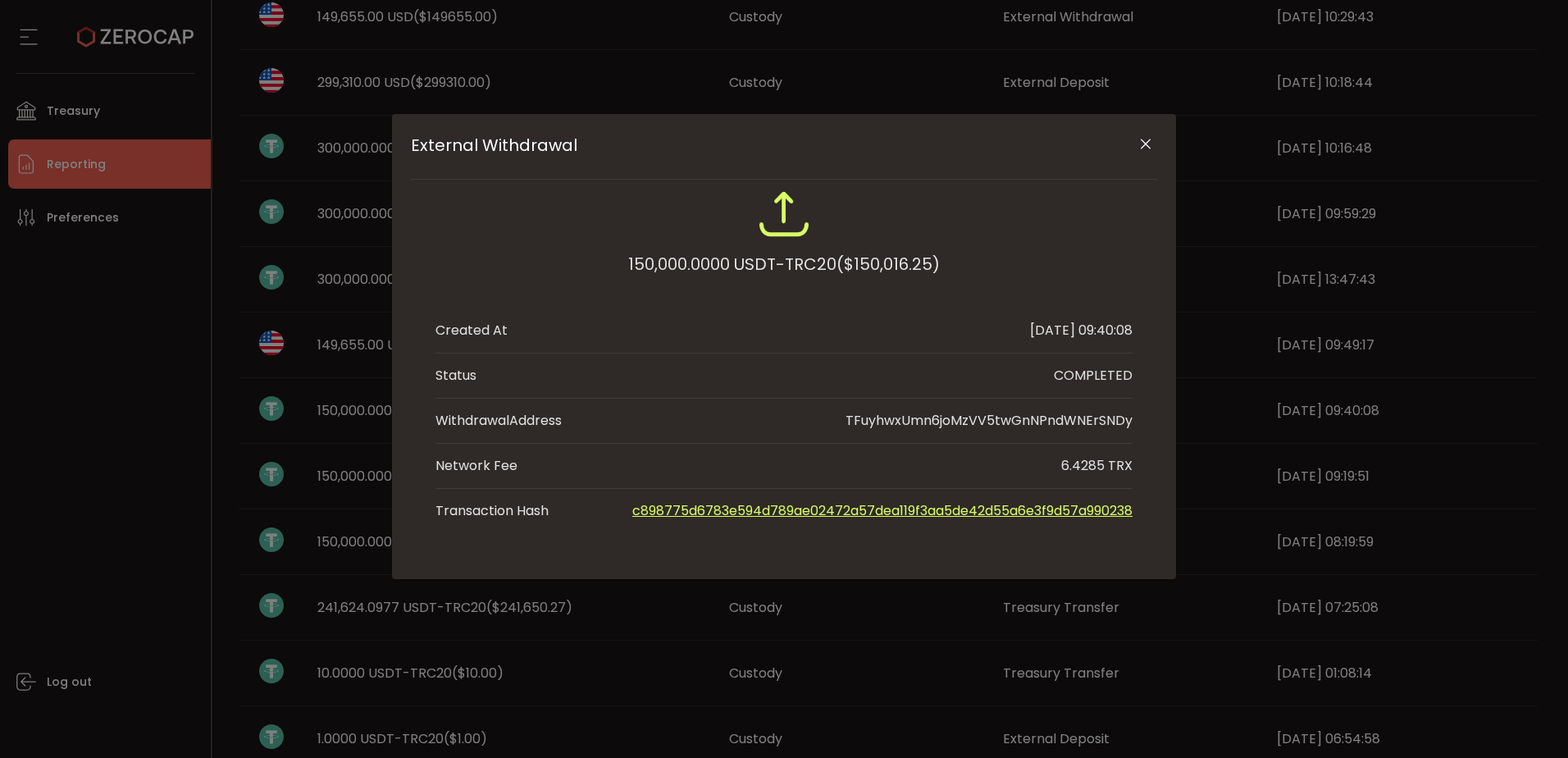
click at [1146, 146] on icon "Close" at bounding box center [1145, 144] width 16 height 16
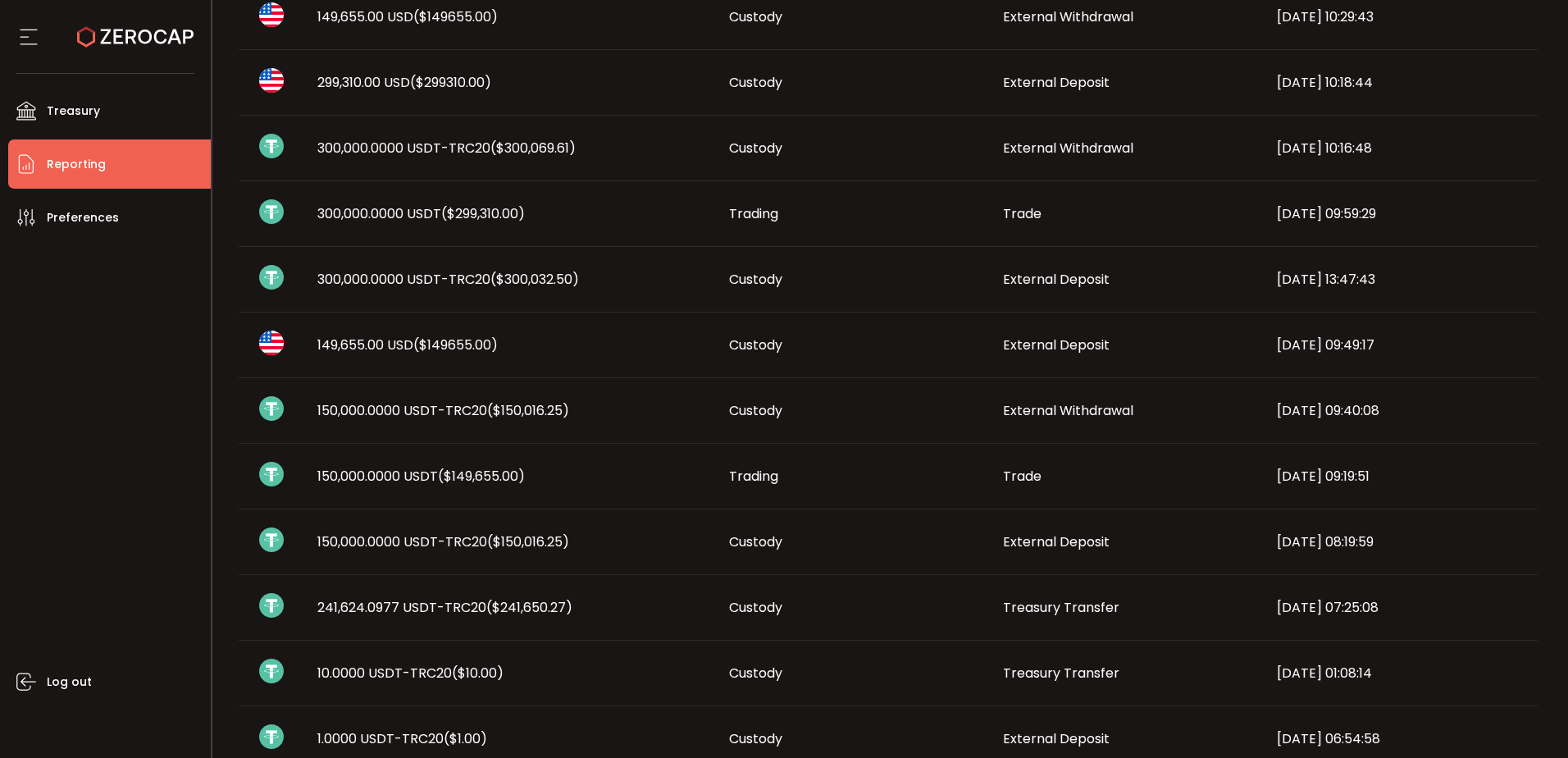
click at [375, 344] on span "149,655.00 USD ($149655.00)" at bounding box center [407, 345] width 181 height 19
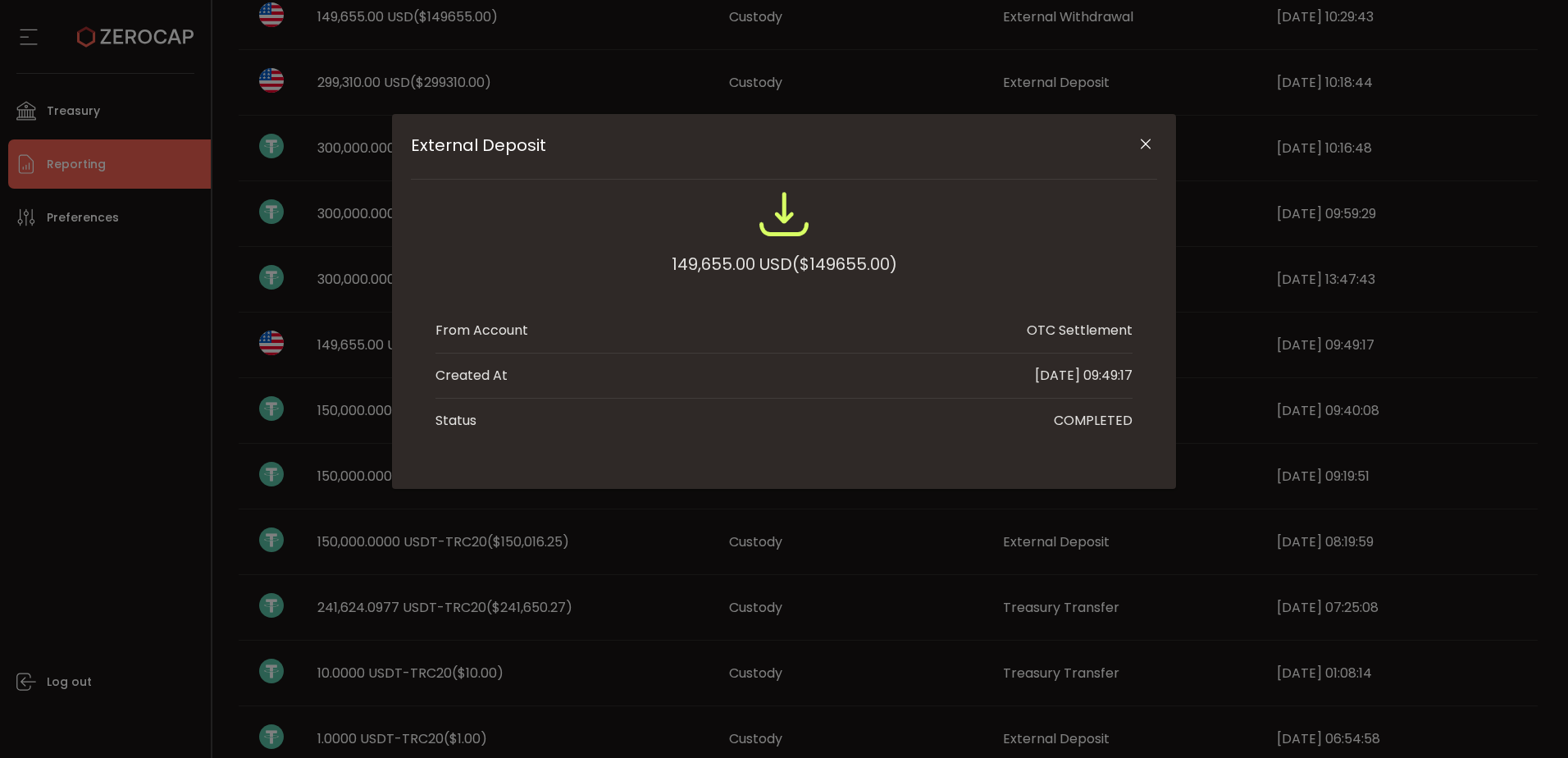
click at [1137, 146] on icon "Close" at bounding box center [1145, 144] width 16 height 16
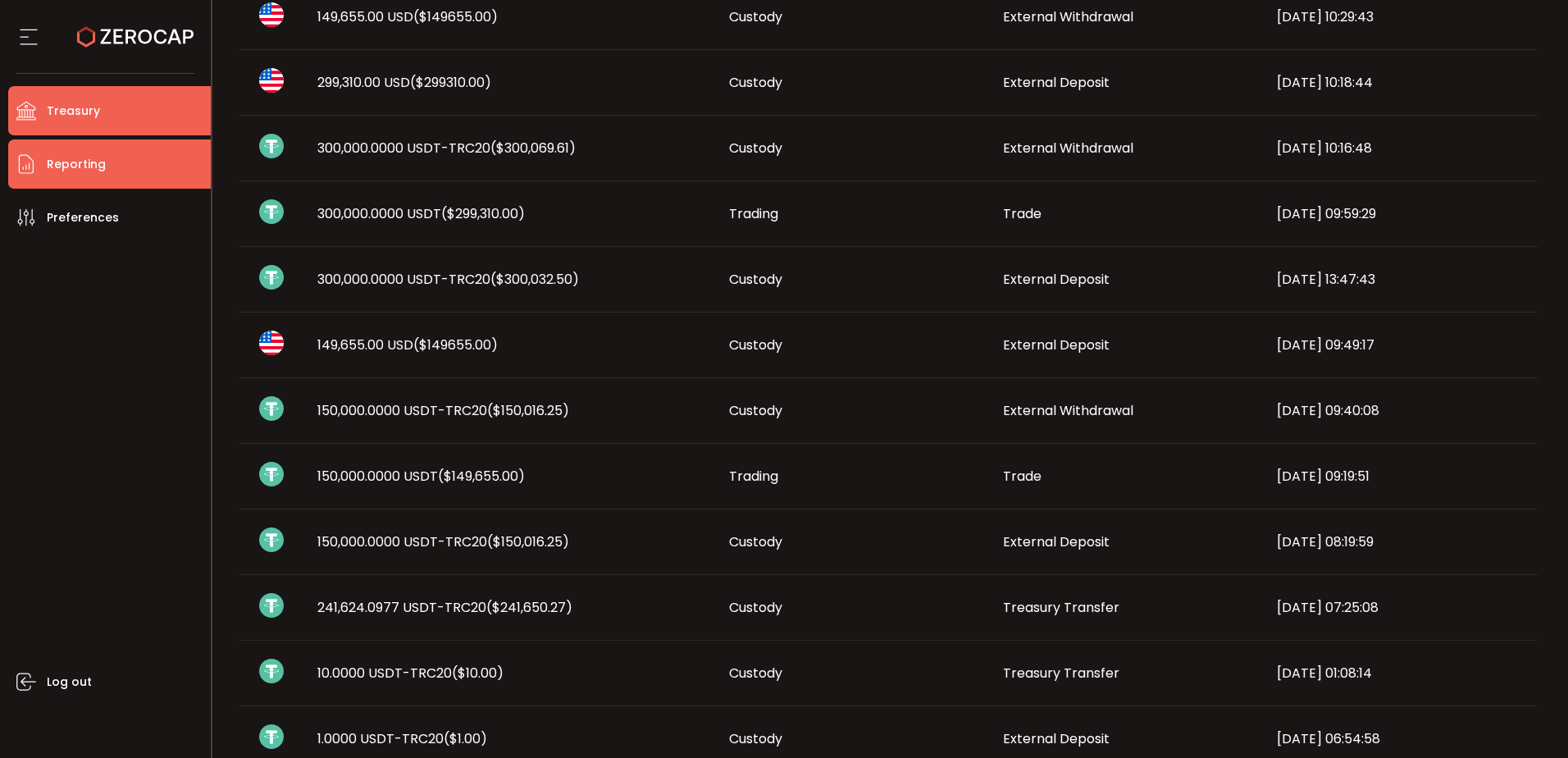
click at [97, 109] on li "Treasury" at bounding box center [110, 111] width 202 height 49
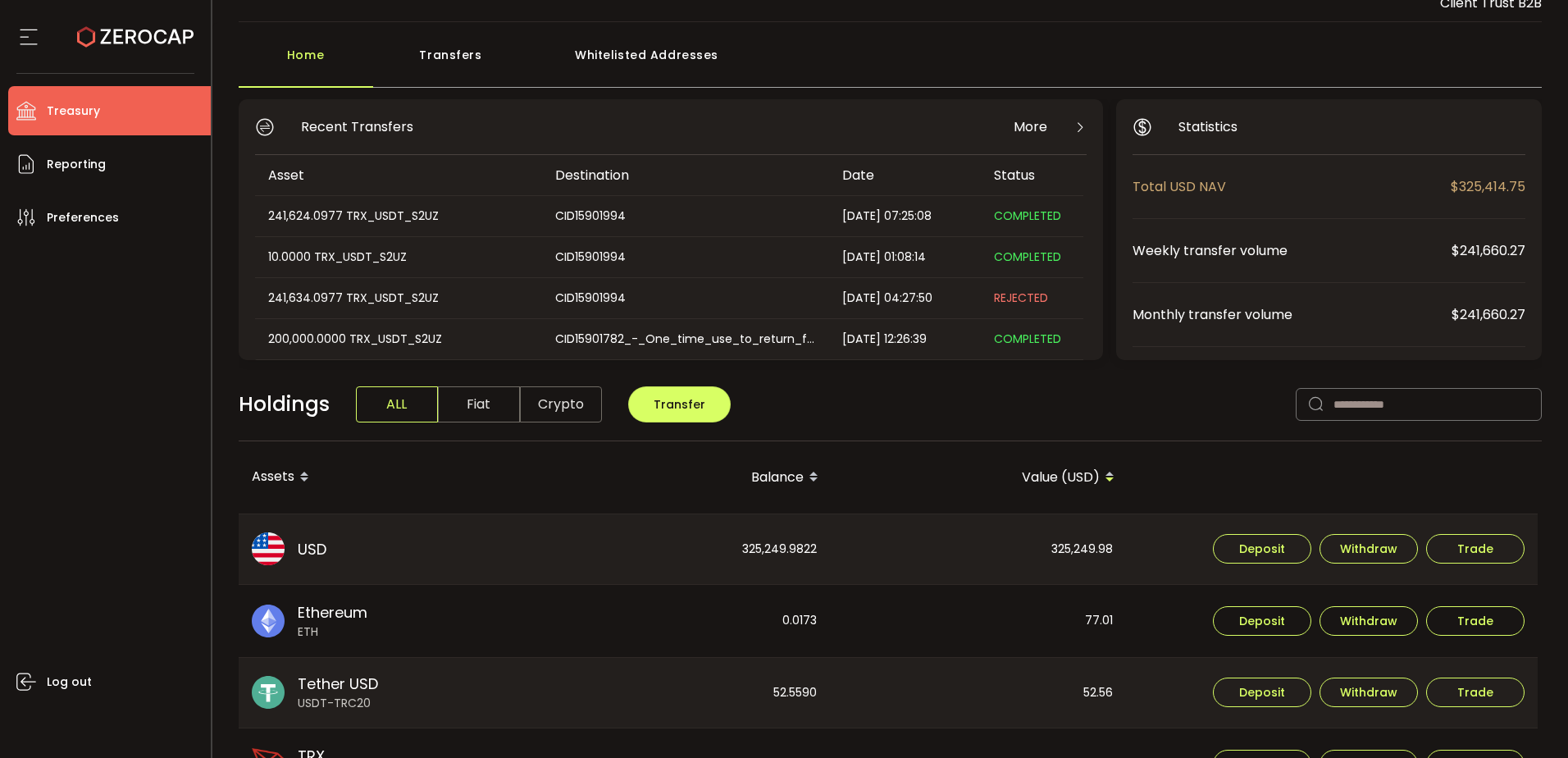
scroll to position [82, 0]
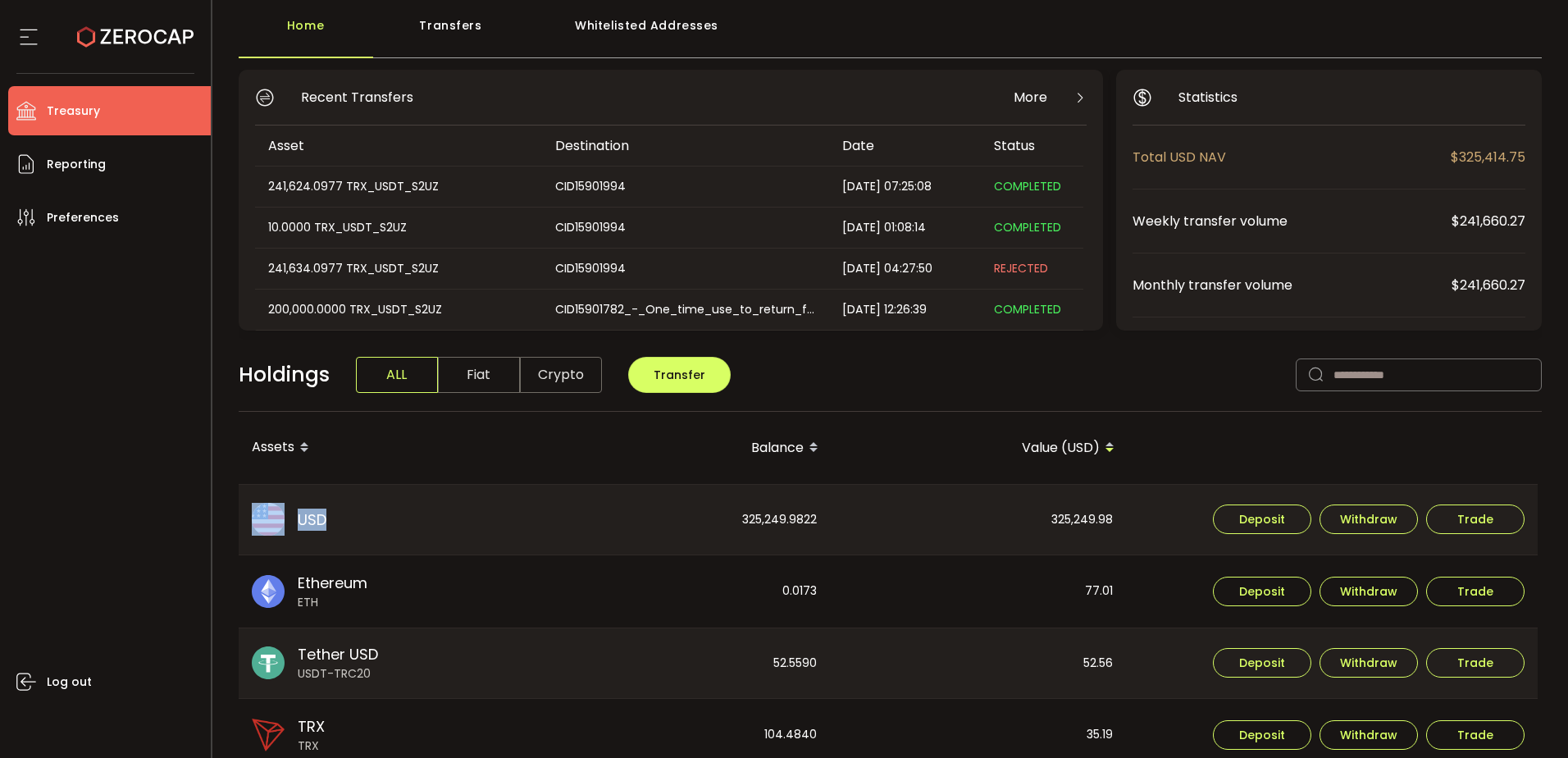
drag, startPoint x: 337, startPoint y: 523, endPoint x: 269, endPoint y: 521, distance: 68.0
click at [269, 521] on div "USD USD" at bounding box center [386, 520] width 295 height 71
click at [373, 515] on div "USD USD" at bounding box center [386, 520] width 295 height 71
click at [1359, 517] on span "Withdraw" at bounding box center [1369, 519] width 58 height 11
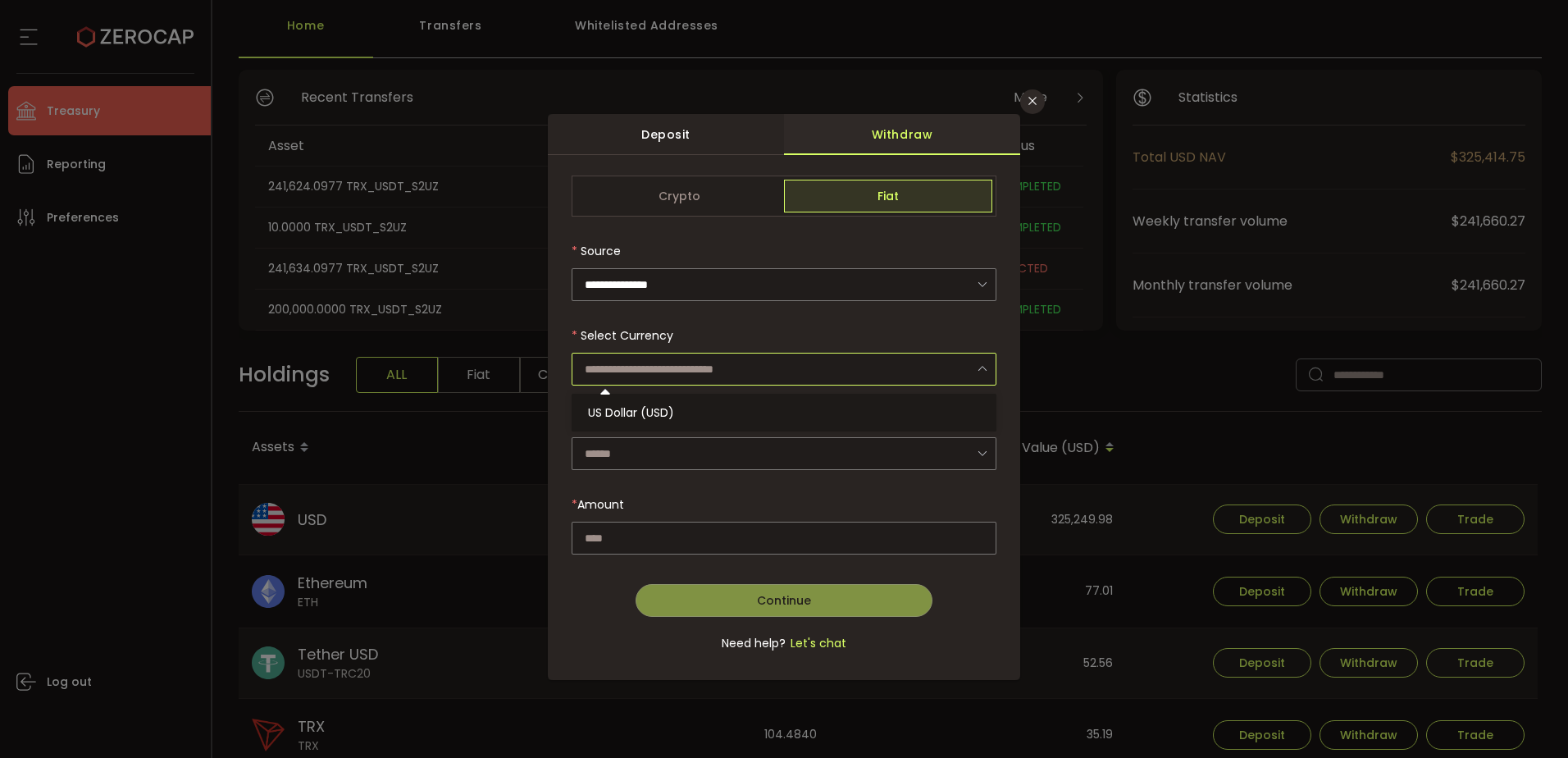
click at [809, 367] on input "dialog" at bounding box center [784, 369] width 424 height 33
click at [638, 402] on li "US Dollar (USD)" at bounding box center [786, 412] width 430 height 27
type input "**********"
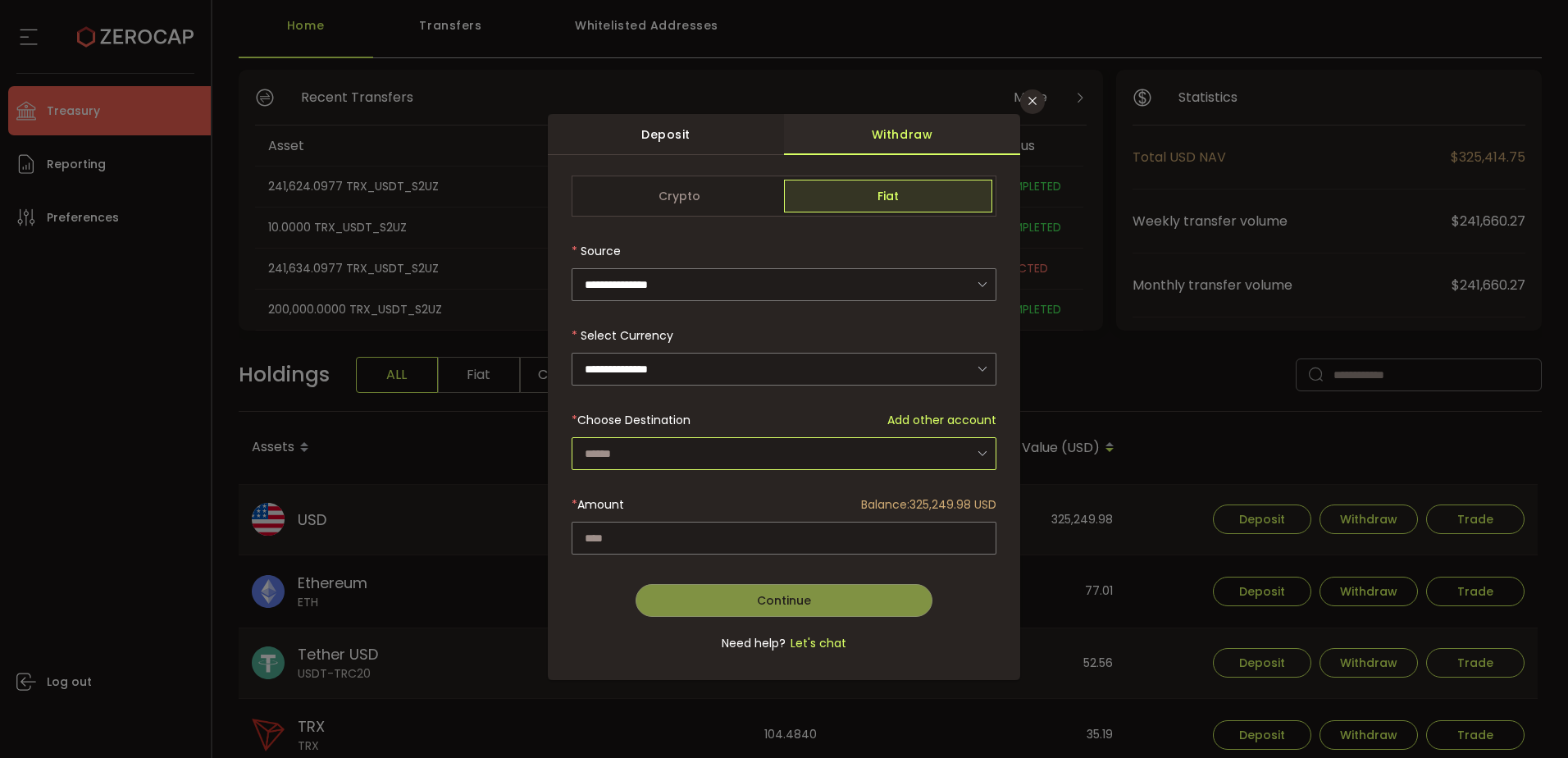
click at [632, 444] on input "dialog" at bounding box center [784, 453] width 424 height 33
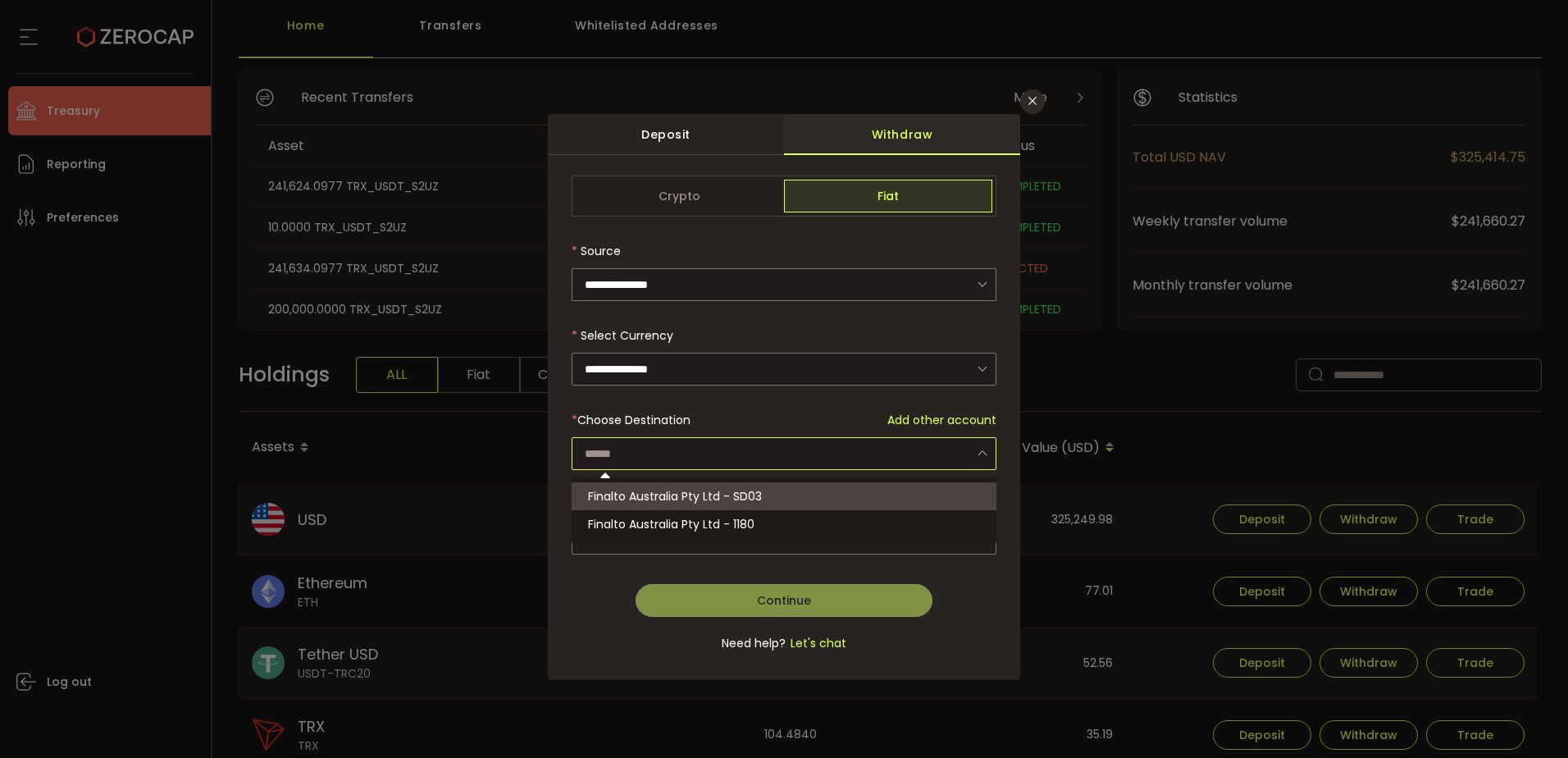
click at [753, 497] on span "Finalto Australia Pty Ltd - SD03" at bounding box center [675, 495] width 174 height 16
type input "**********"
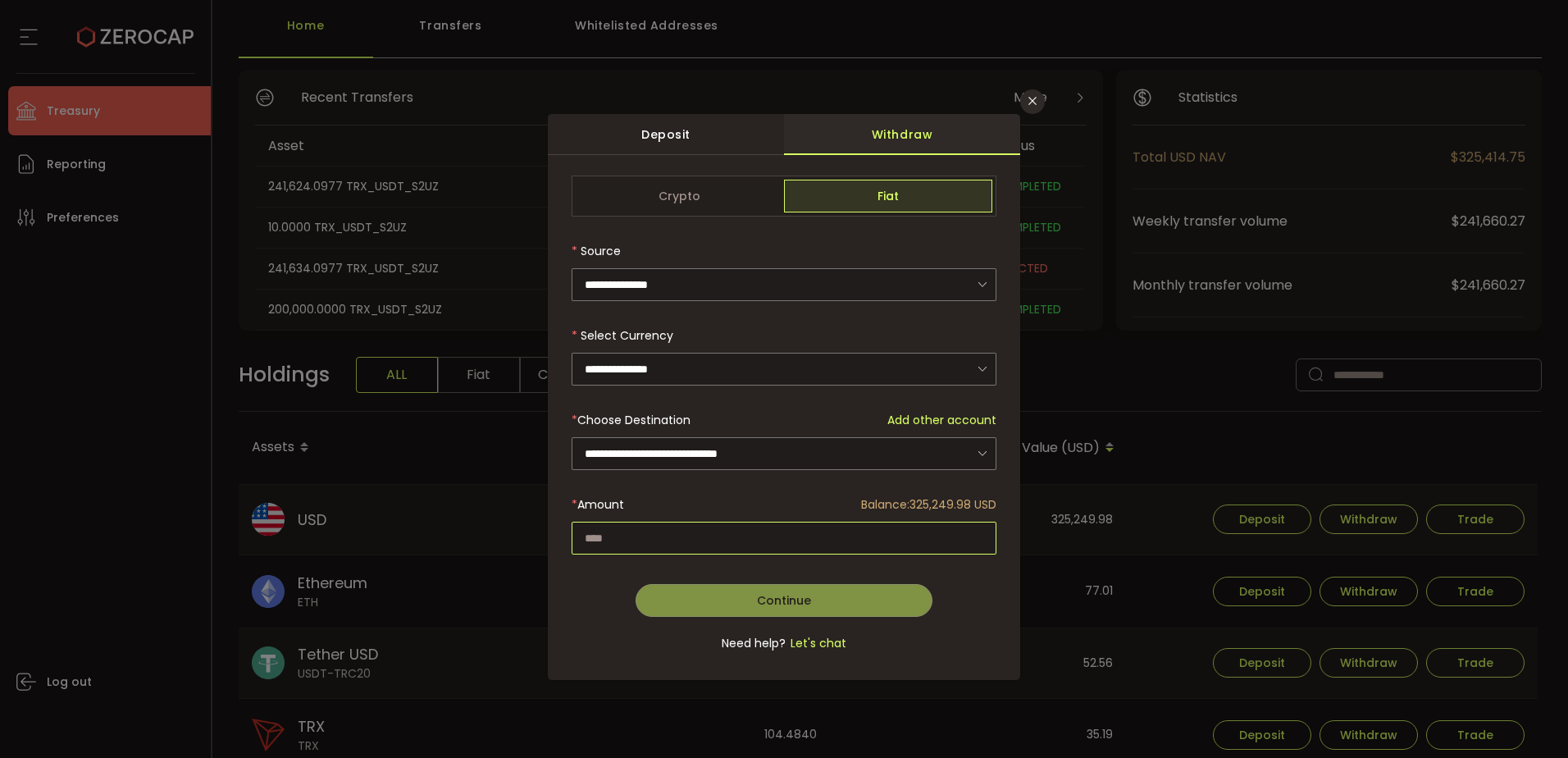
click at [655, 526] on input "dialog" at bounding box center [784, 538] width 424 height 33
type input "******"
click at [1032, 99] on icon "Close" at bounding box center [1032, 101] width 13 height 13
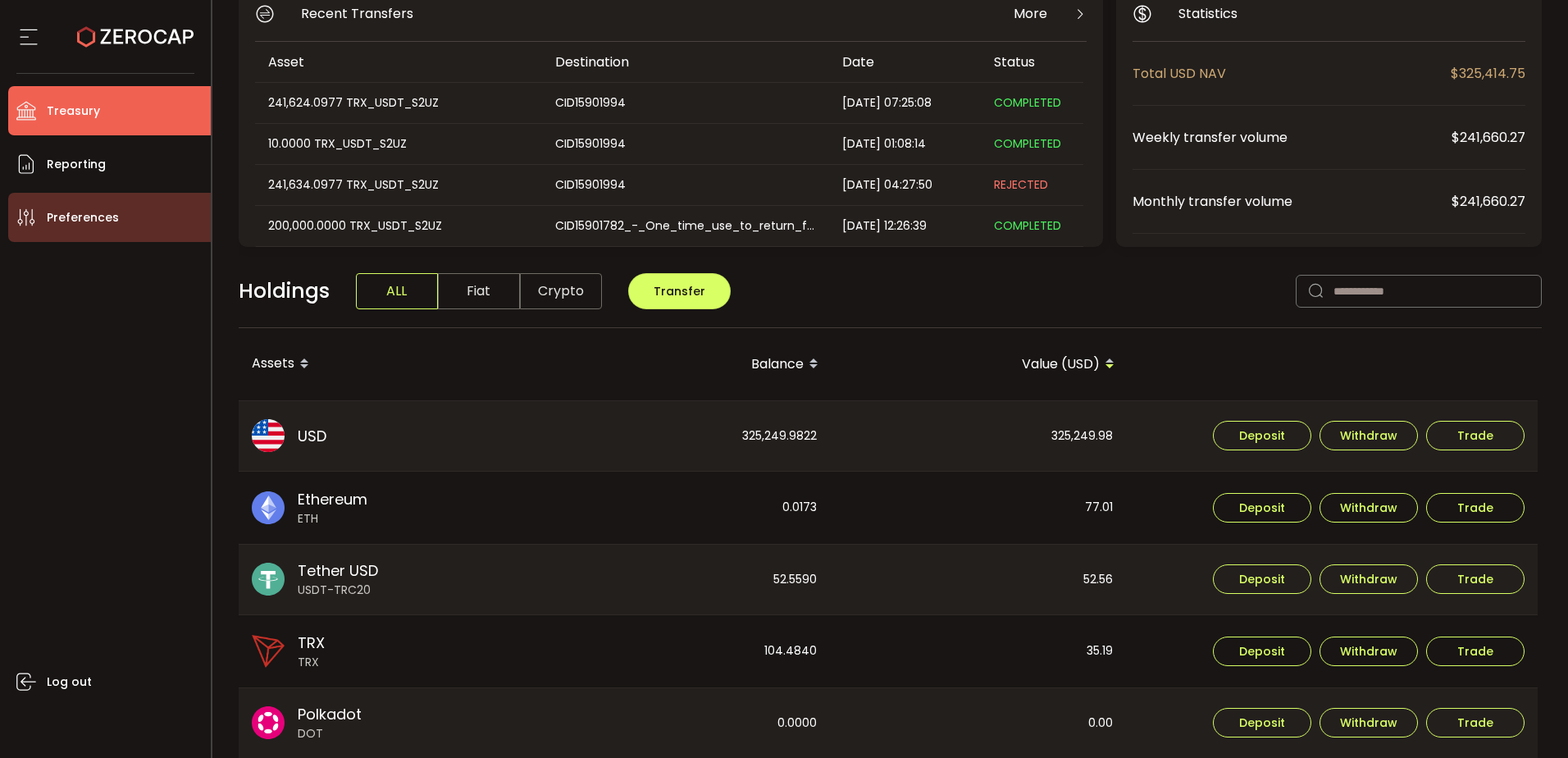
scroll to position [164, 0]
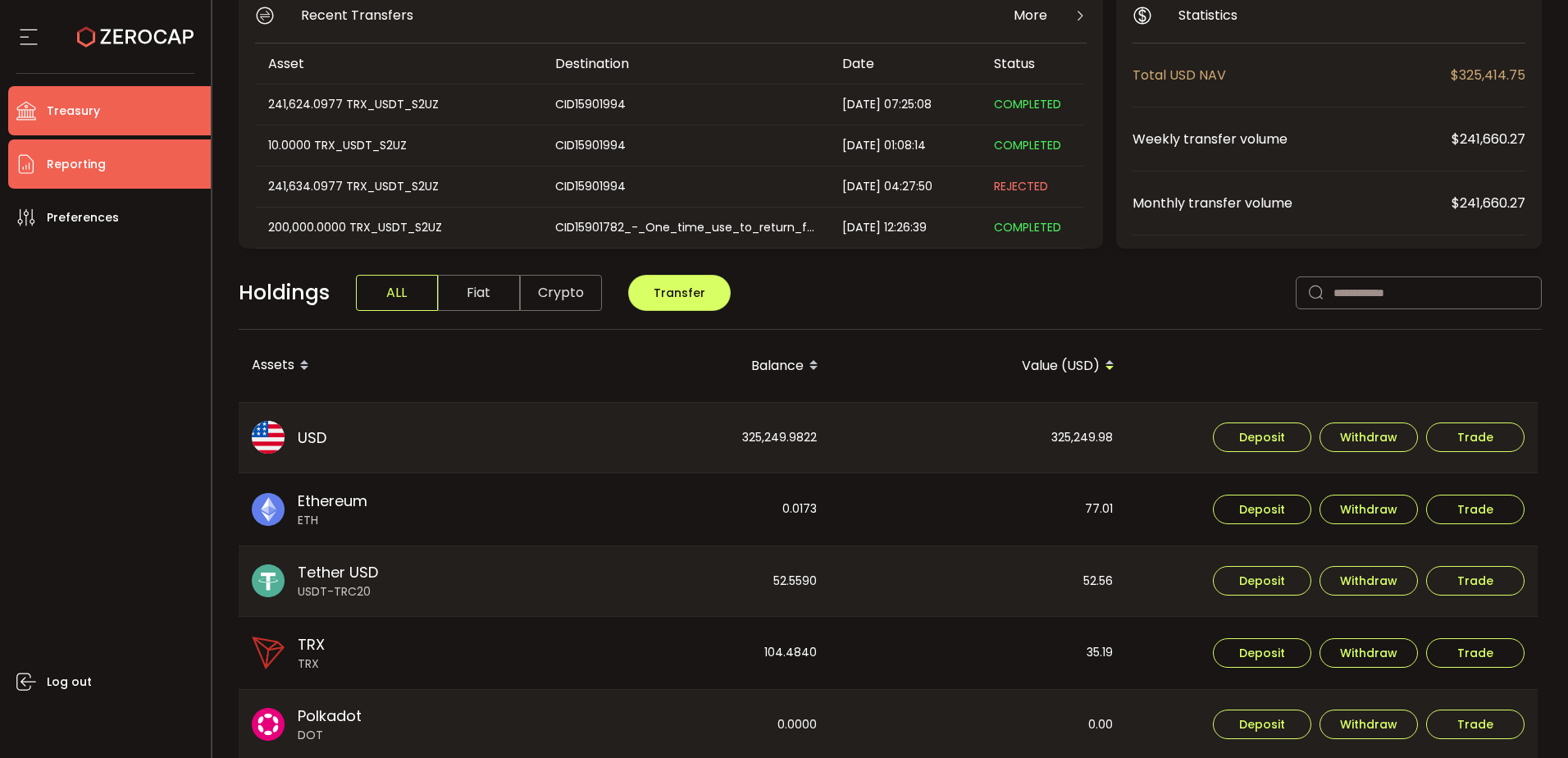
click at [44, 158] on li "Reporting" at bounding box center [110, 164] width 202 height 49
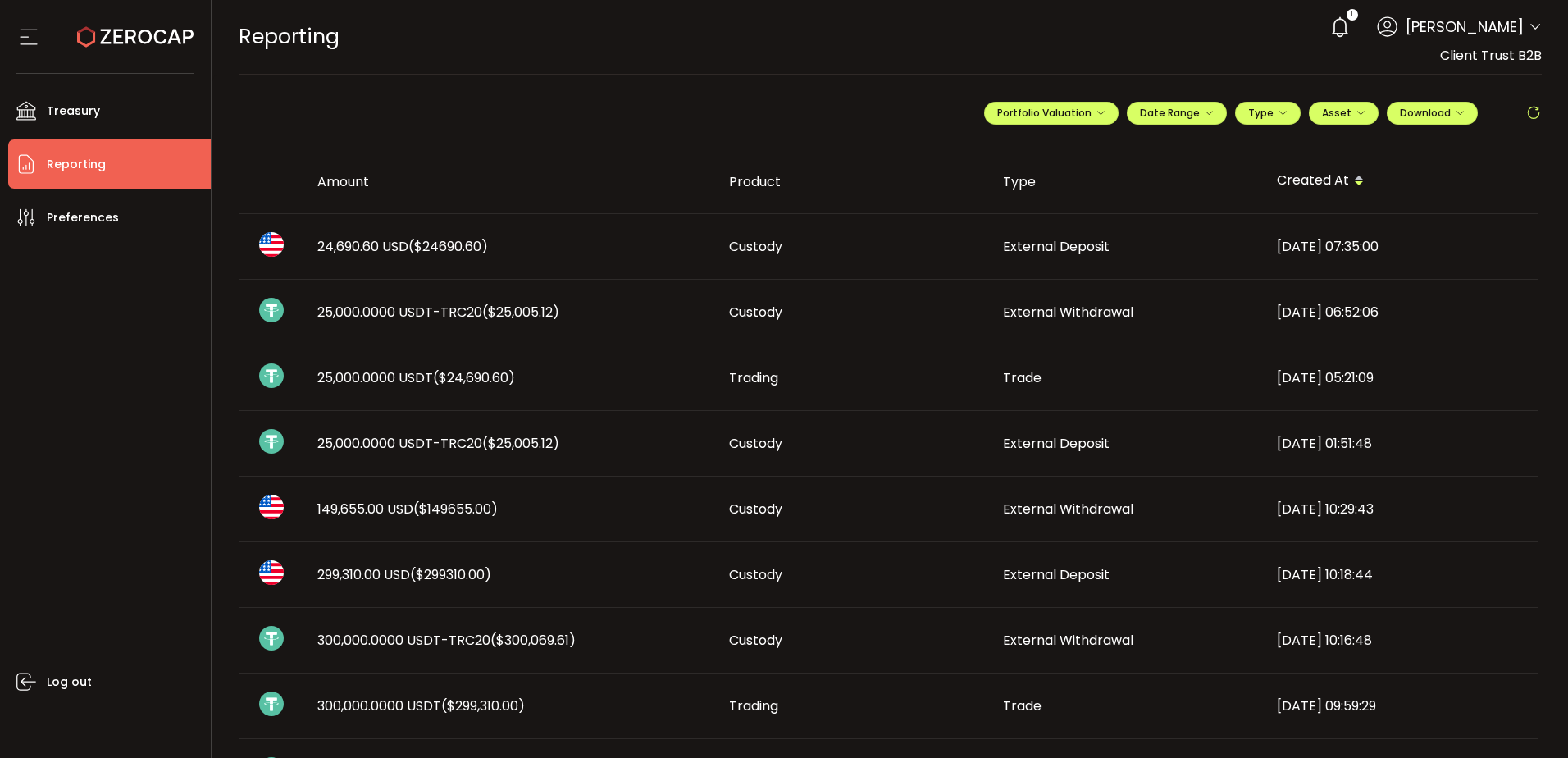
click at [326, 511] on span "149,655.00 USD ($149655.00)" at bounding box center [407, 508] width 181 height 19
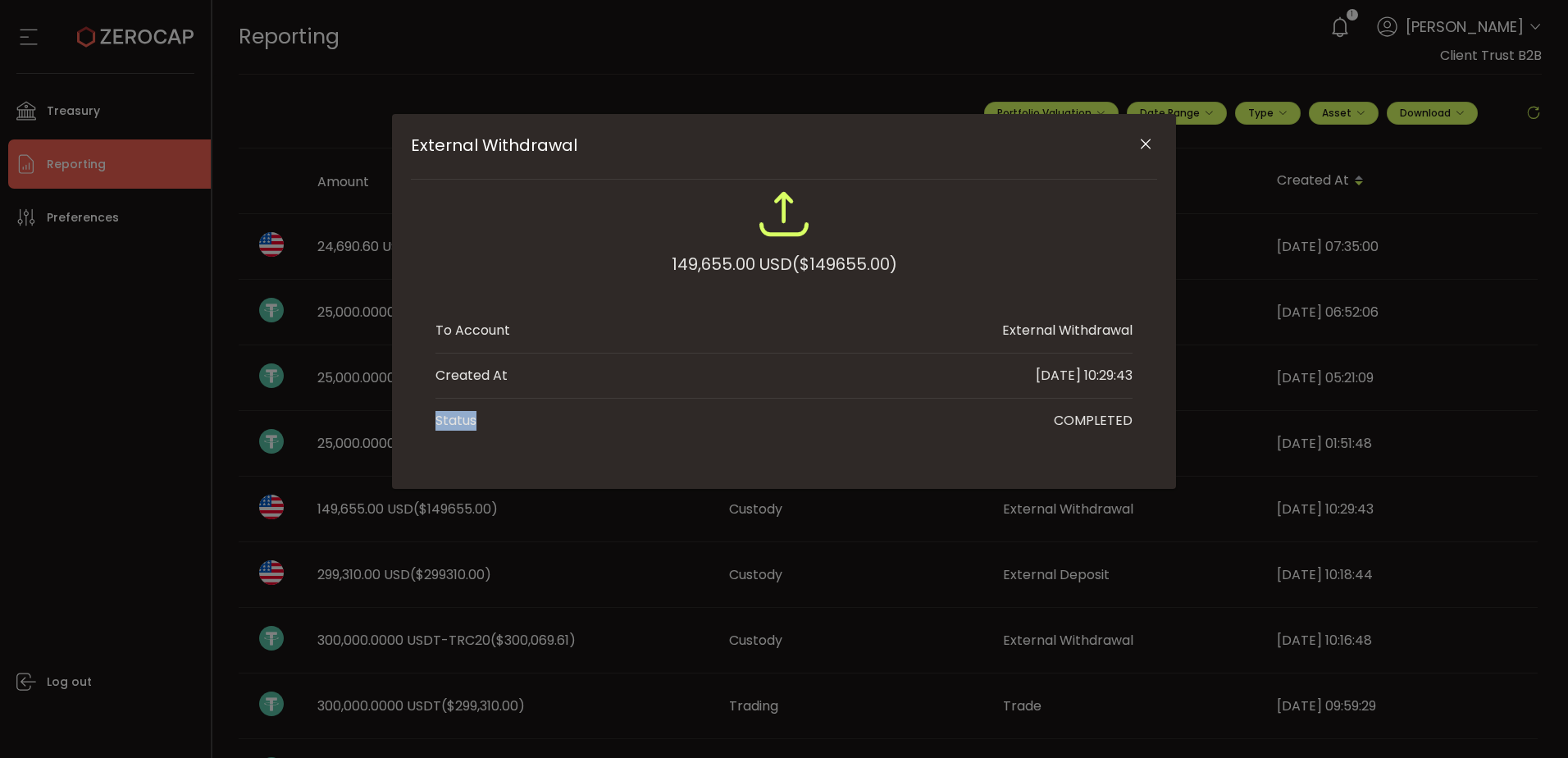
click at [326, 511] on div "External Withdrawal 149,655.00 USD ($149655.00) To Account External Withdrawal …" at bounding box center [784, 379] width 1568 height 758
click at [1146, 139] on icon "Close" at bounding box center [1145, 144] width 16 height 16
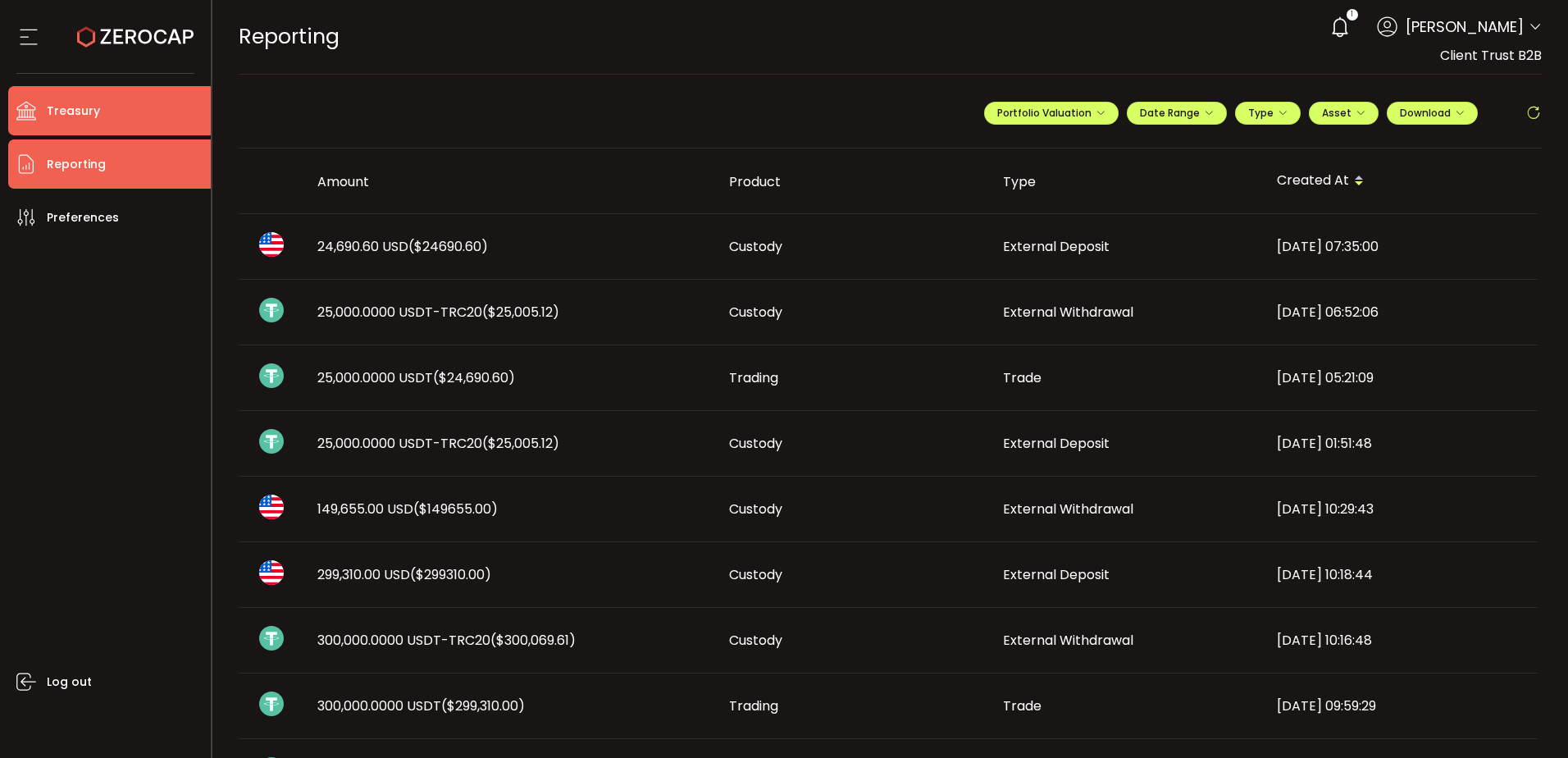
click at [35, 104] on icon at bounding box center [26, 111] width 25 height 20
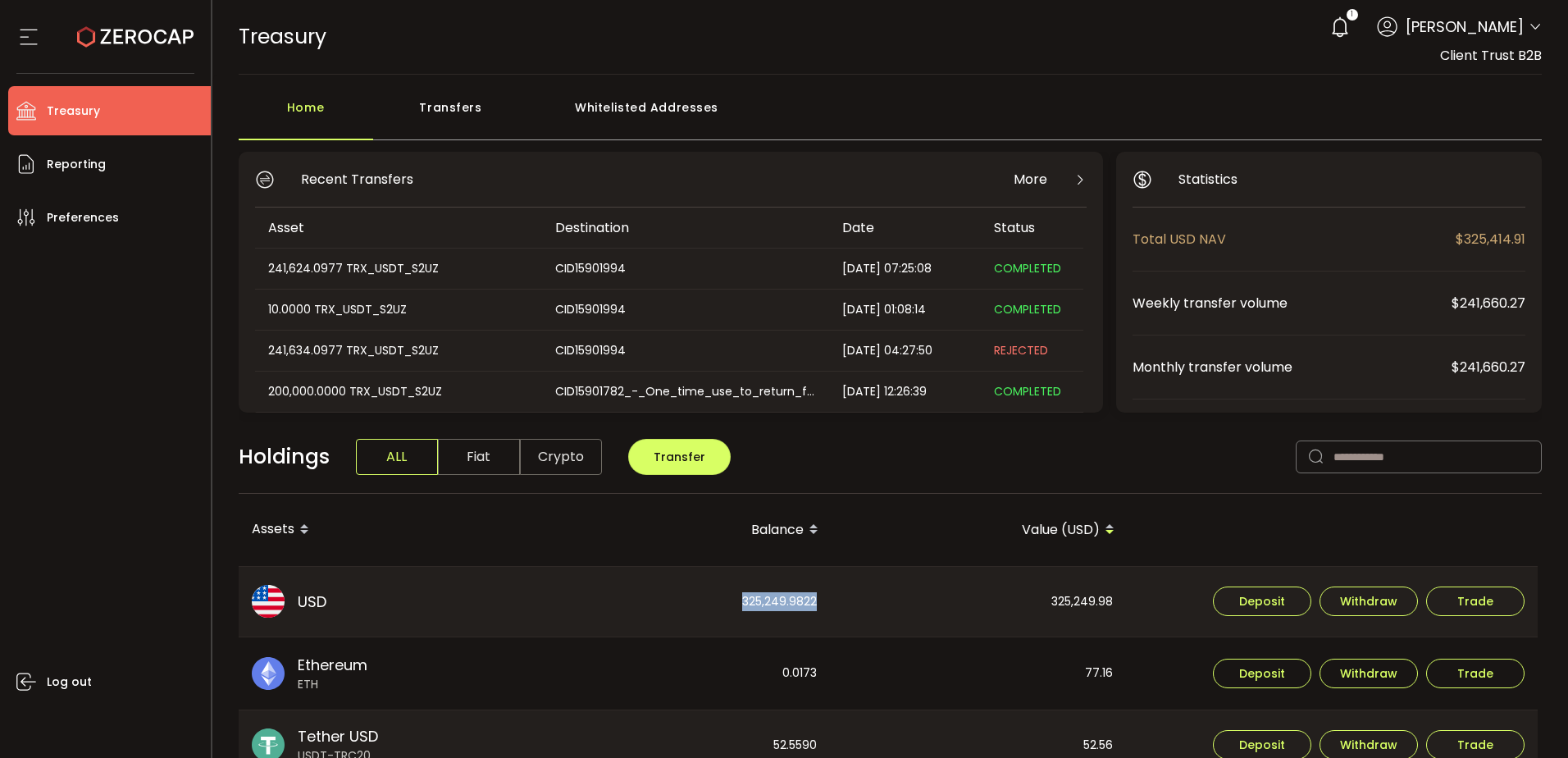
drag, startPoint x: 735, startPoint y: 602, endPoint x: 828, endPoint y: 599, distance: 93.0
click at [828, 599] on div "325,249.9822" at bounding box center [682, 602] width 294 height 71
click at [58, 601] on div "Log out" at bounding box center [110, 493] width 202 height 504
drag, startPoint x: 269, startPoint y: 275, endPoint x: 488, endPoint y: 279, distance: 219.0
click at [488, 279] on td "241,624.0977 TRX_USDT_S2UZ" at bounding box center [399, 268] width 287 height 41
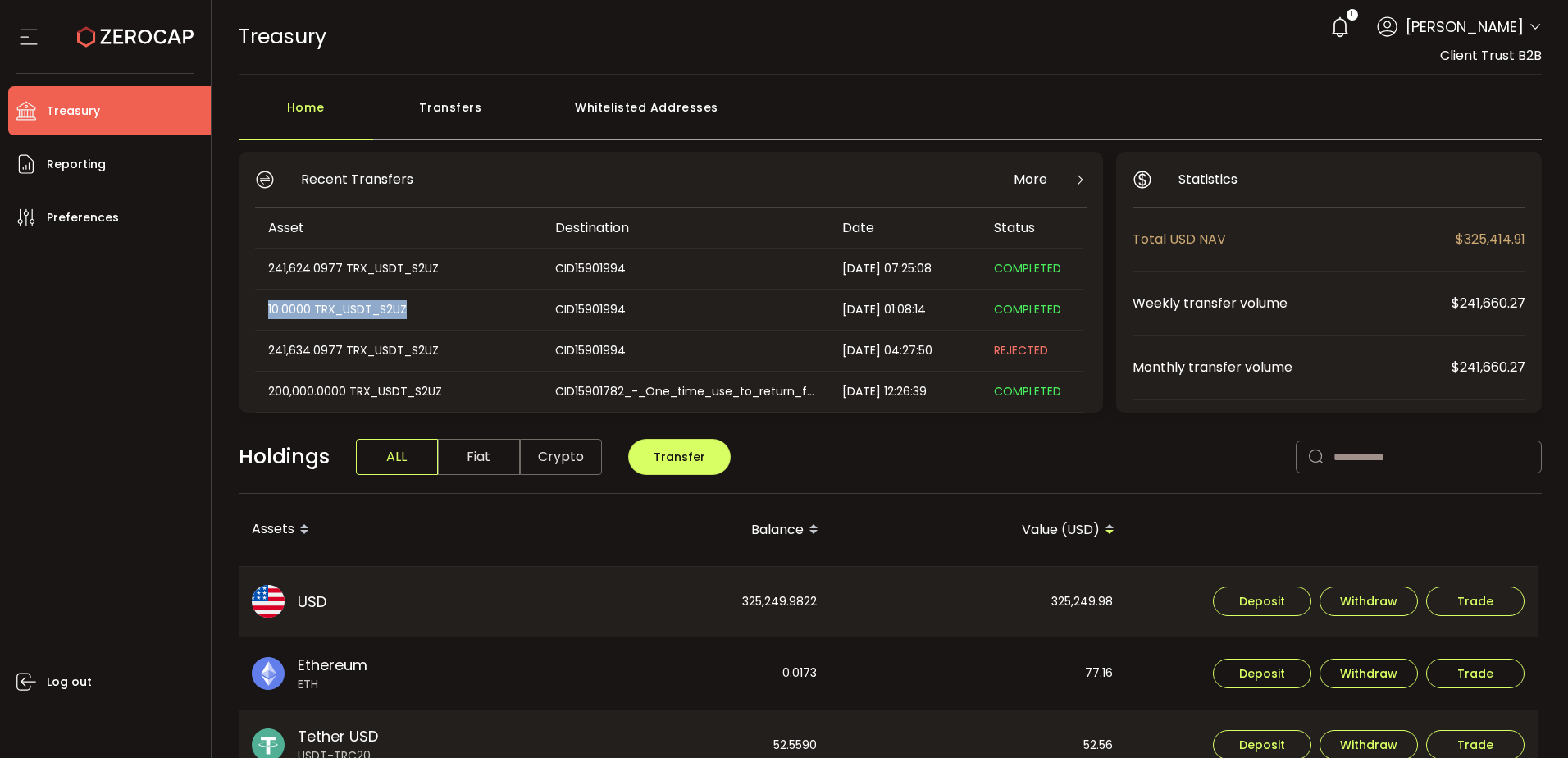
drag, startPoint x: 266, startPoint y: 309, endPoint x: 464, endPoint y: 319, distance: 198.3
click at [464, 319] on div "10.0000 TRX_USDT_S2UZ" at bounding box center [398, 310] width 285 height 19
drag, startPoint x: 296, startPoint y: 262, endPoint x: 337, endPoint y: 261, distance: 41.0
click at [337, 261] on div "241,624.0977 TRX_USDT_S2UZ" at bounding box center [398, 268] width 285 height 19
drag, startPoint x: 269, startPoint y: 311, endPoint x: 350, endPoint y: 306, distance: 81.2
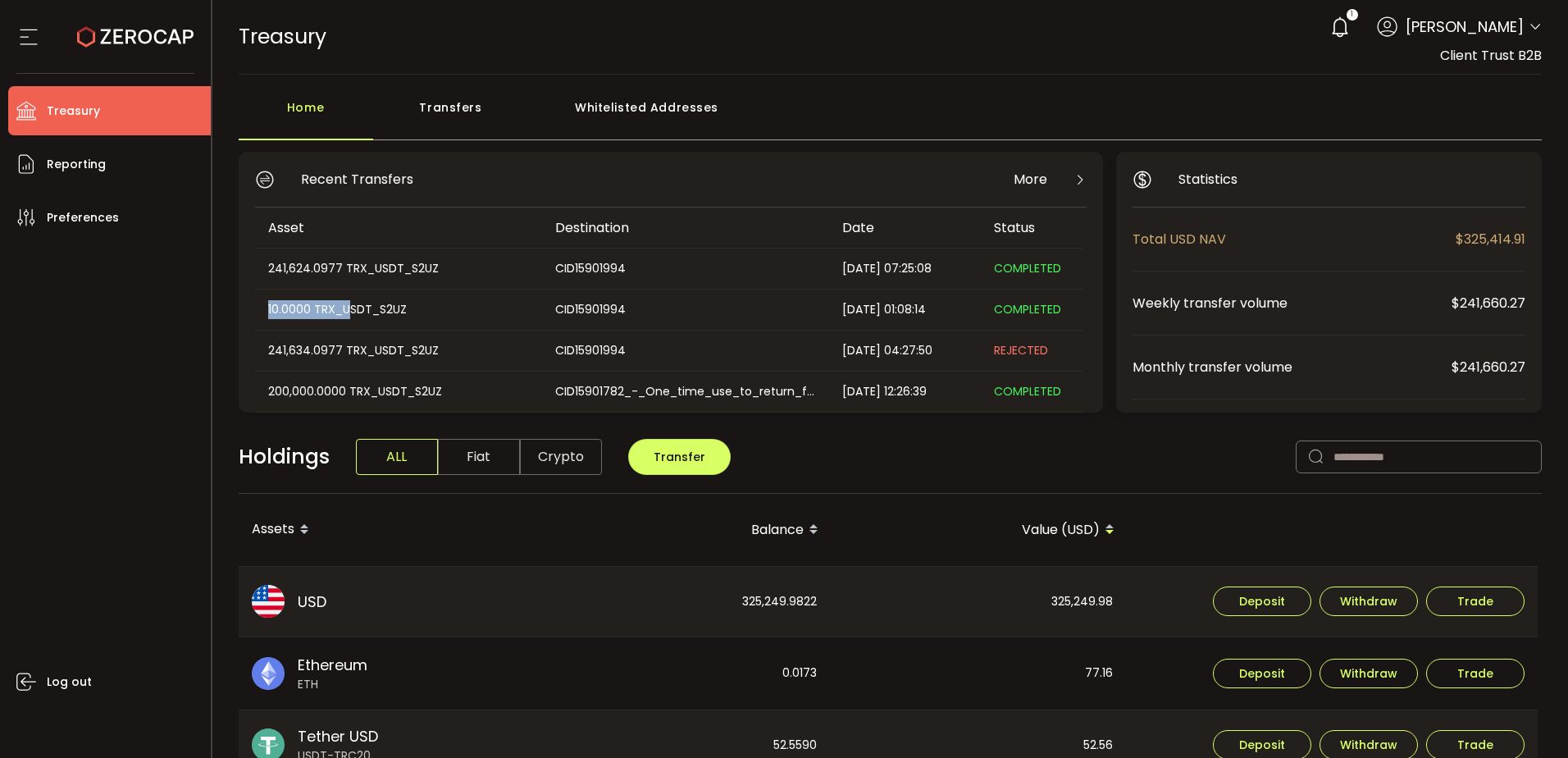
click at [350, 306] on div "10.0000 TRX_USDT_S2UZ" at bounding box center [398, 310] width 285 height 19
drag, startPoint x: 264, startPoint y: 305, endPoint x: 448, endPoint y: 311, distance: 184.1
click at [448, 311] on div "10.0000 TRX_USDT_S2UZ" at bounding box center [398, 310] width 285 height 19
drag, startPoint x: 986, startPoint y: 308, endPoint x: 1044, endPoint y: 313, distance: 58.2
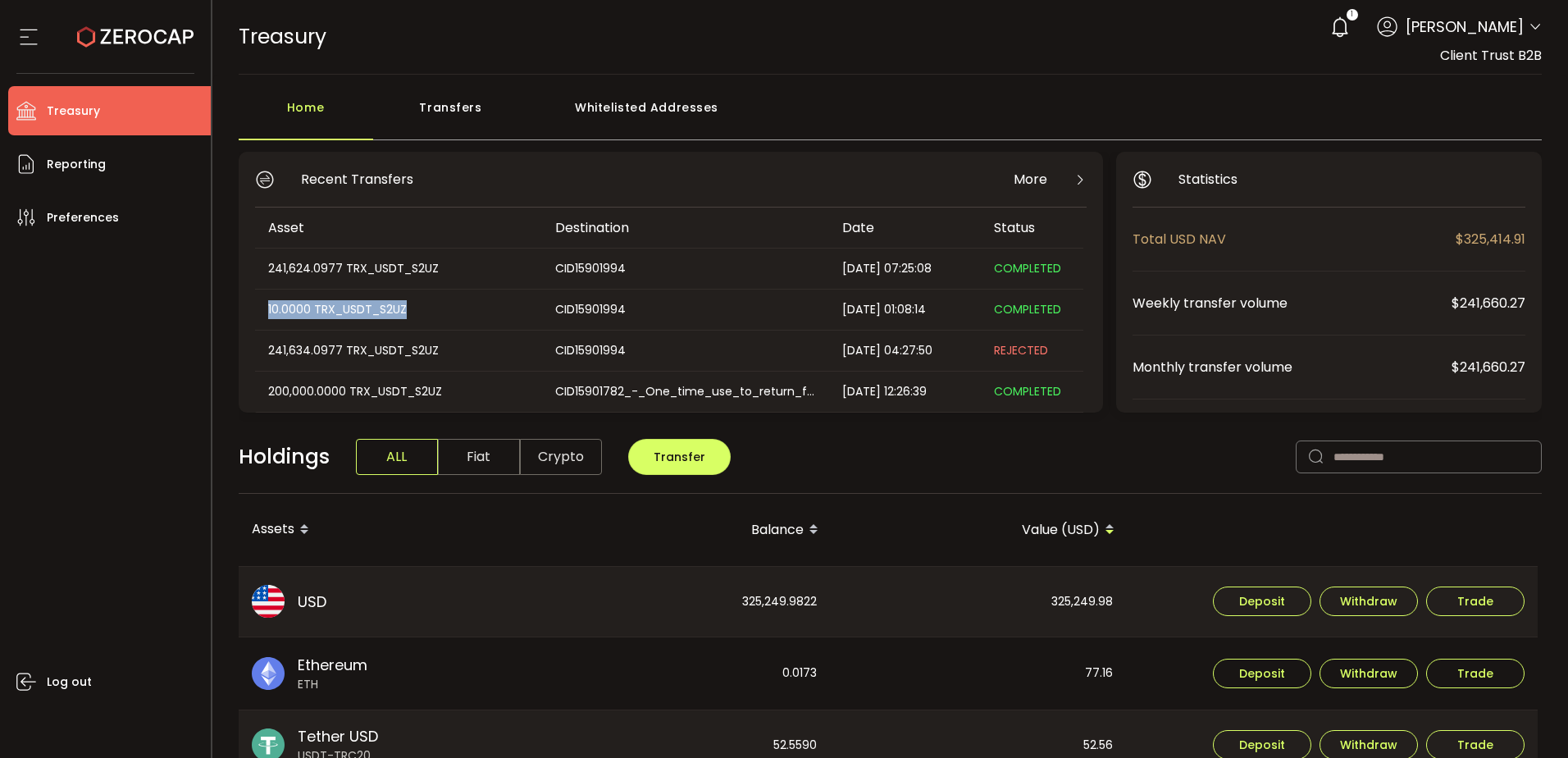
click at [1044, 313] on div "COMPLETED" at bounding box center [1032, 310] width 102 height 19
drag, startPoint x: 257, startPoint y: 267, endPoint x: 479, endPoint y: 273, distance: 222.1
click at [479, 273] on div "241,624.0977 TRX_USDT_S2UZ" at bounding box center [398, 268] width 285 height 19
click at [92, 121] on span "Treasury" at bounding box center [73, 111] width 53 height 24
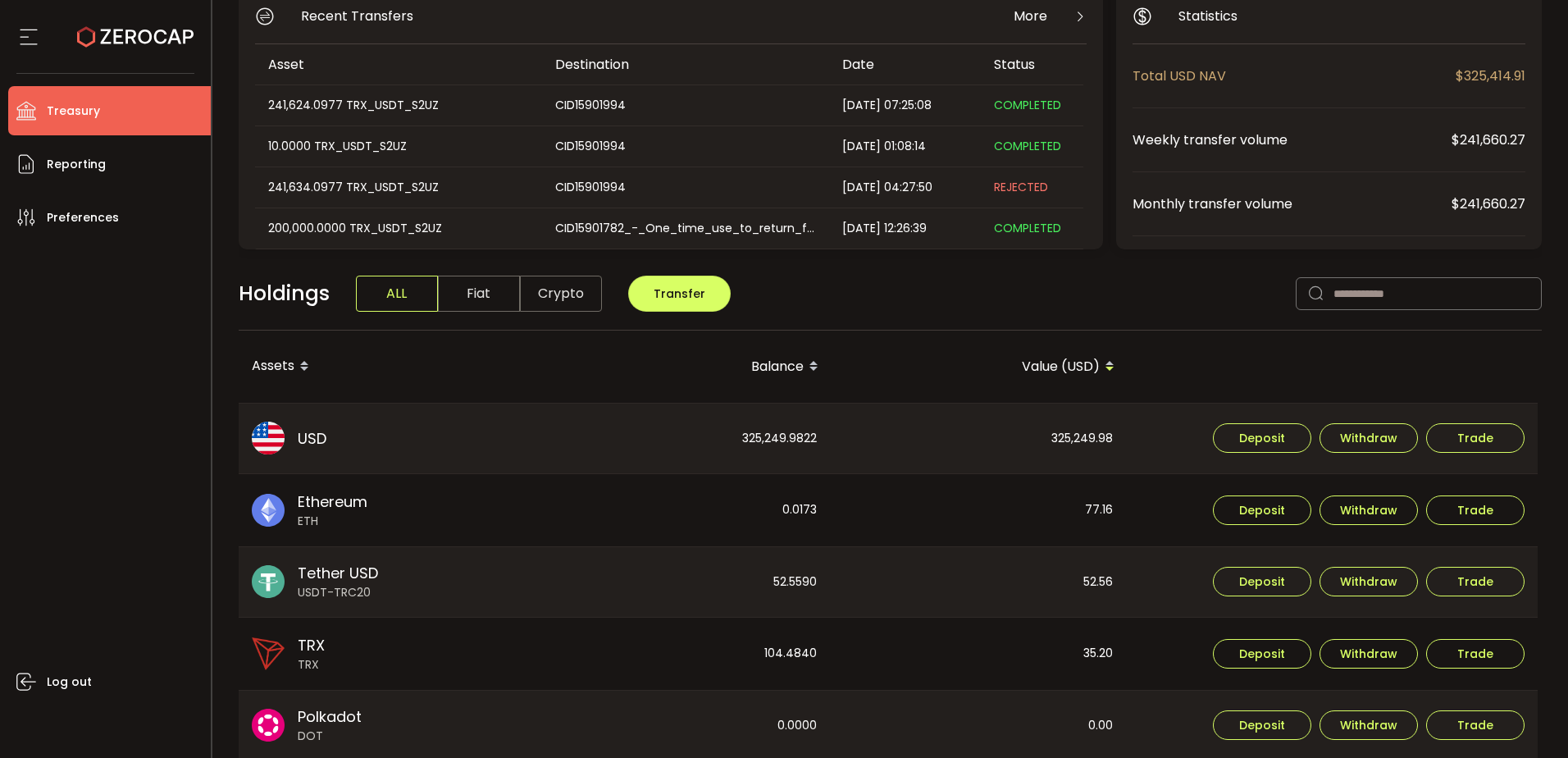
scroll to position [164, 0]
click at [1382, 576] on span "Withdraw" at bounding box center [1369, 580] width 58 height 11
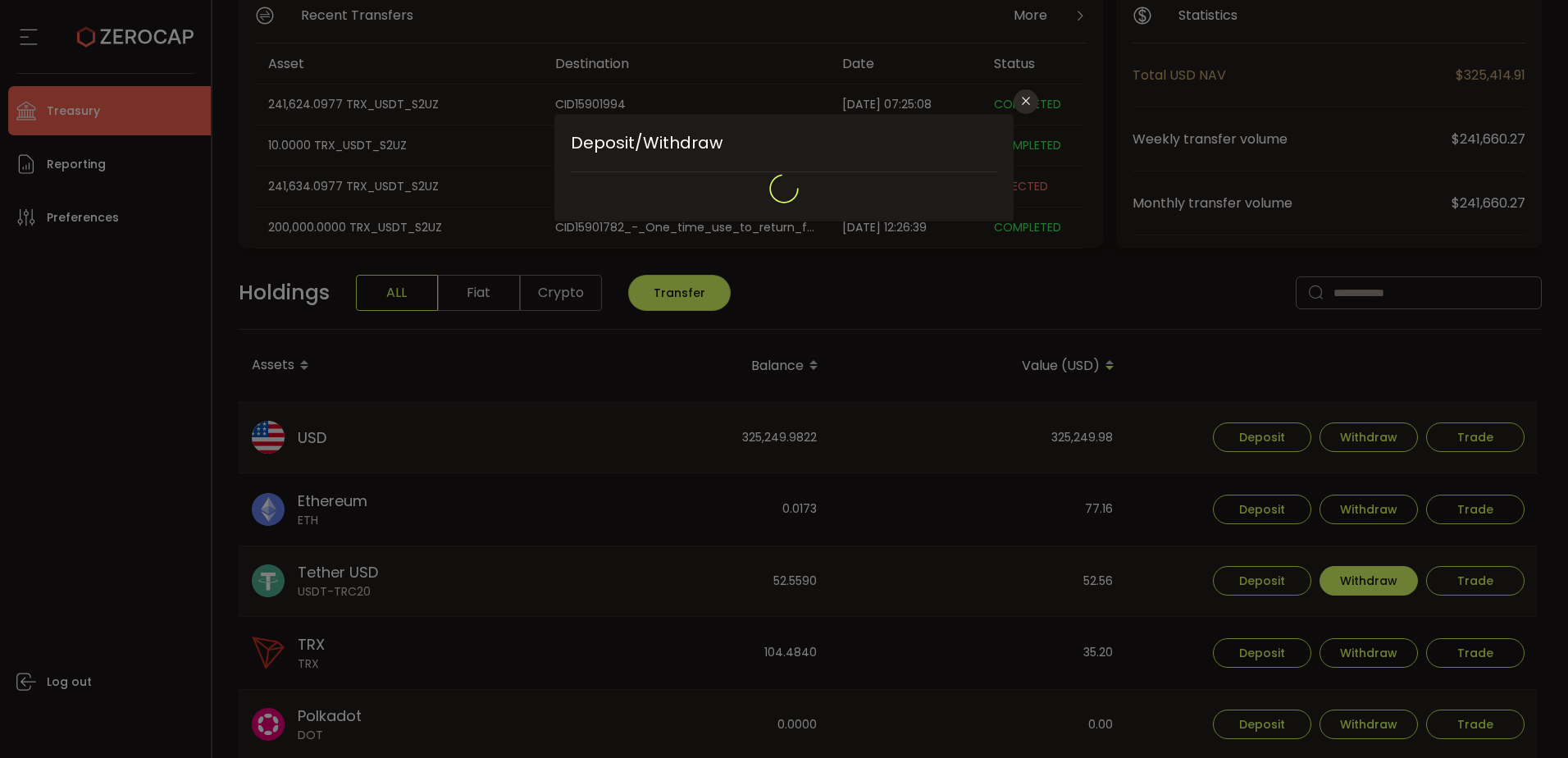
type input "**********"
type input "****"
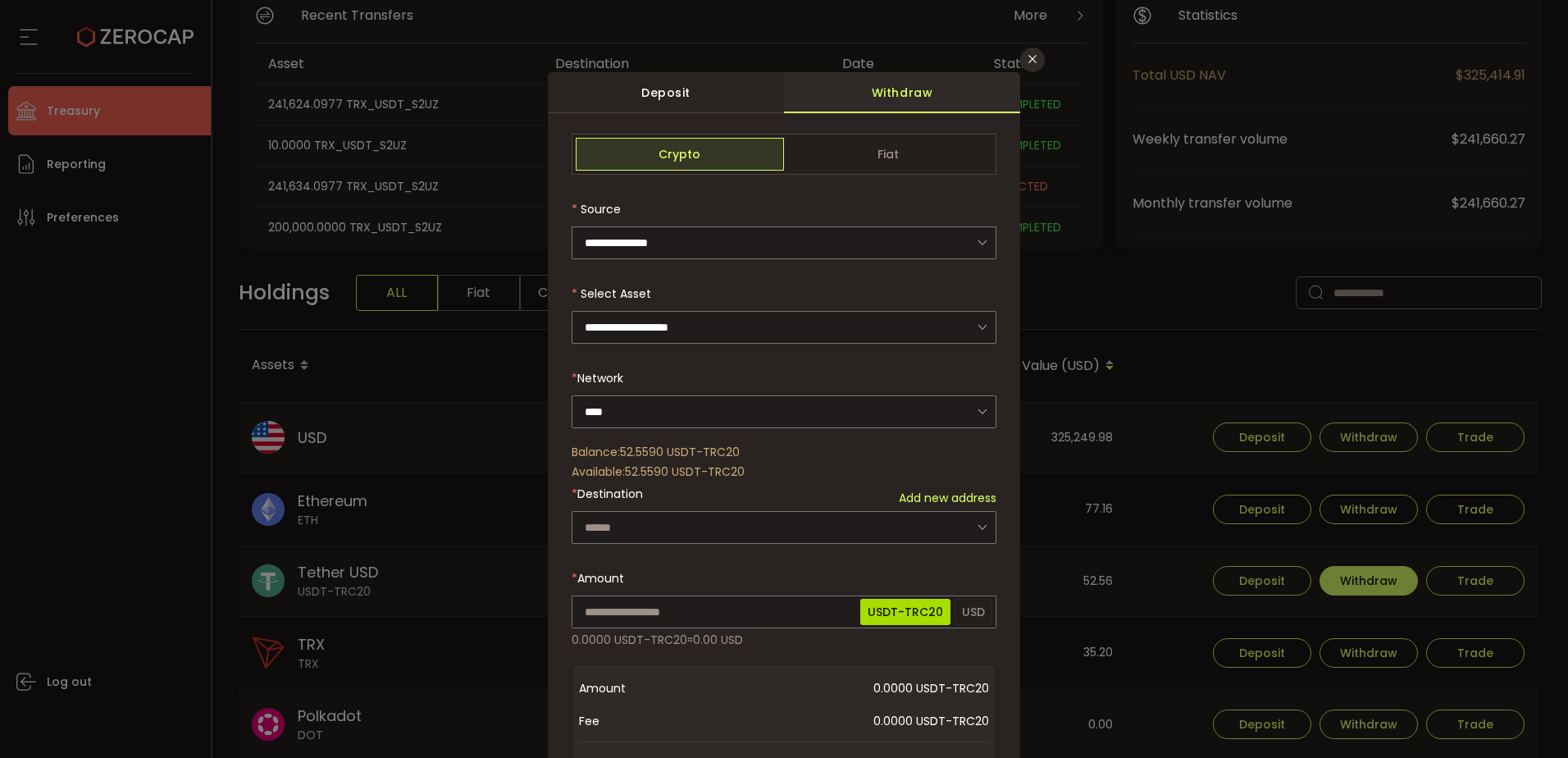
scroll to position [82, 0]
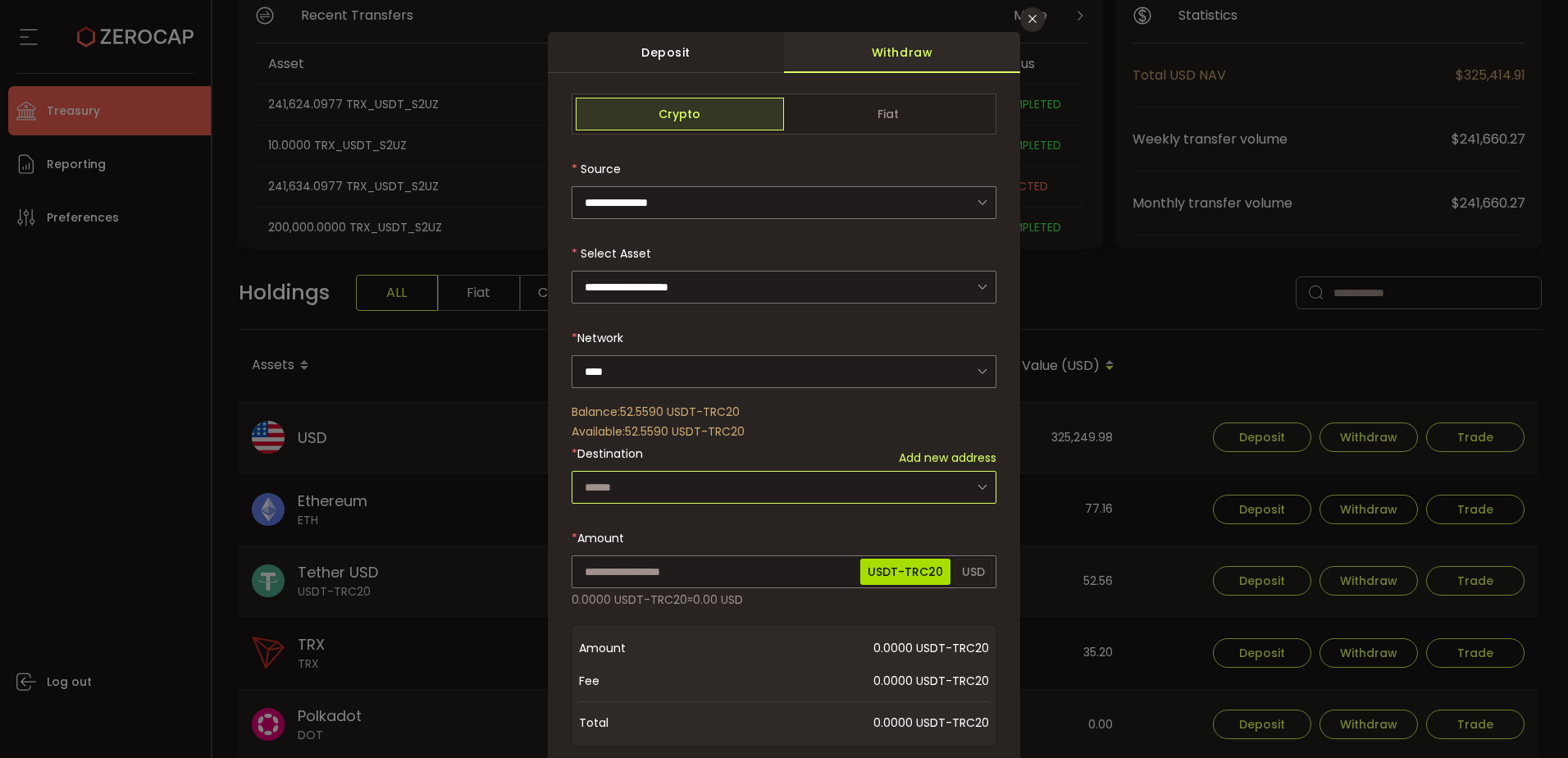
click at [889, 491] on input "dialog" at bounding box center [784, 487] width 424 height 33
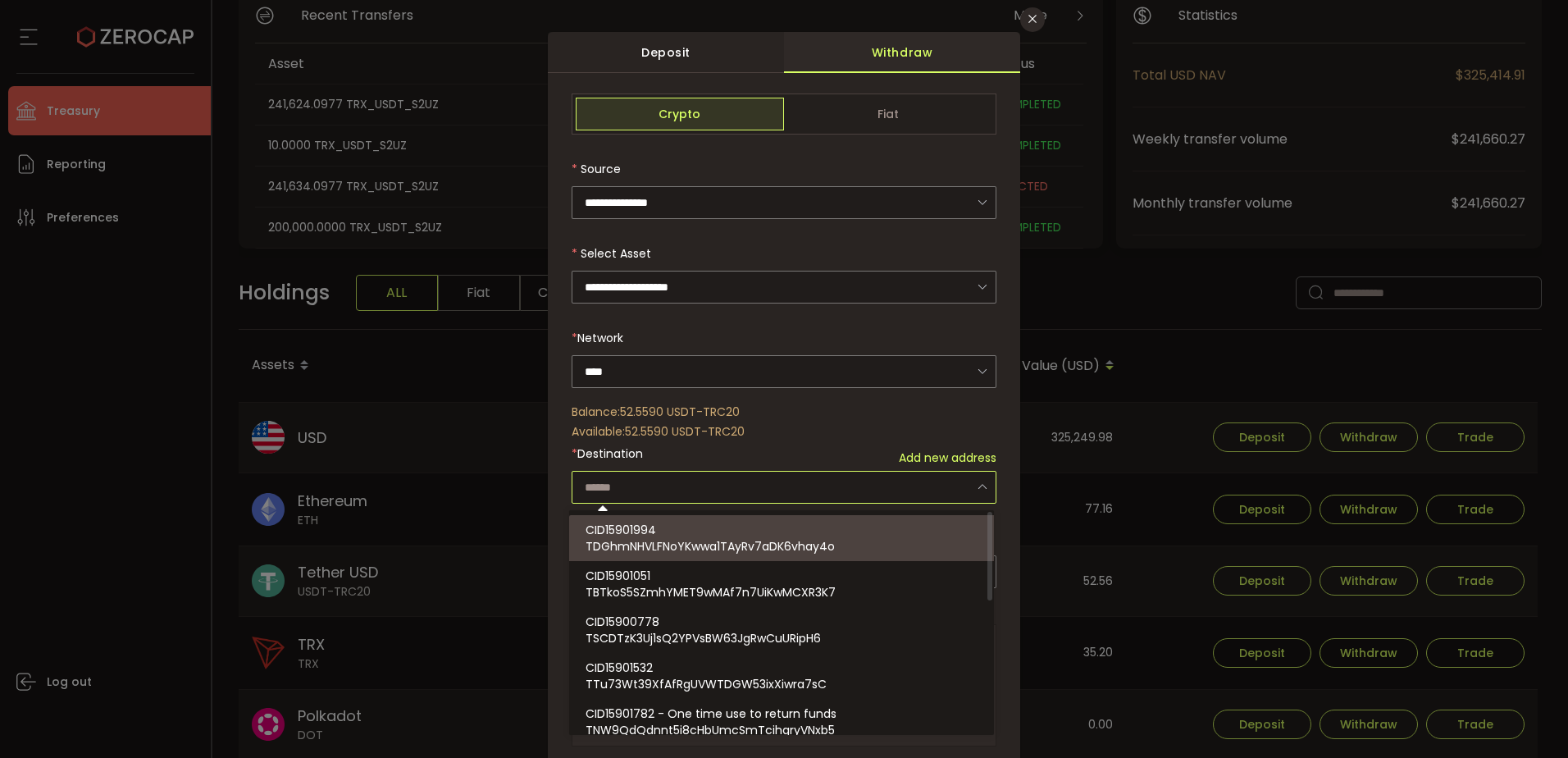
click at [726, 551] on span "TDGhmNHVLFNoYKwwa1TAyRv7aDK6vhay4o" at bounding box center [710, 545] width 250 height 16
type input "**********"
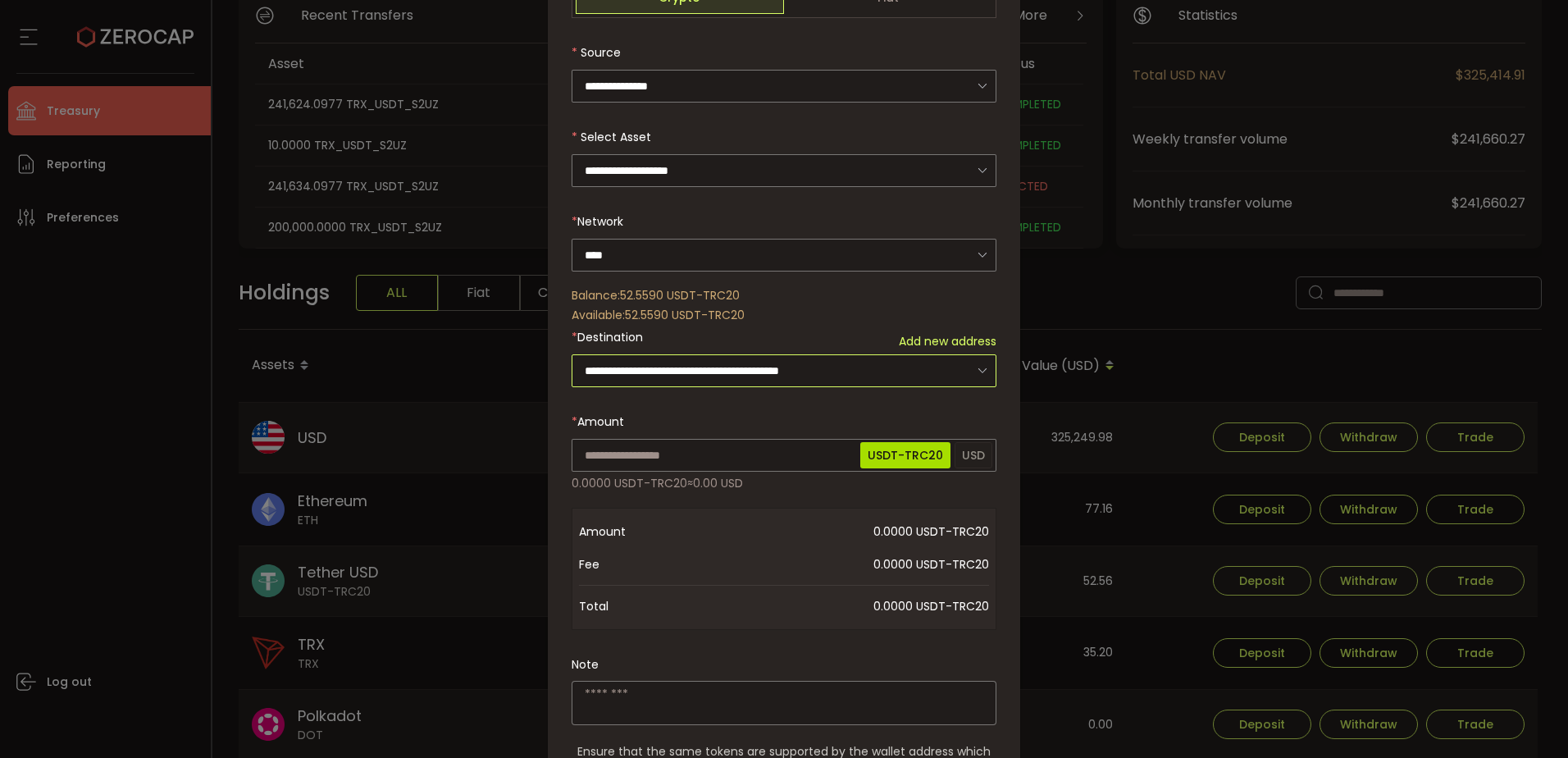
scroll to position [246, 0]
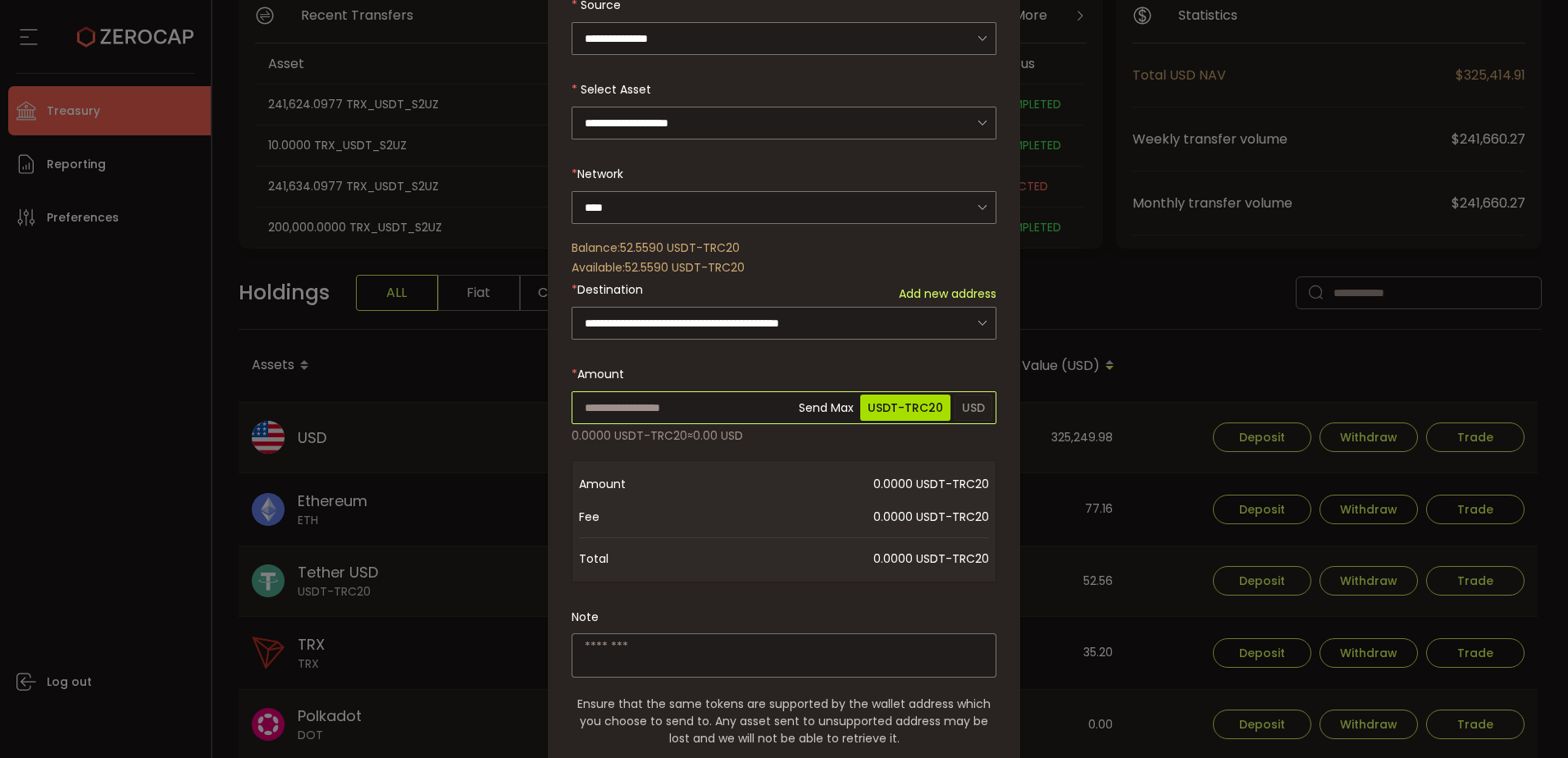
click at [697, 414] on input "dialog" at bounding box center [784, 407] width 424 height 33
click at [713, 649] on div "**********" at bounding box center [784, 395] width 424 height 933
drag, startPoint x: 882, startPoint y: 482, endPoint x: 944, endPoint y: 489, distance: 62.4
click at [944, 489] on span "1.0000 USDT-TRC20" at bounding box center [849, 484] width 279 height 33
click at [654, 406] on input "*" at bounding box center [784, 407] width 424 height 33
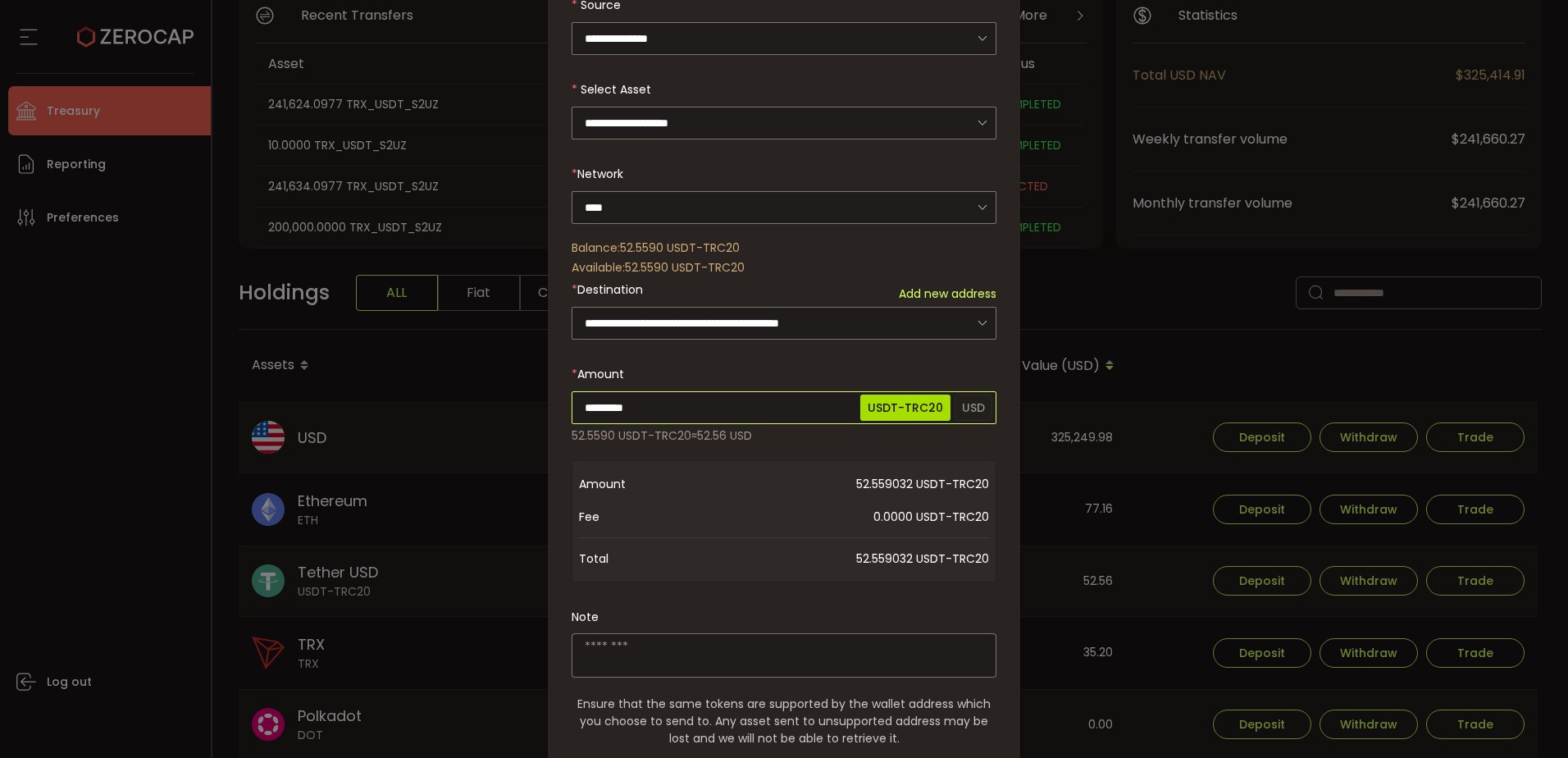
drag, startPoint x: 650, startPoint y: 406, endPoint x: 374, endPoint y: 418, distance: 276.3
click at [375, 418] on div "**********" at bounding box center [784, 379] width 1568 height 758
drag, startPoint x: 707, startPoint y: 436, endPoint x: 757, endPoint y: 435, distance: 50.0
click at [752, 435] on span "52.56 USD" at bounding box center [724, 435] width 55 height 16
drag, startPoint x: 582, startPoint y: 403, endPoint x: 669, endPoint y: 409, distance: 87.2
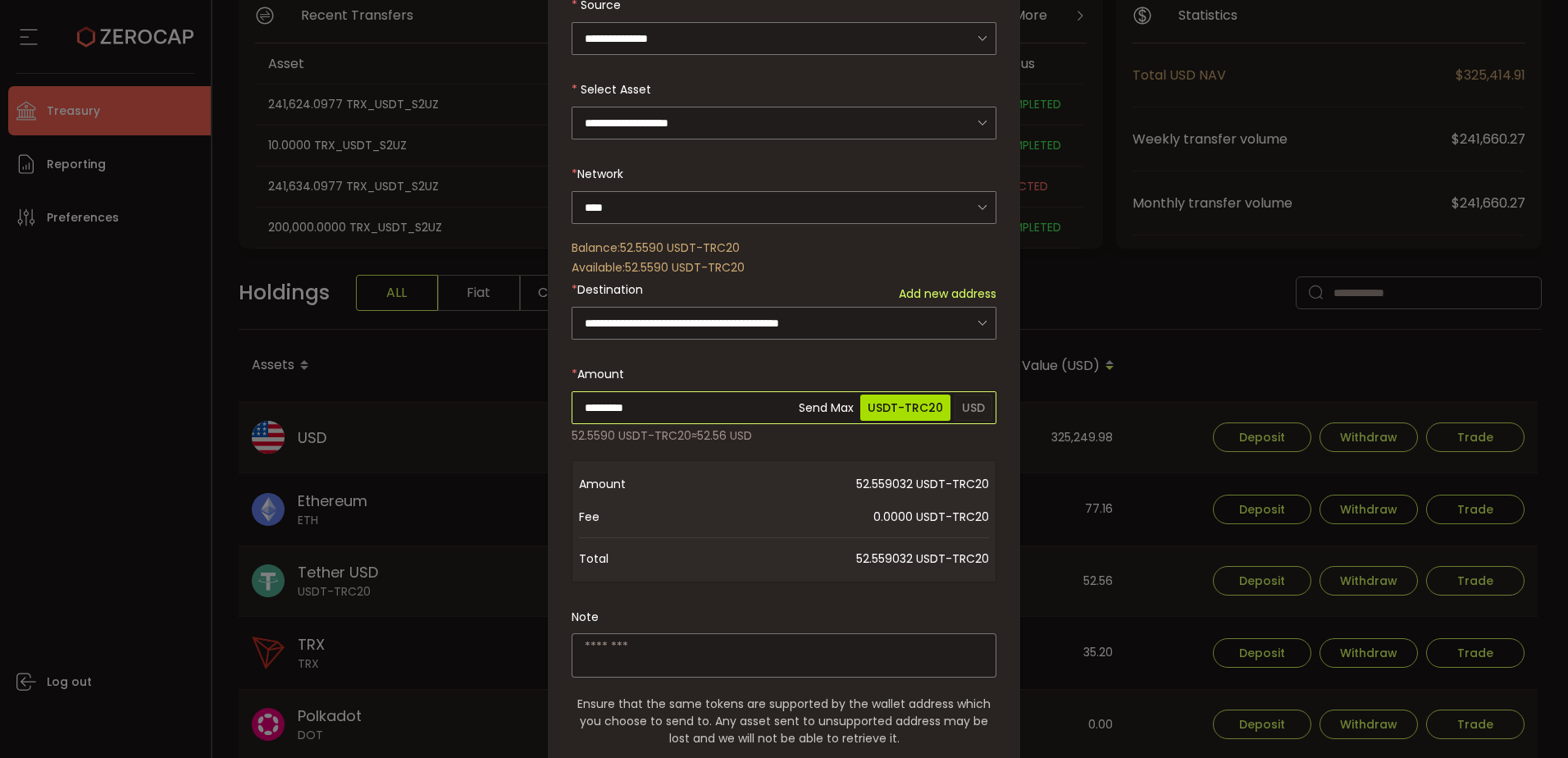
click at [669, 409] on input "*********" at bounding box center [784, 407] width 424 height 33
type input "**"
click at [676, 453] on div "**********" at bounding box center [784, 395] width 424 height 933
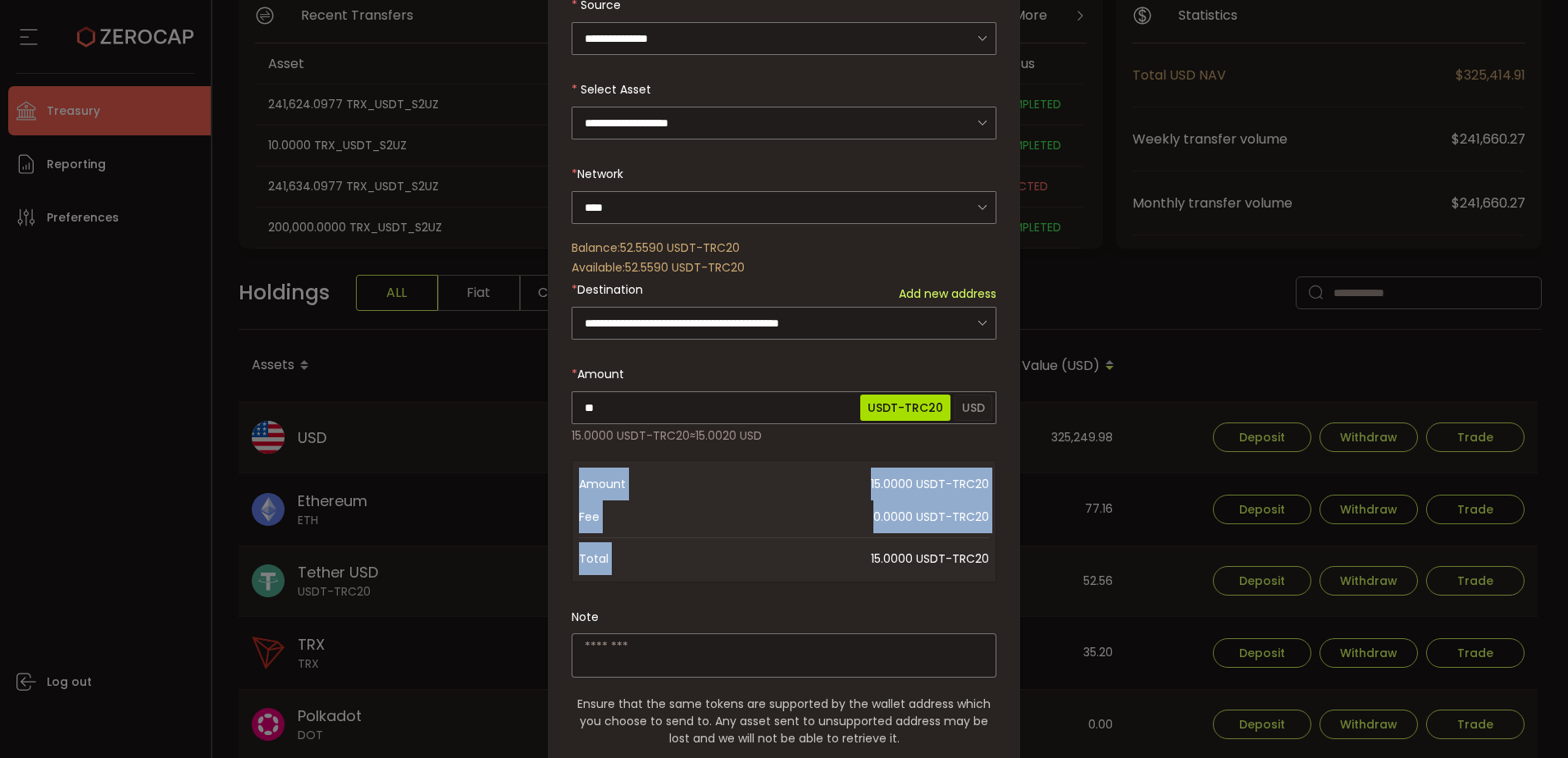
drag, startPoint x: 870, startPoint y: 555, endPoint x: 1002, endPoint y: 551, distance: 132.1
click at [1002, 551] on div "**********" at bounding box center [784, 396] width 473 height 952
click at [930, 517] on span "0.0000 USDT-TRC20" at bounding box center [849, 516] width 279 height 33
drag, startPoint x: 882, startPoint y: 517, endPoint x: 977, endPoint y: 512, distance: 95.1
click at [980, 512] on span "0.0000 USDT-TRC20" at bounding box center [849, 516] width 279 height 33
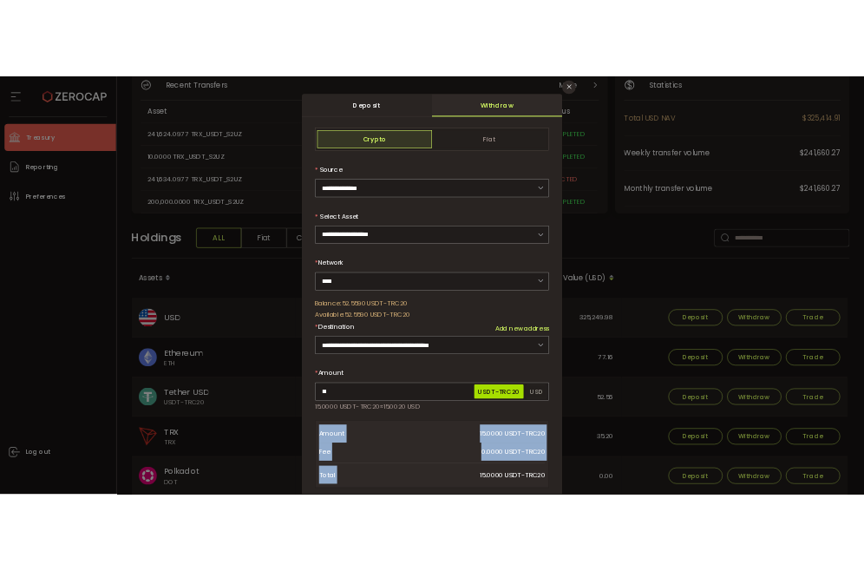
scroll to position [0, 0]
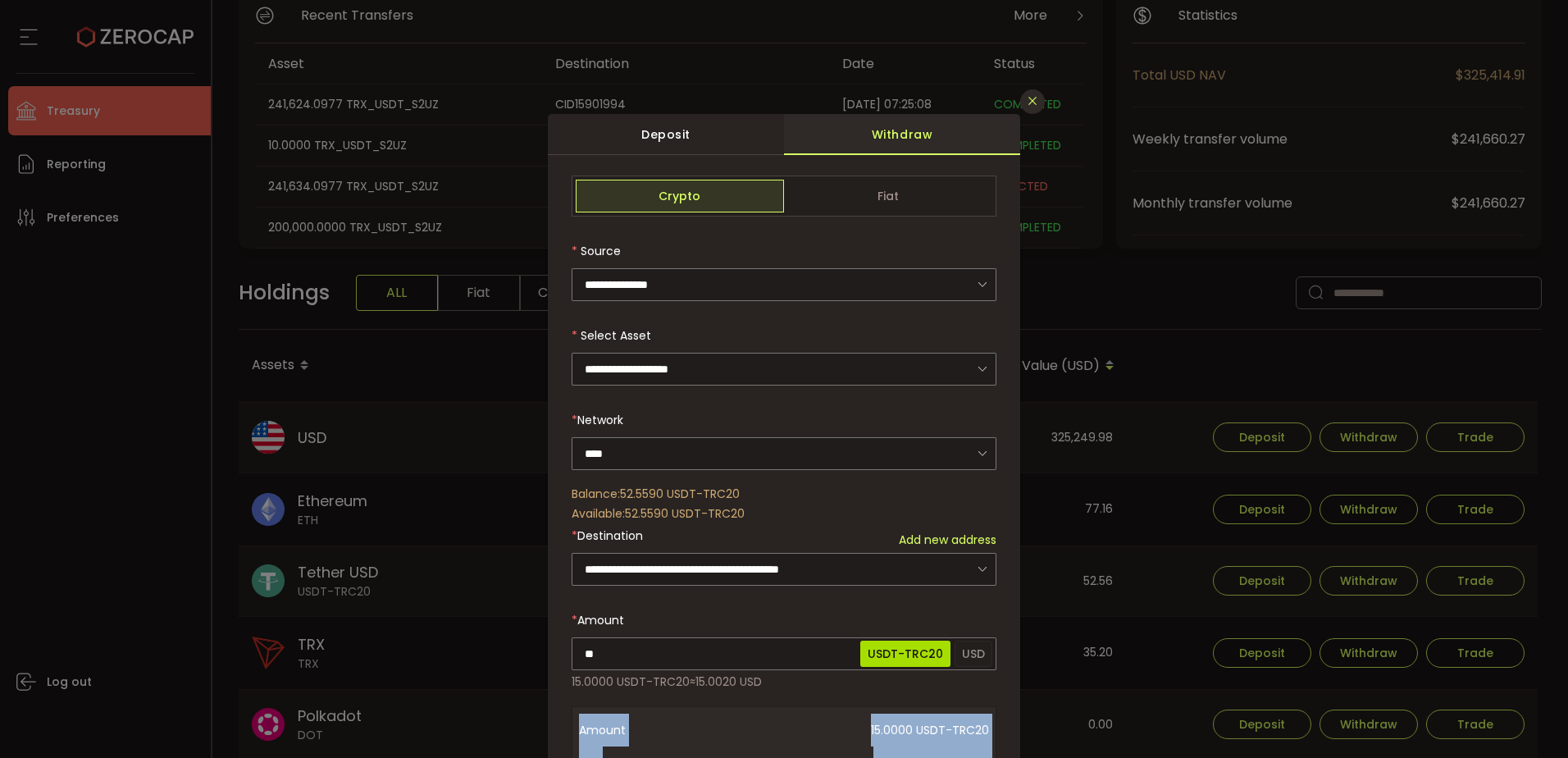
click at [1036, 102] on icon "Close" at bounding box center [1032, 101] width 13 height 13
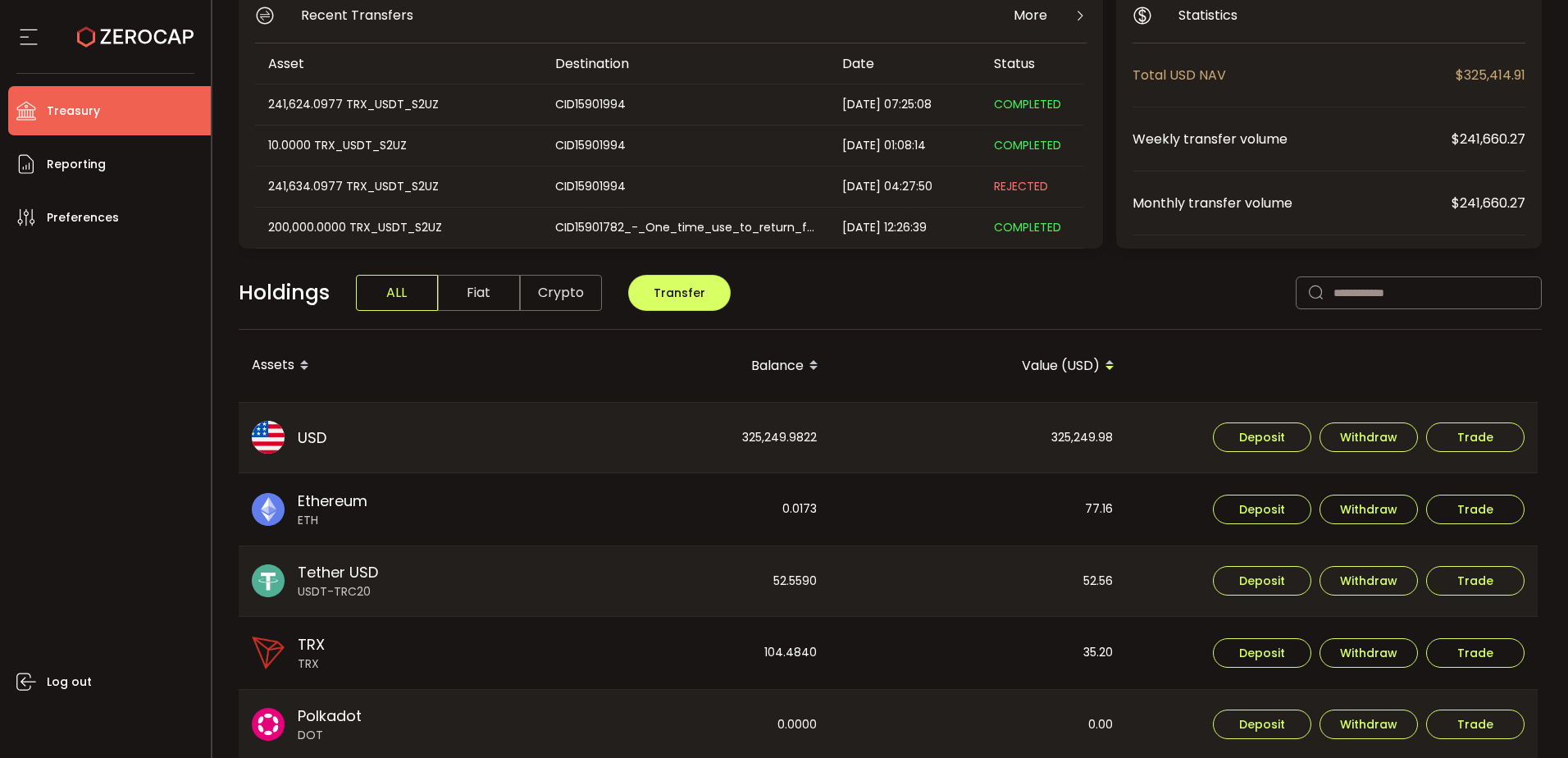
click at [1091, 304] on div "Holdings ALL Fiat Crypto Transfer" at bounding box center [890, 301] width 1304 height 57
click at [93, 441] on div "Log out" at bounding box center [110, 493] width 202 height 504
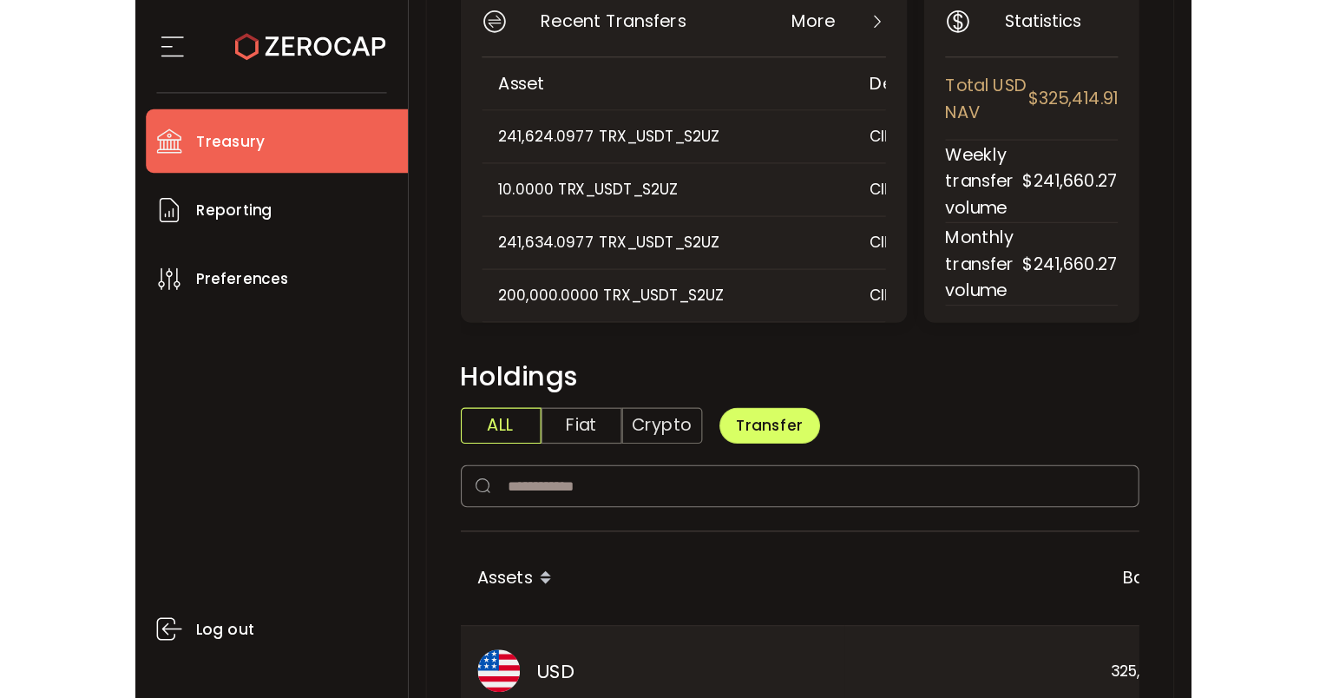
scroll to position [174, 0]
